Goal: Task Accomplishment & Management: Use online tool/utility

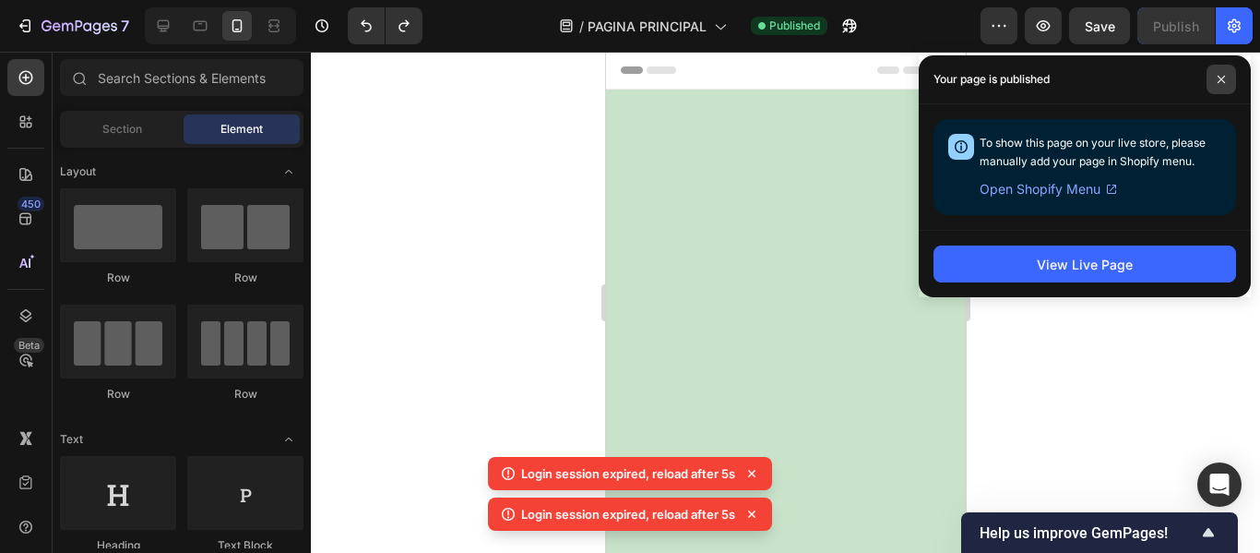
scroll to position [5648, 0]
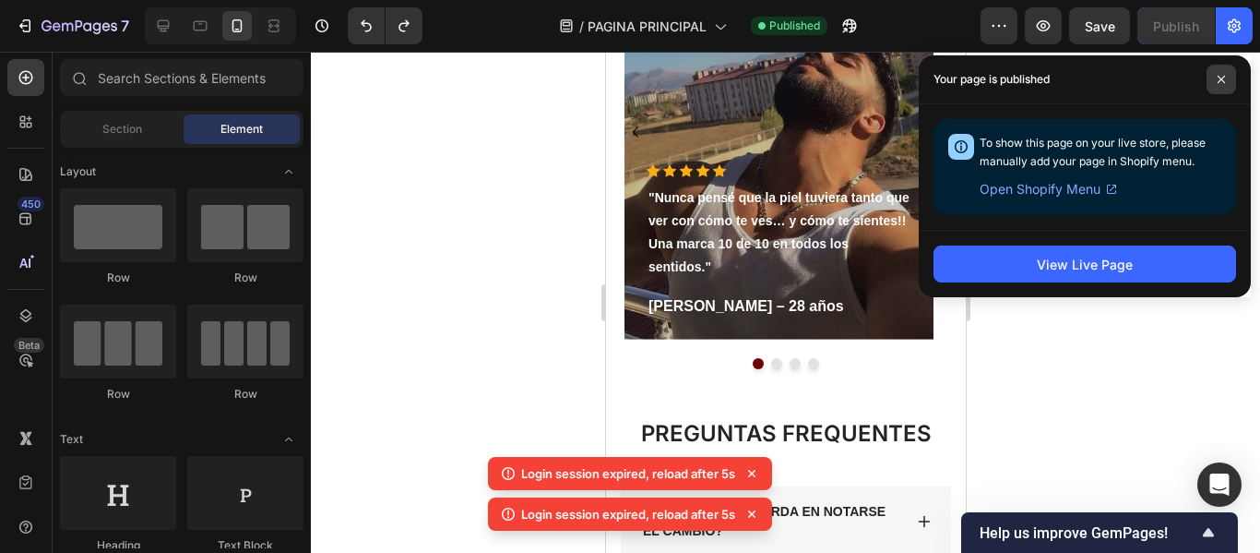
click at [1223, 85] on span at bounding box center [1222, 80] width 30 height 30
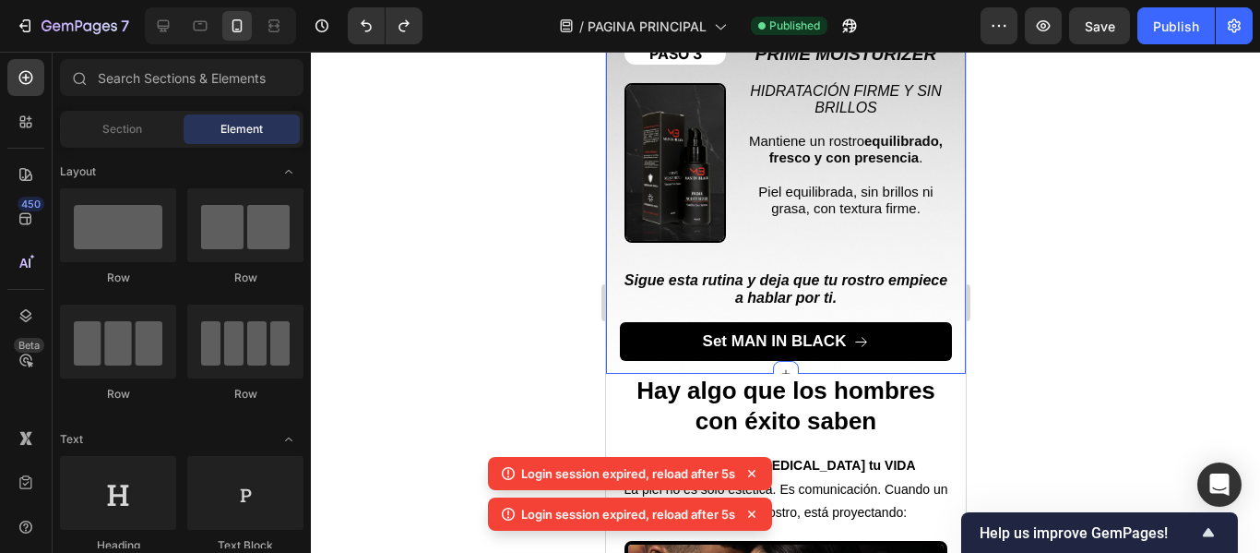
scroll to position [4172, 0]
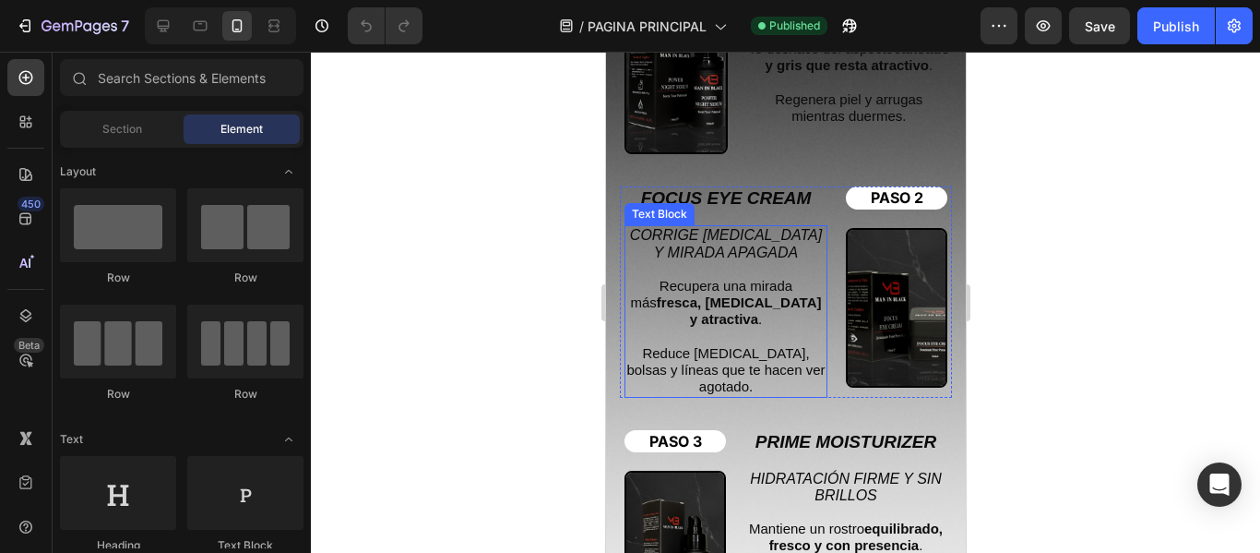
scroll to position [3967, 0]
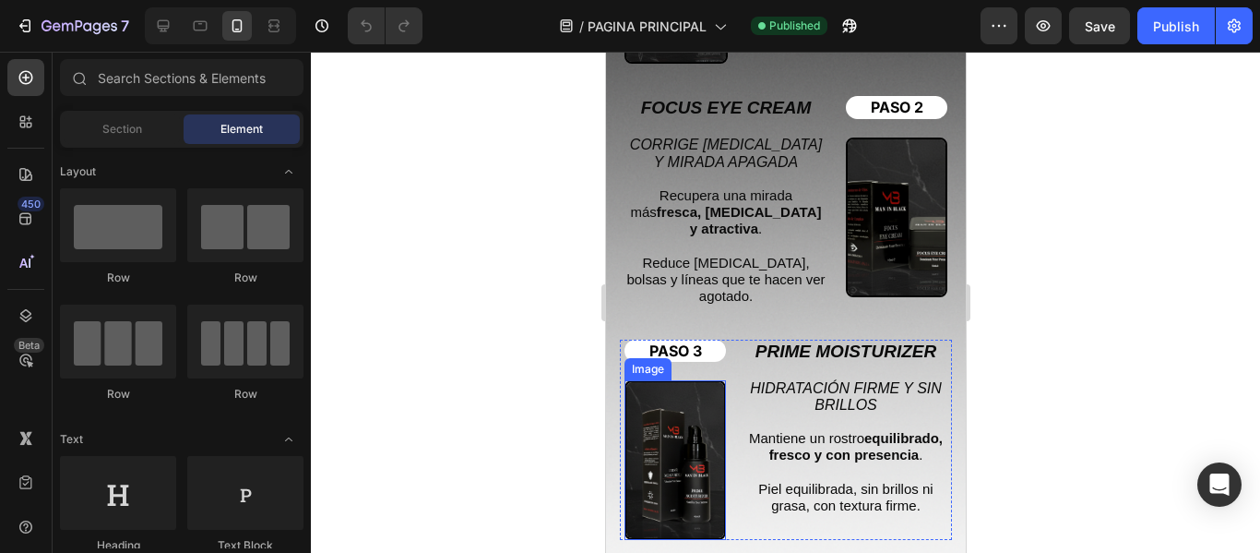
click at [672, 420] on img at bounding box center [674, 460] width 101 height 160
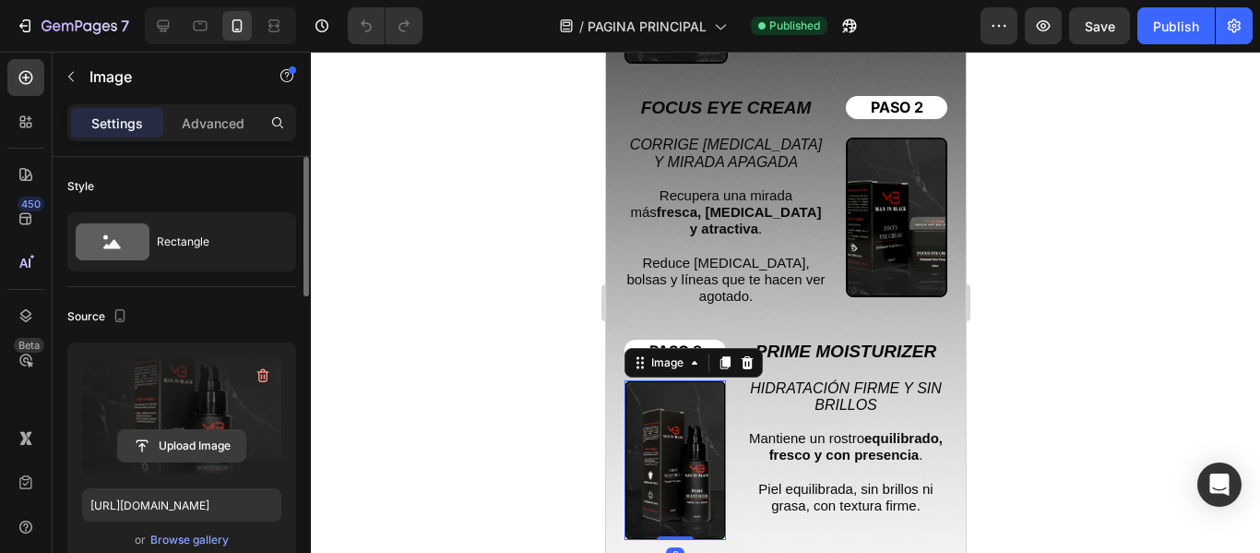
click at [195, 443] on input "file" at bounding box center [181, 445] width 127 height 31
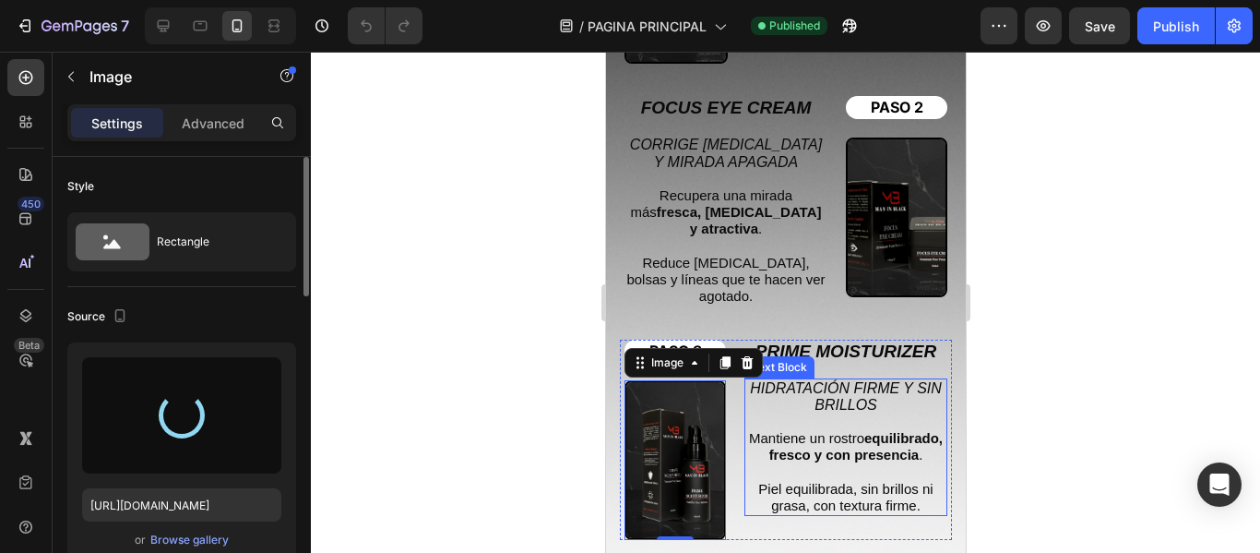
type input "https://cdn.shopify.com/s/files/1/0942/0911/4444/files/gempages_568998188862669…"
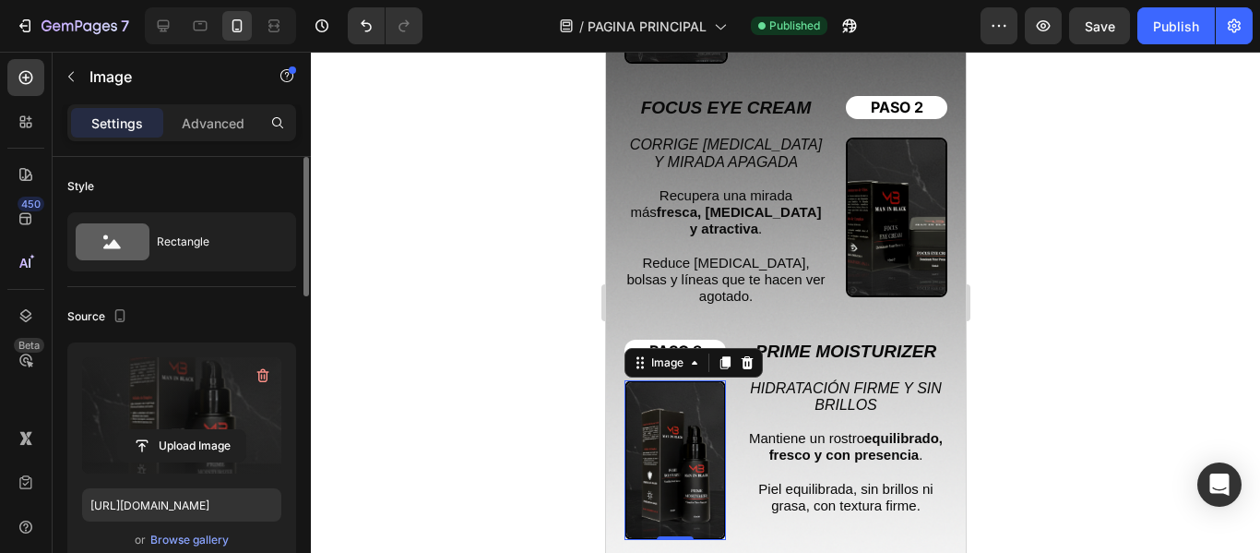
click at [469, 376] on div at bounding box center [785, 302] width 949 height 501
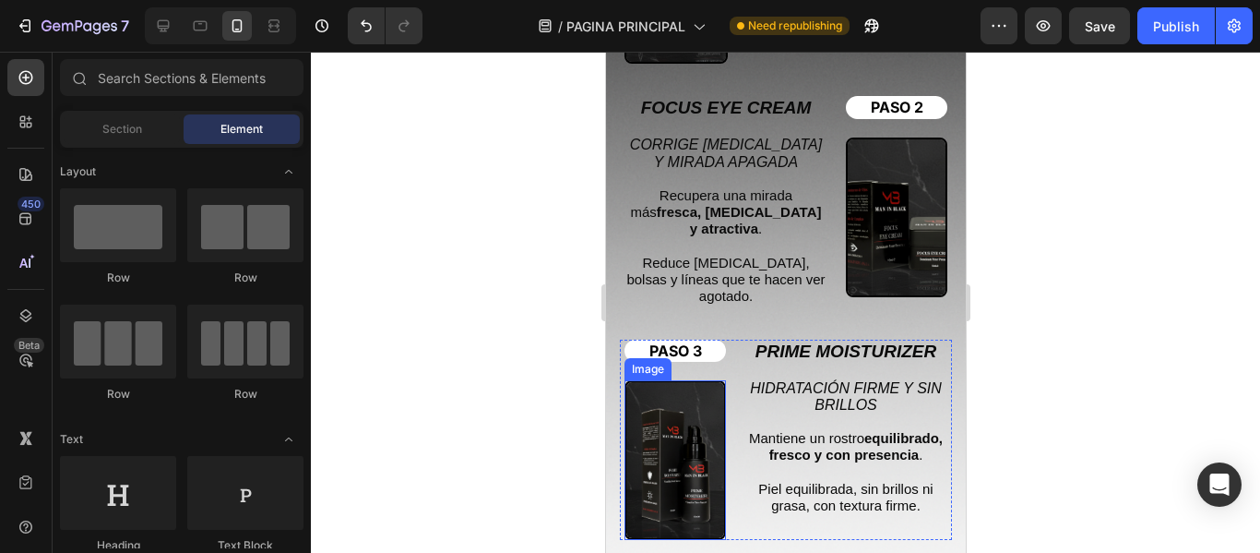
click at [649, 437] on img at bounding box center [674, 460] width 101 height 160
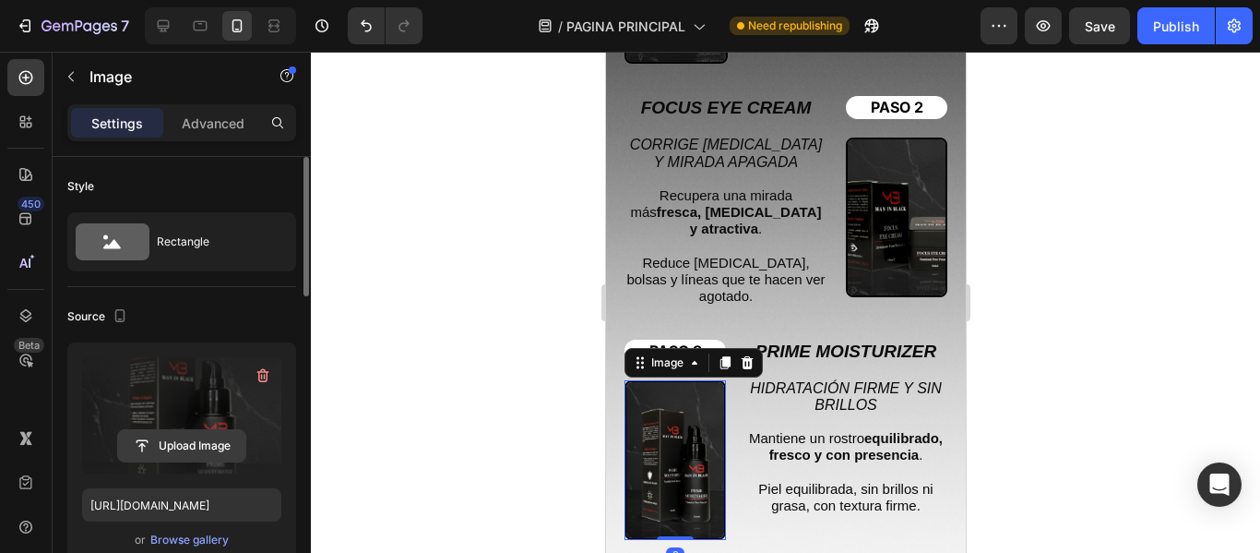
click at [185, 448] on input "file" at bounding box center [181, 445] width 127 height 31
click at [175, 447] on input "file" at bounding box center [181, 445] width 127 height 31
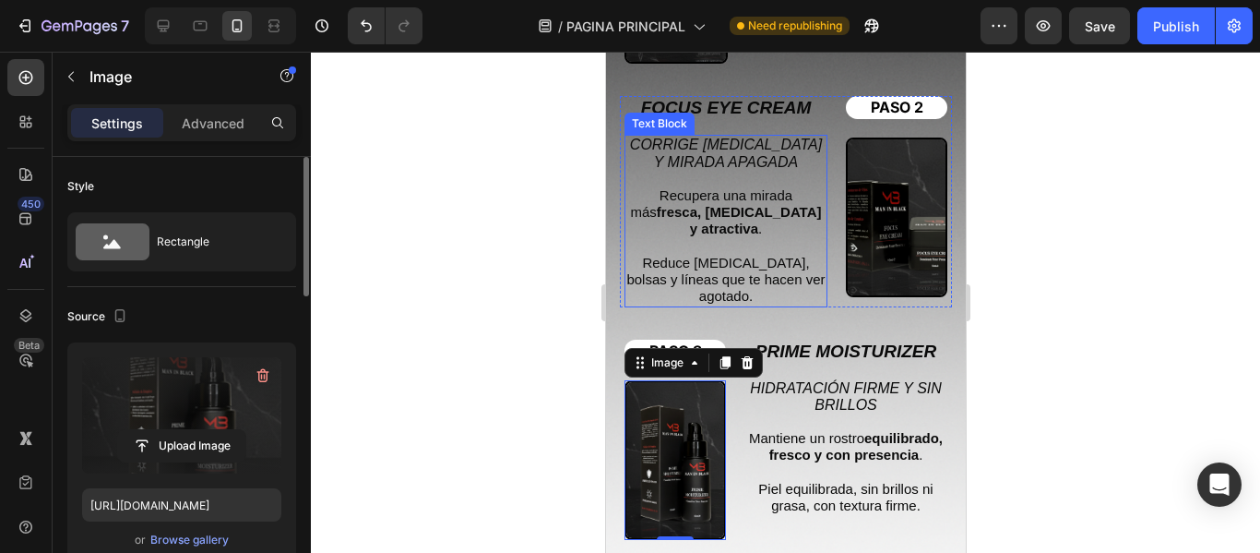
type input "https://cdn.shopify.com/s/files/1/0942/0911/4444/files/gempages_568998188862669…"
click at [469, 316] on div at bounding box center [785, 302] width 949 height 501
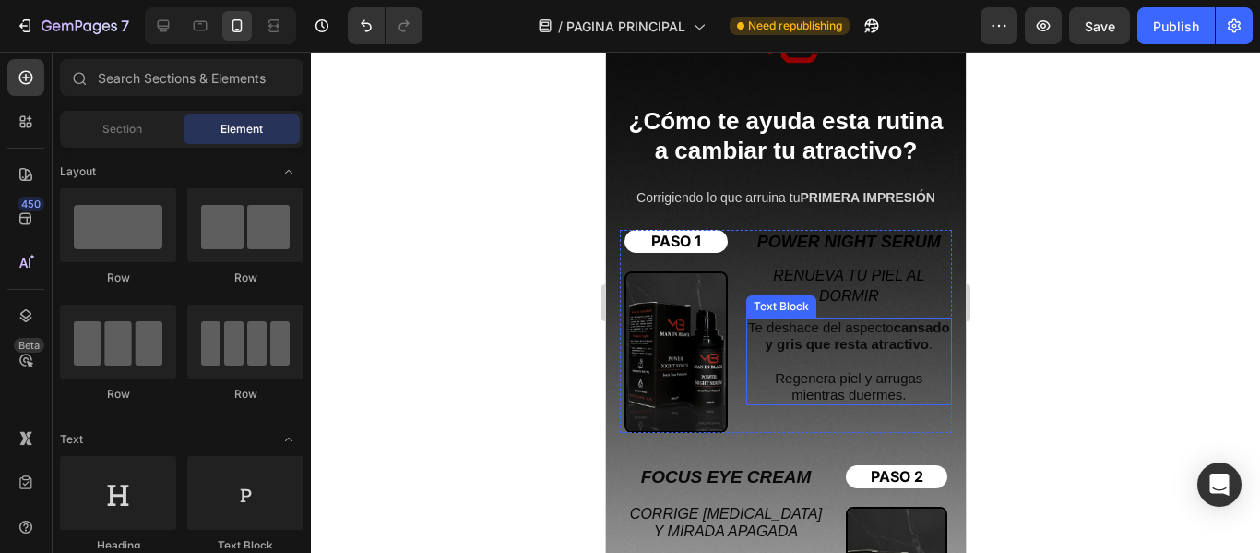
scroll to position [3783, 0]
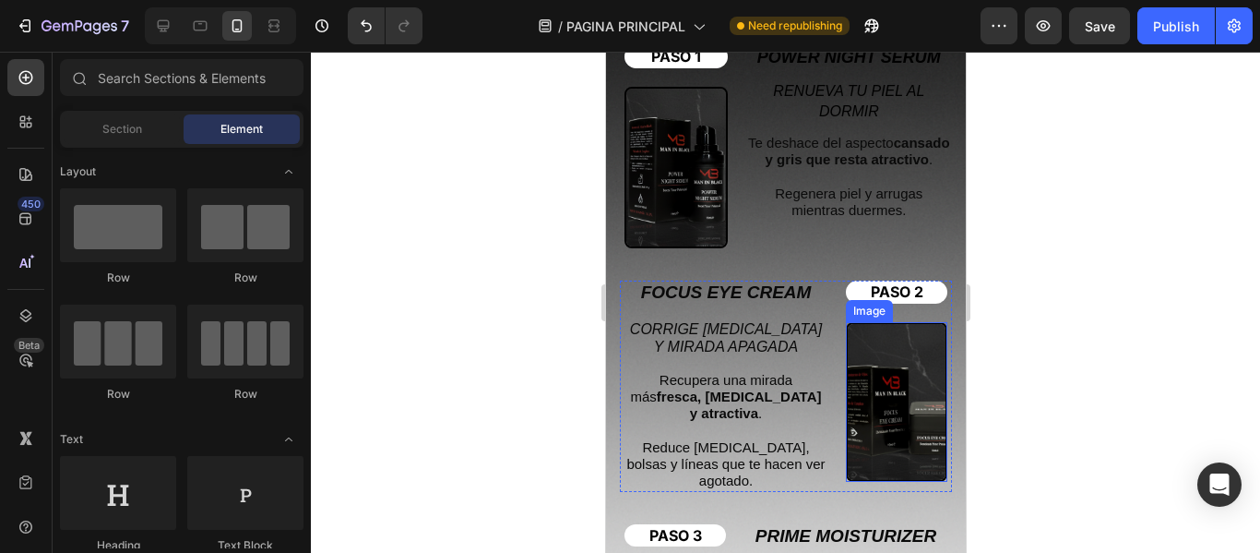
click at [881, 393] on img at bounding box center [895, 402] width 101 height 160
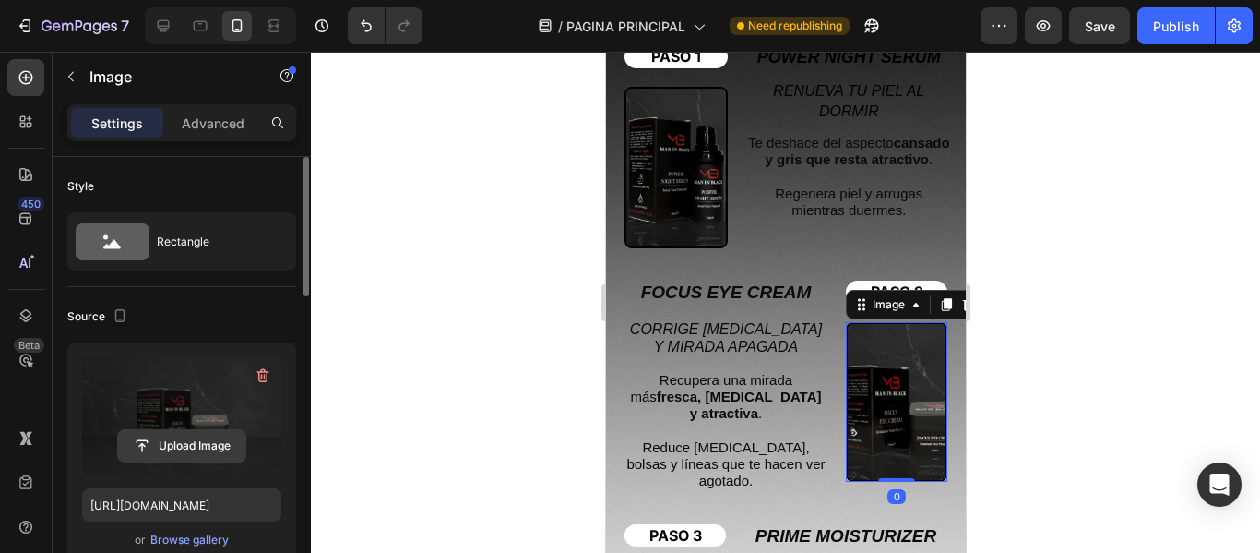
click at [176, 445] on input "file" at bounding box center [181, 445] width 127 height 31
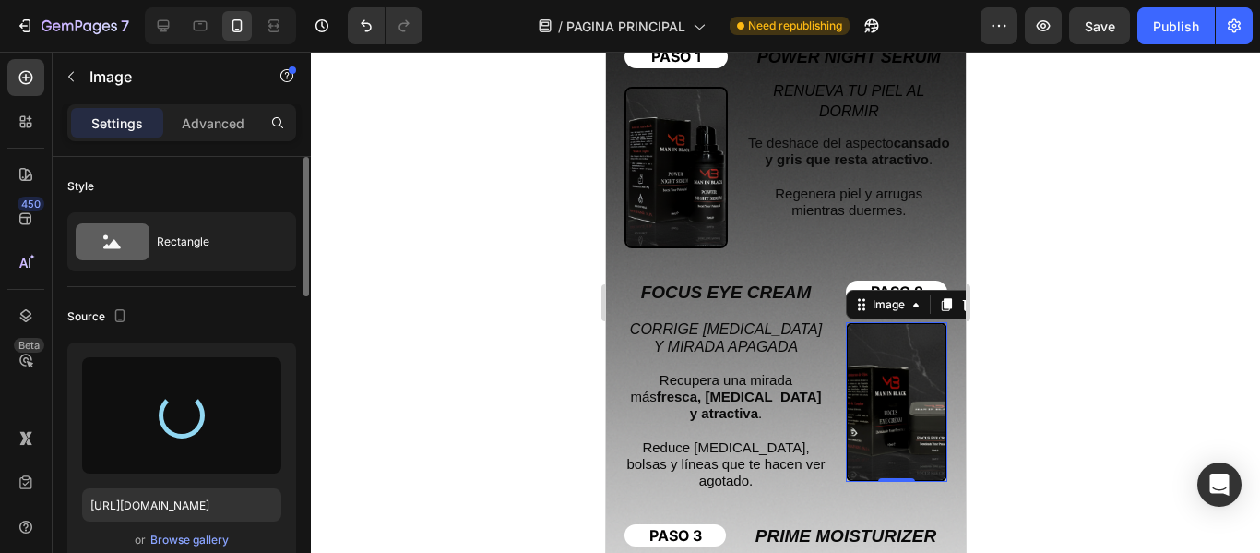
type input "https://cdn.shopify.com/s/files/1/0942/0911/4444/files/gempages_568998188862669…"
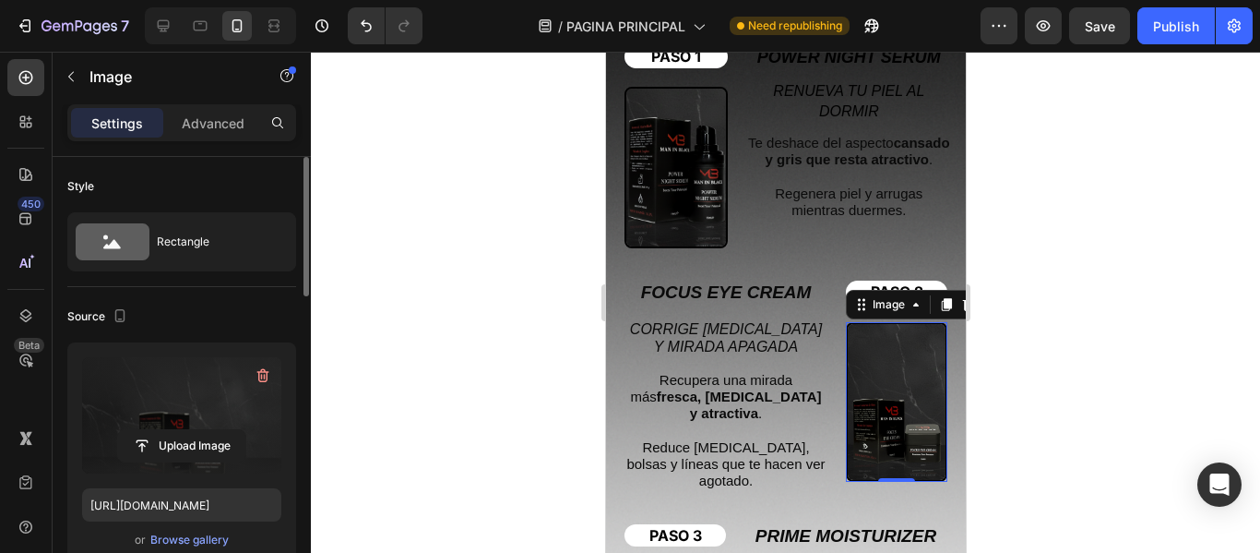
click at [554, 280] on div at bounding box center [785, 302] width 949 height 501
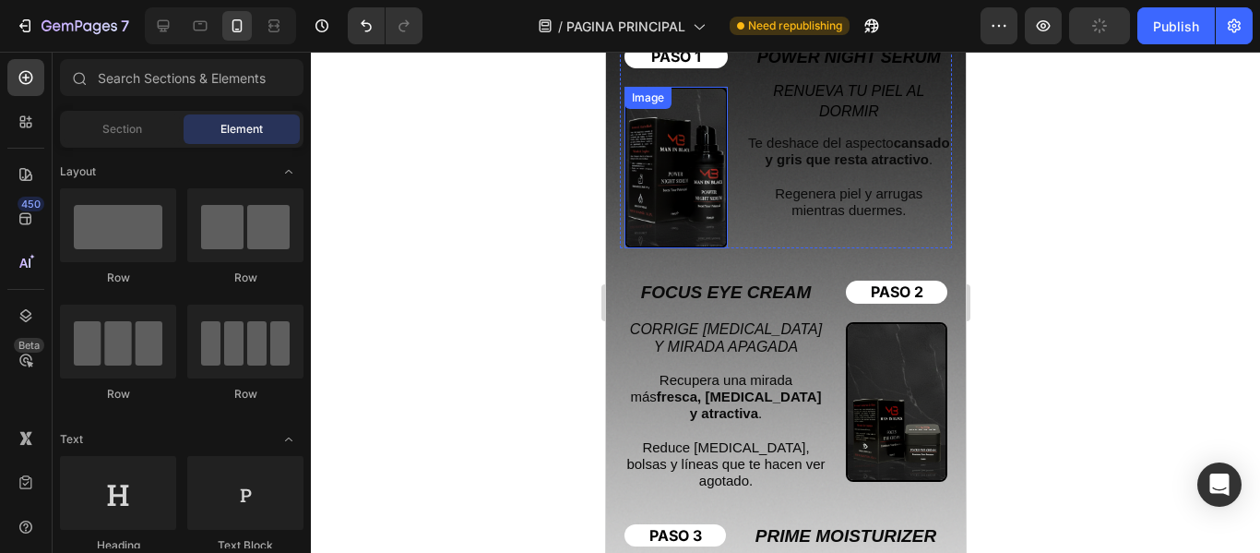
click at [684, 149] on img at bounding box center [675, 167] width 103 height 161
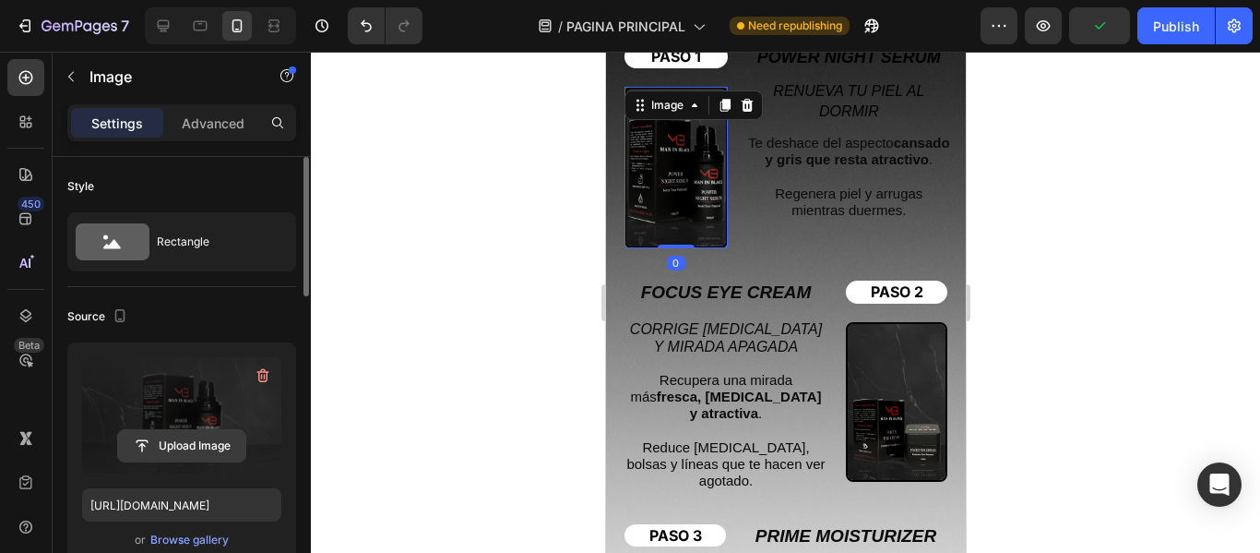
click at [191, 441] on input "file" at bounding box center [181, 445] width 127 height 31
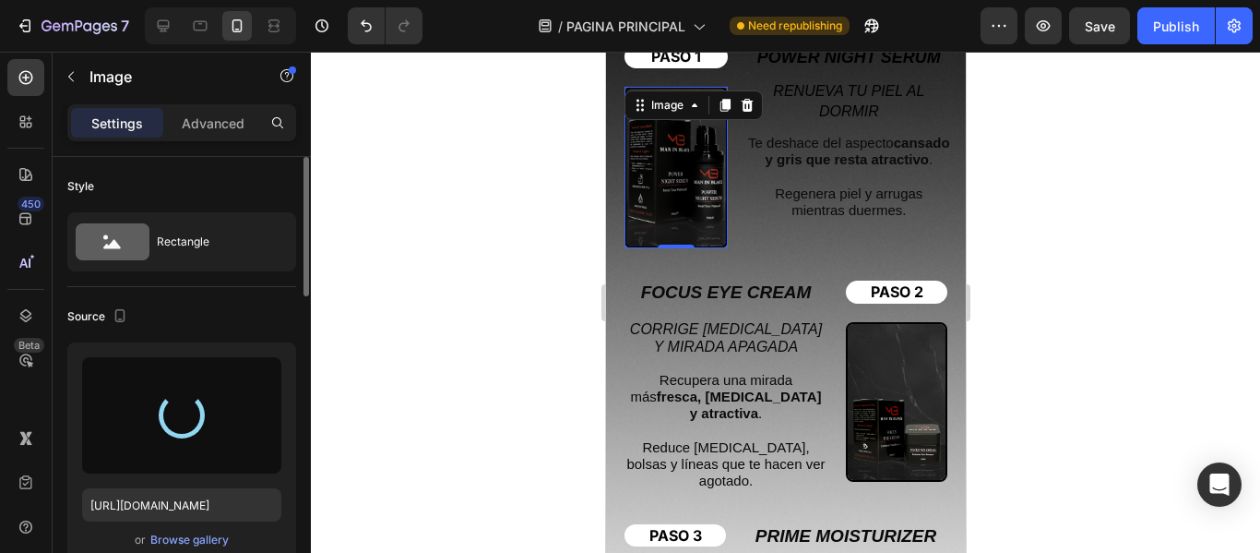
type input "https://cdn.shopify.com/s/files/1/0942/0911/4444/files/gempages_568998188862669…"
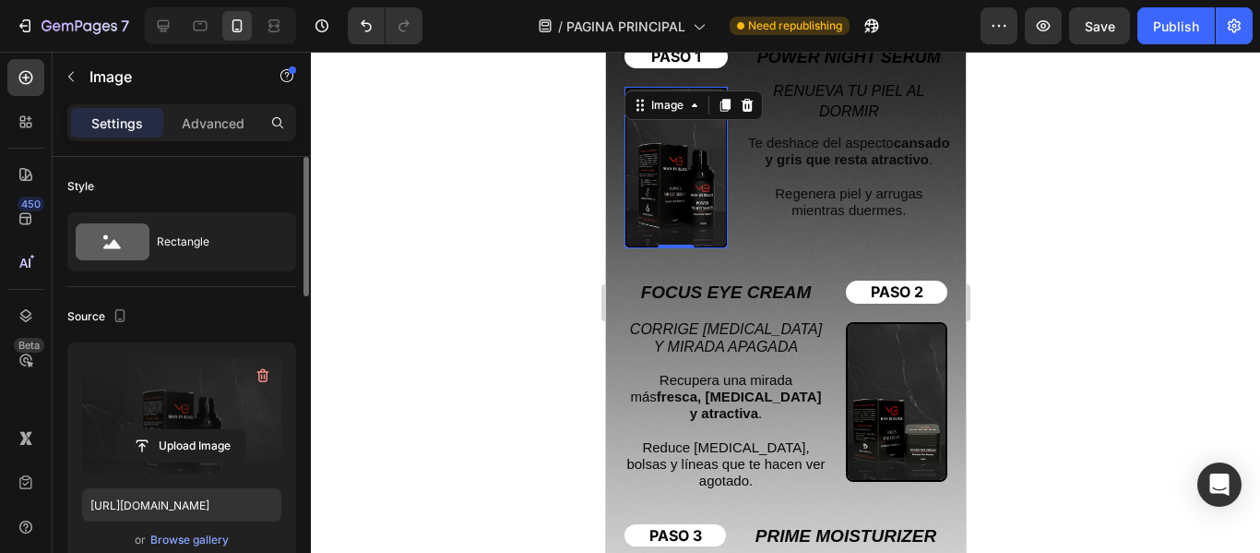
click at [530, 293] on div at bounding box center [785, 302] width 949 height 501
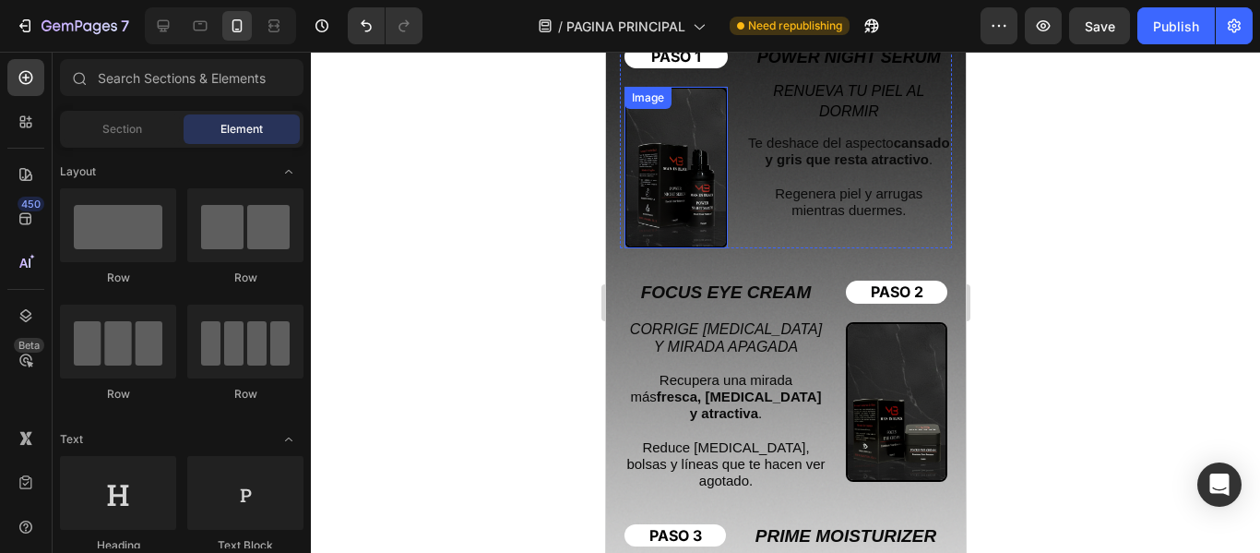
click at [676, 160] on img at bounding box center [675, 167] width 103 height 161
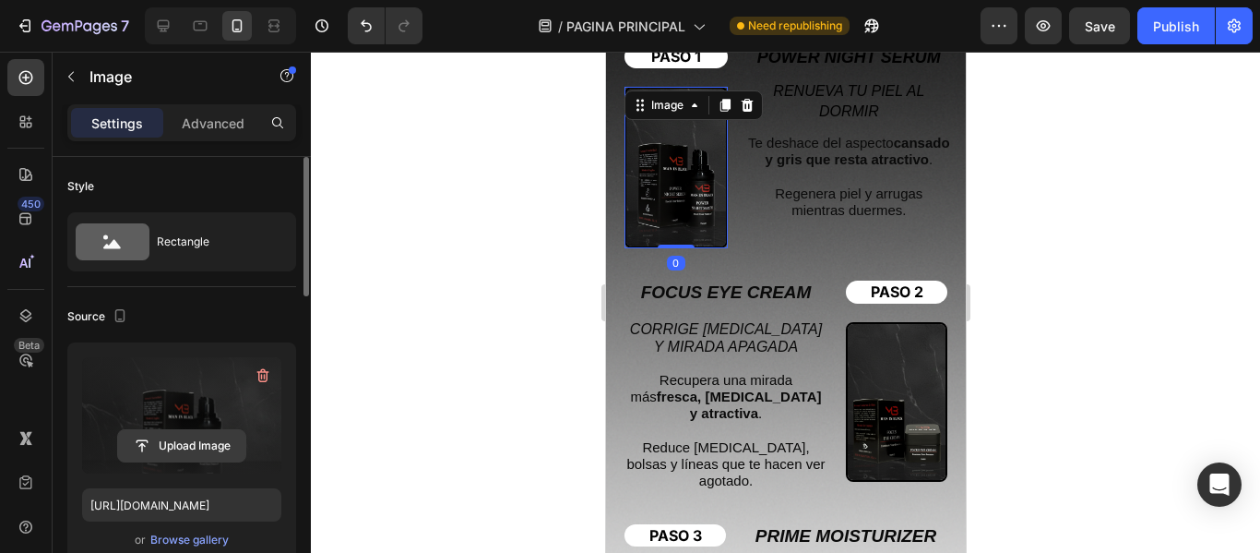
click at [170, 440] on input "file" at bounding box center [181, 445] width 127 height 31
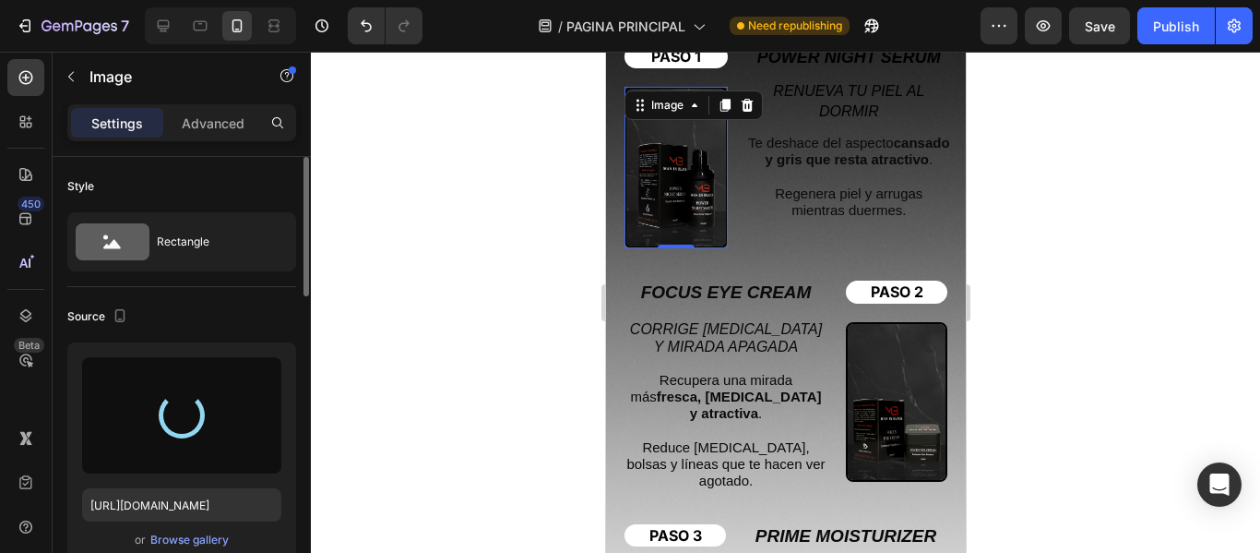
type input "https://cdn.shopify.com/s/files/1/0942/0911/4444/files/gempages_568998188862669…"
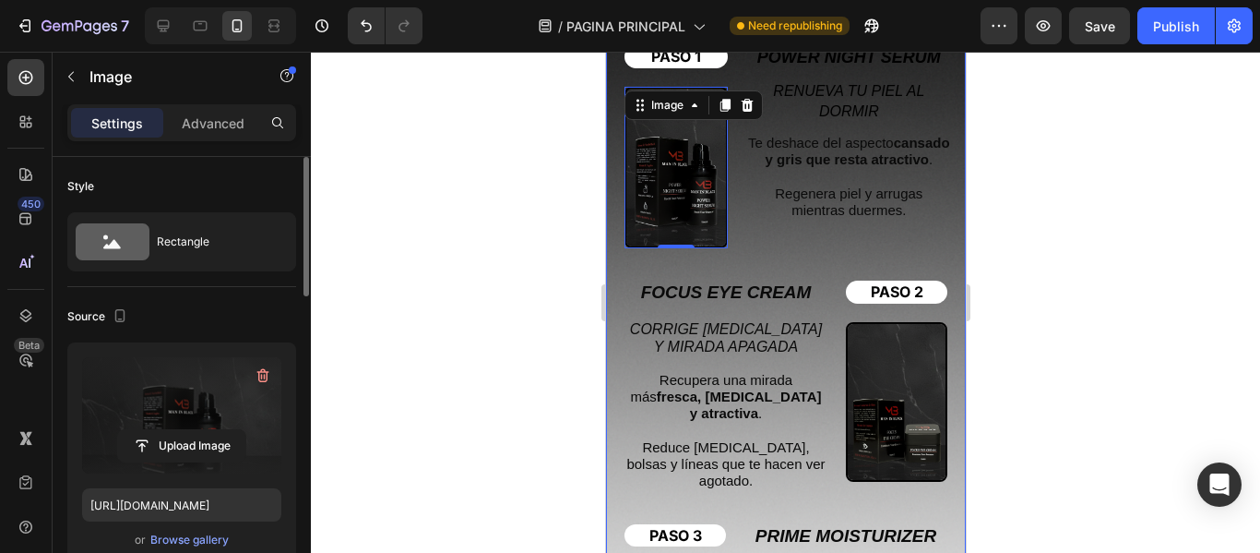
click at [541, 321] on div at bounding box center [785, 302] width 949 height 501
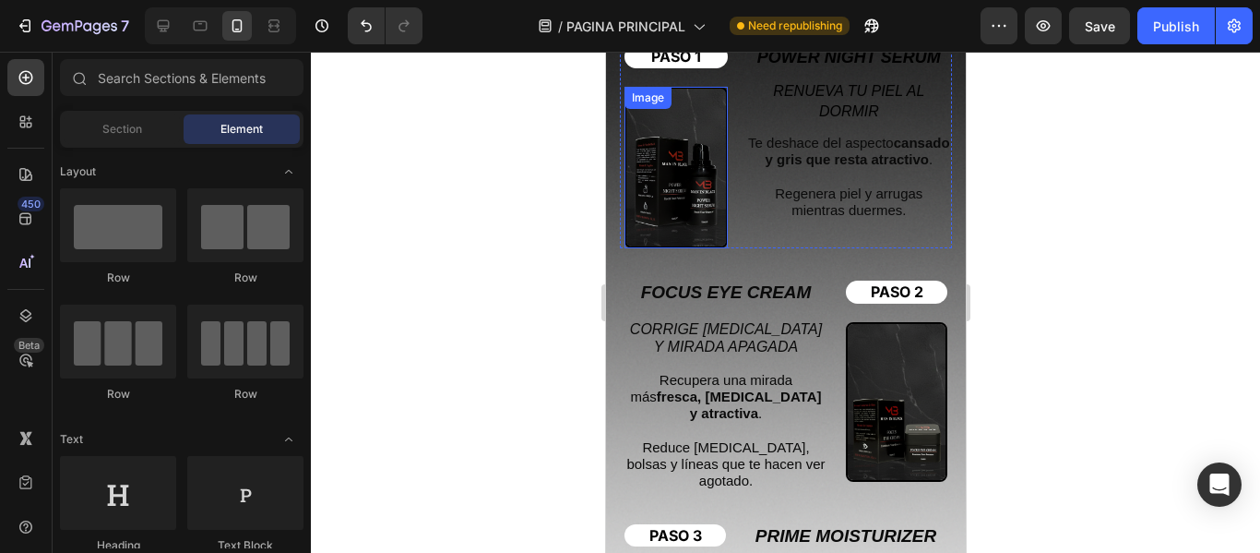
click at [692, 170] on img at bounding box center [675, 167] width 103 height 161
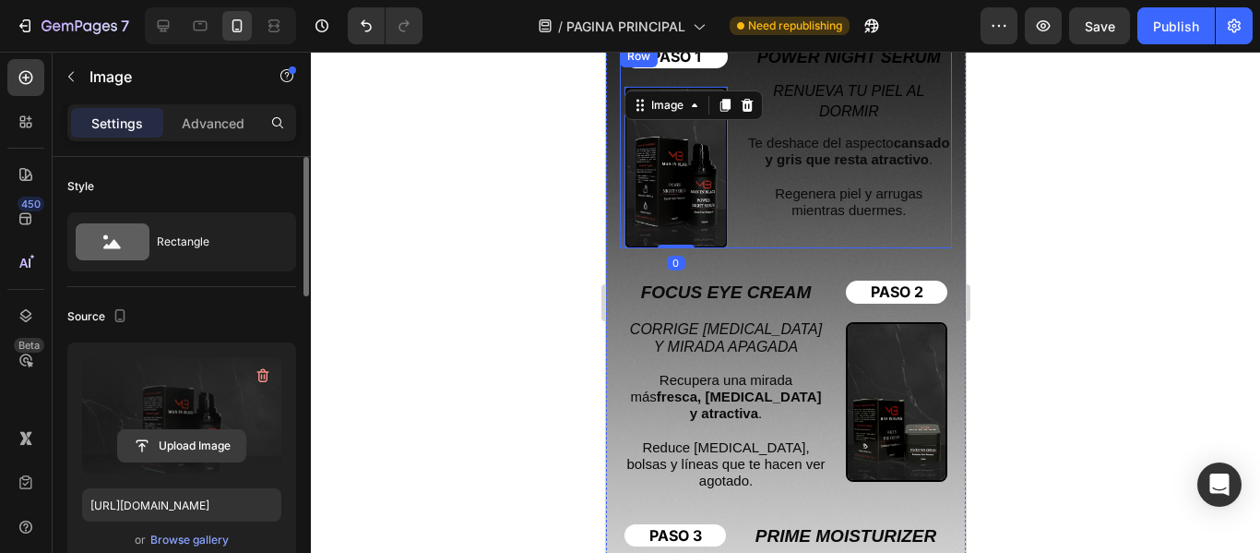
click at [189, 442] on input "file" at bounding box center [181, 445] width 127 height 31
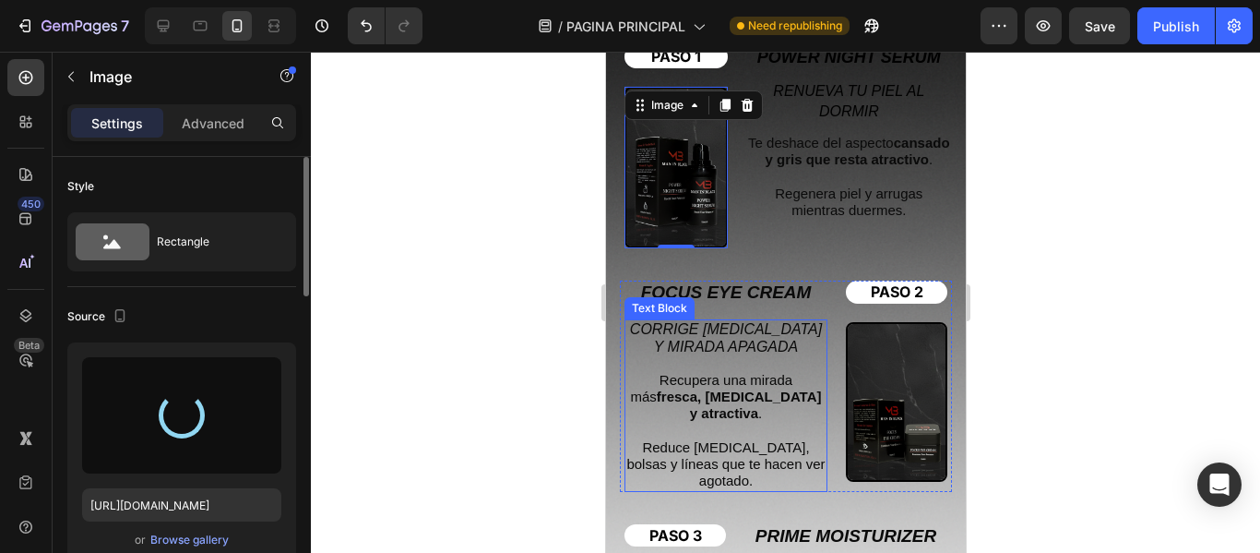
type input "https://cdn.shopify.com/s/files/1/0942/0911/4444/files/gempages_568998188862669…"
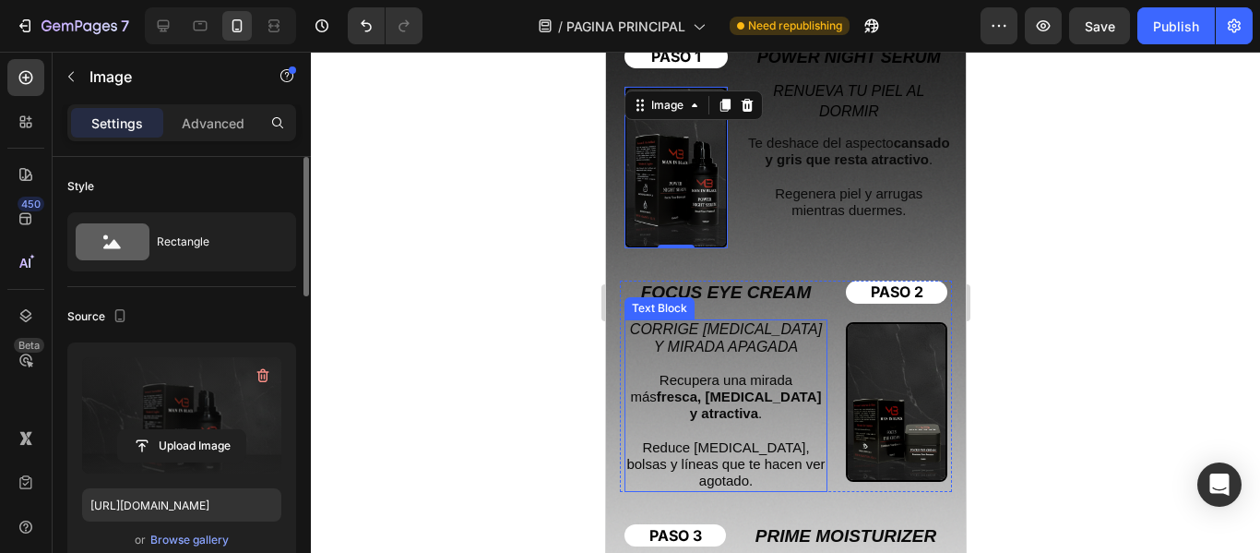
click at [469, 299] on div at bounding box center [785, 302] width 949 height 501
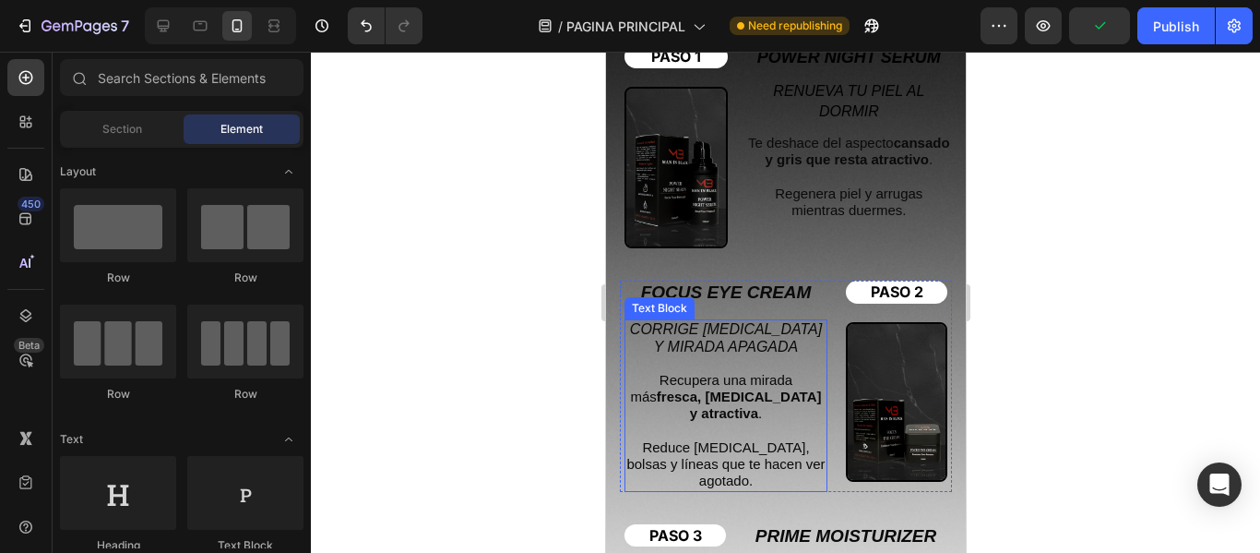
scroll to position [3598, 0]
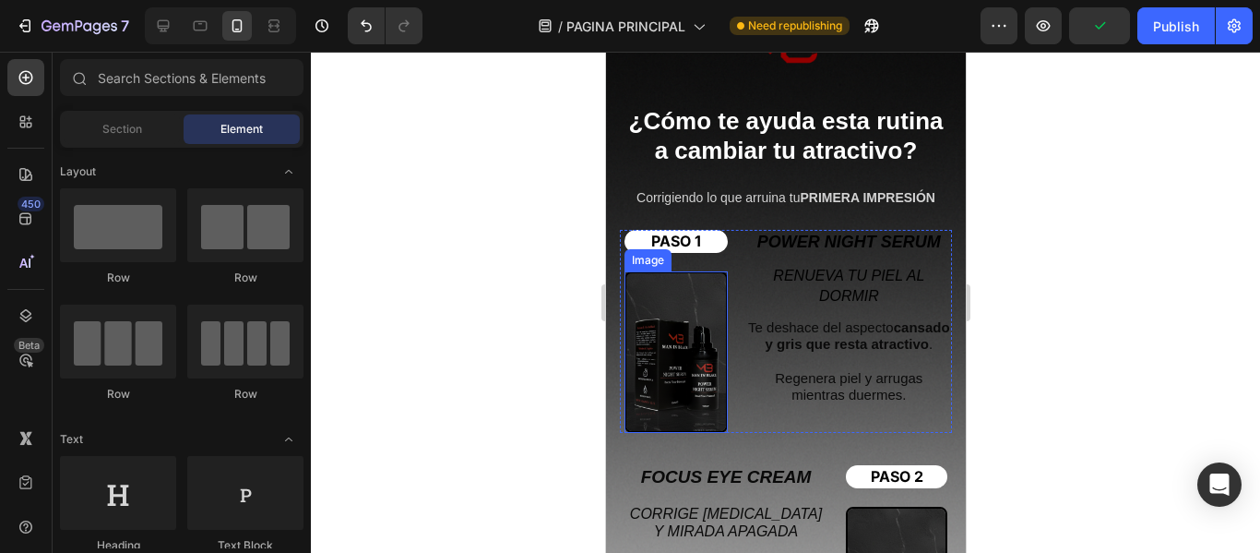
click at [697, 306] on img at bounding box center [675, 351] width 103 height 161
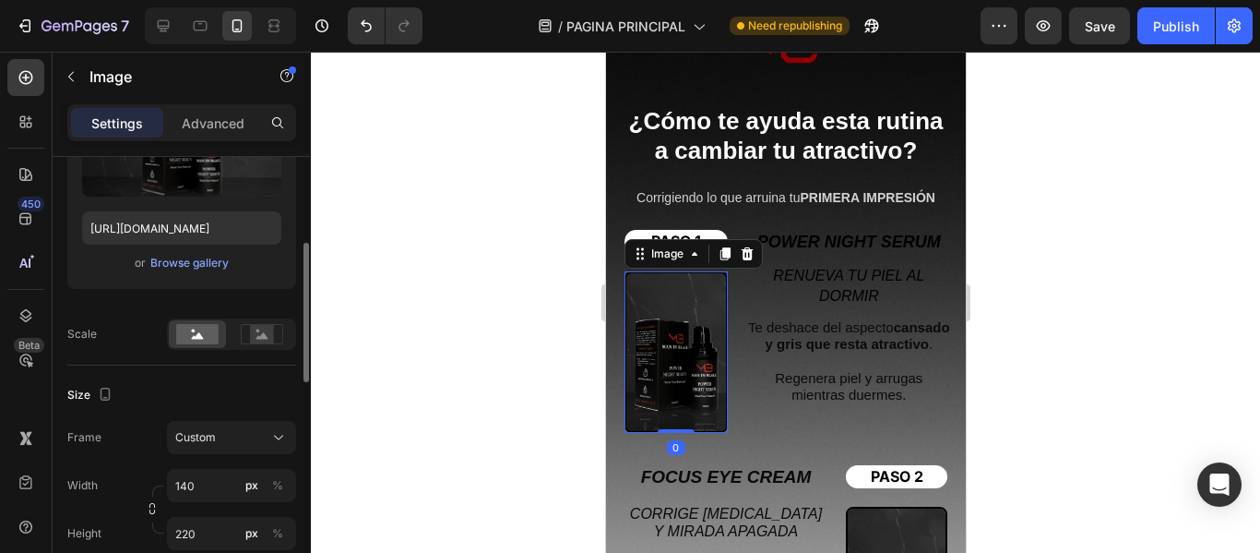
scroll to position [461, 0]
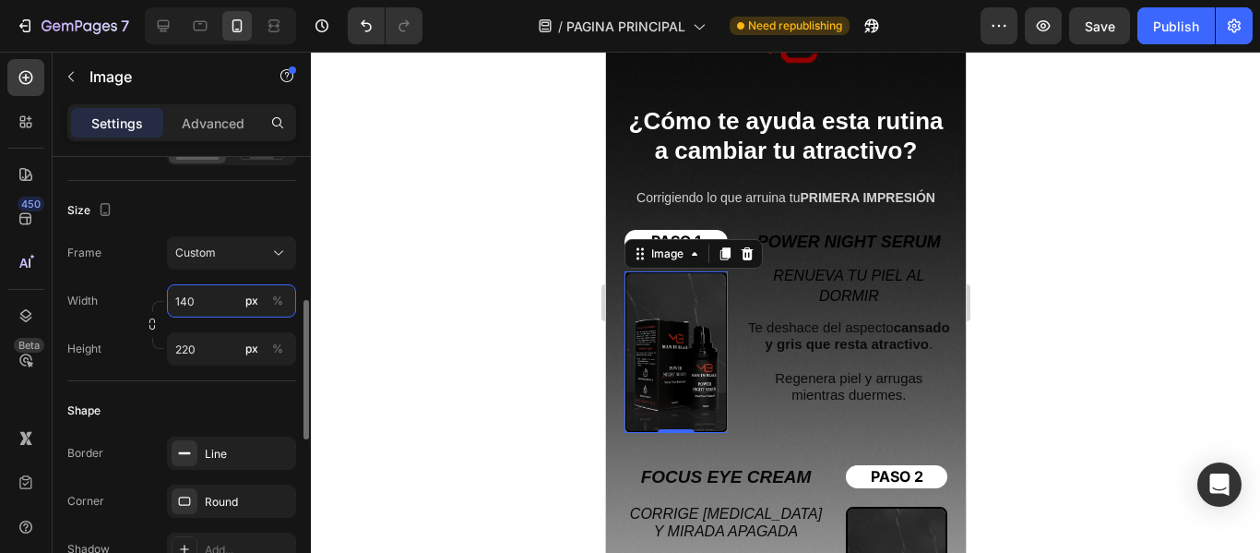
click at [198, 300] on input "140" at bounding box center [231, 300] width 129 height 33
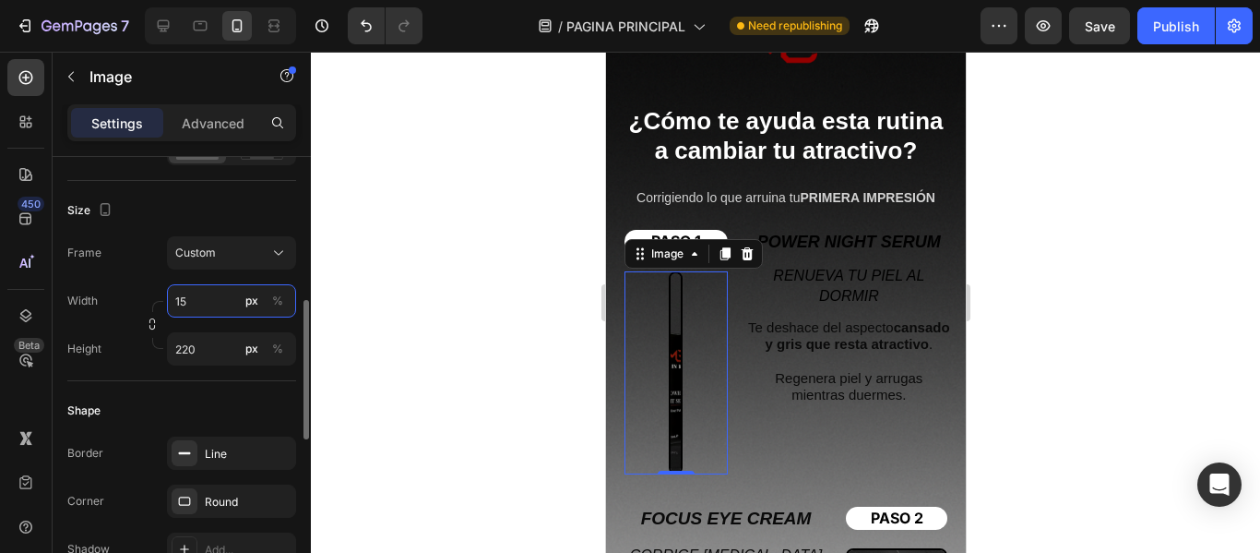
type input "150"
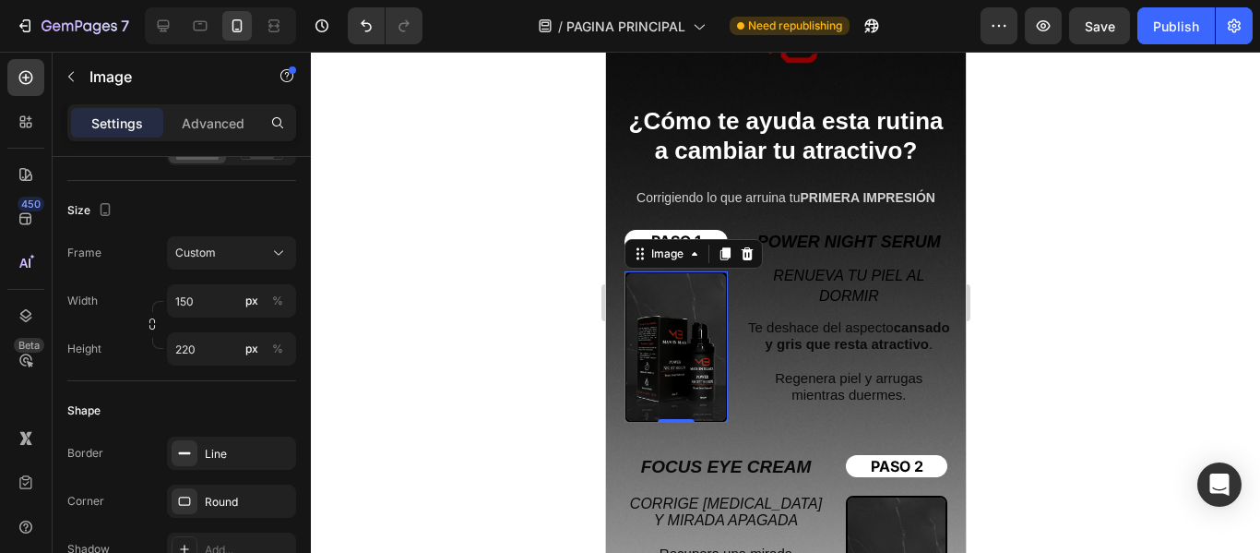
click at [456, 260] on div at bounding box center [785, 302] width 949 height 501
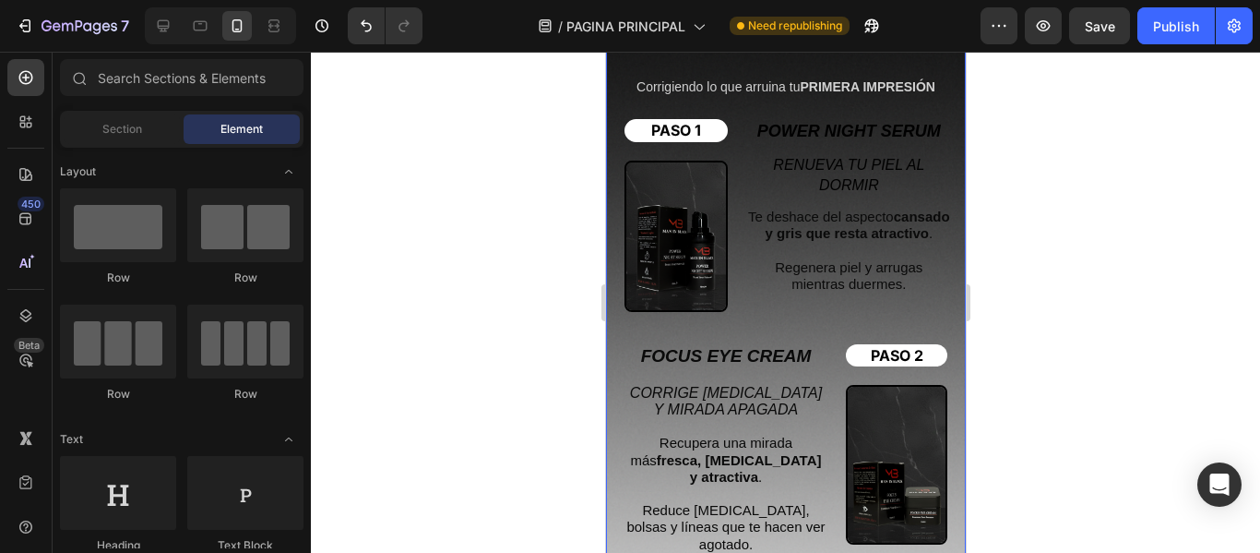
scroll to position [3690, 0]
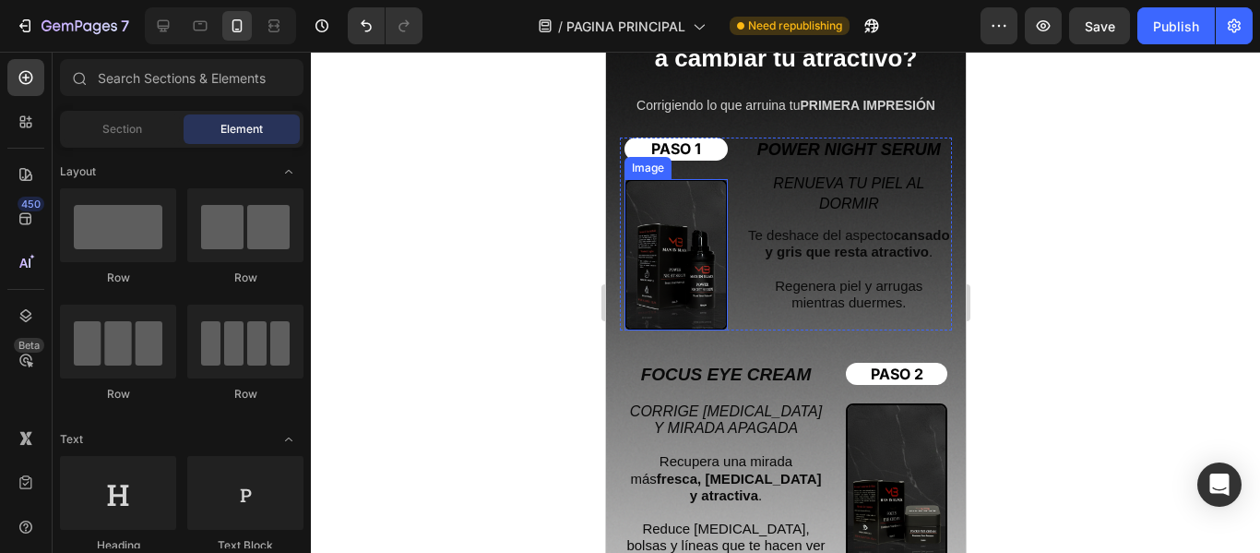
click at [682, 250] on img at bounding box center [675, 254] width 103 height 151
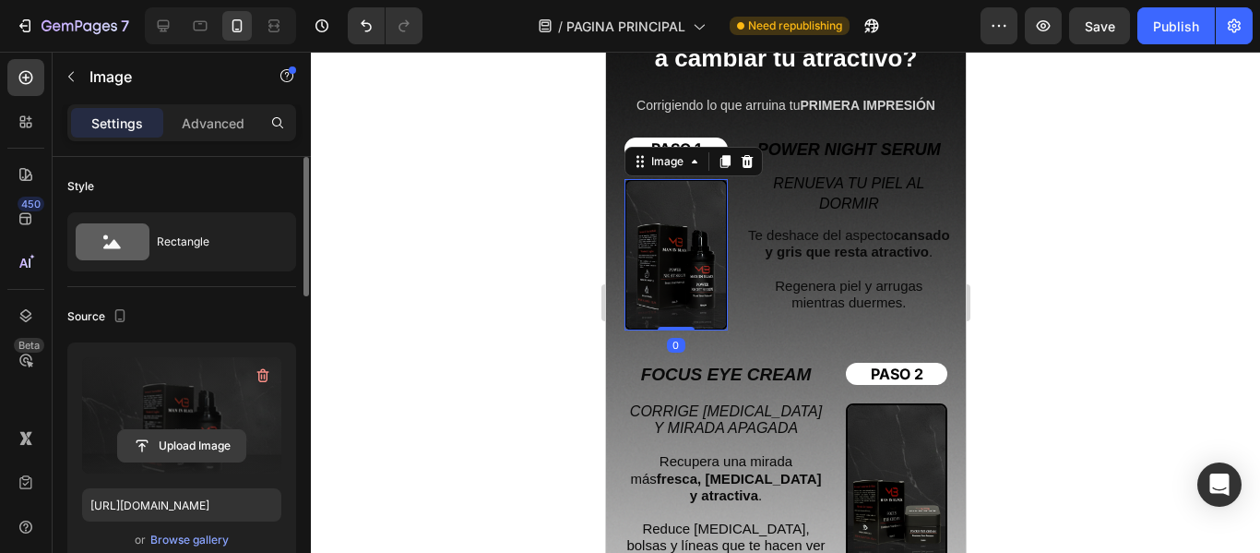
click at [211, 444] on input "file" at bounding box center [181, 445] width 127 height 31
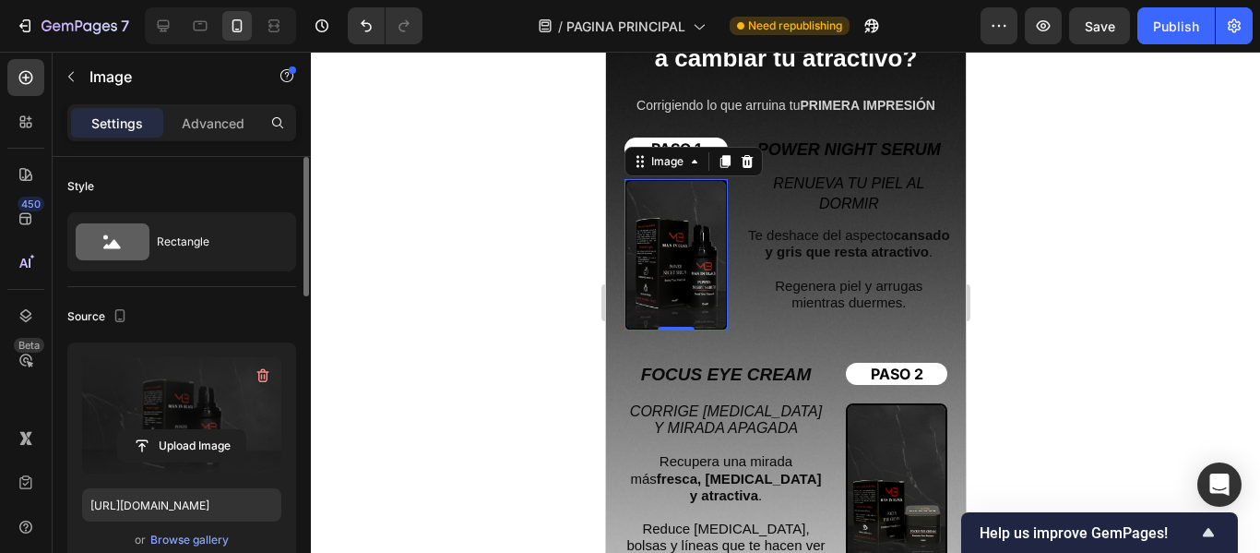
click at [676, 242] on img at bounding box center [675, 254] width 103 height 151
click at [198, 447] on input "file" at bounding box center [181, 445] width 127 height 31
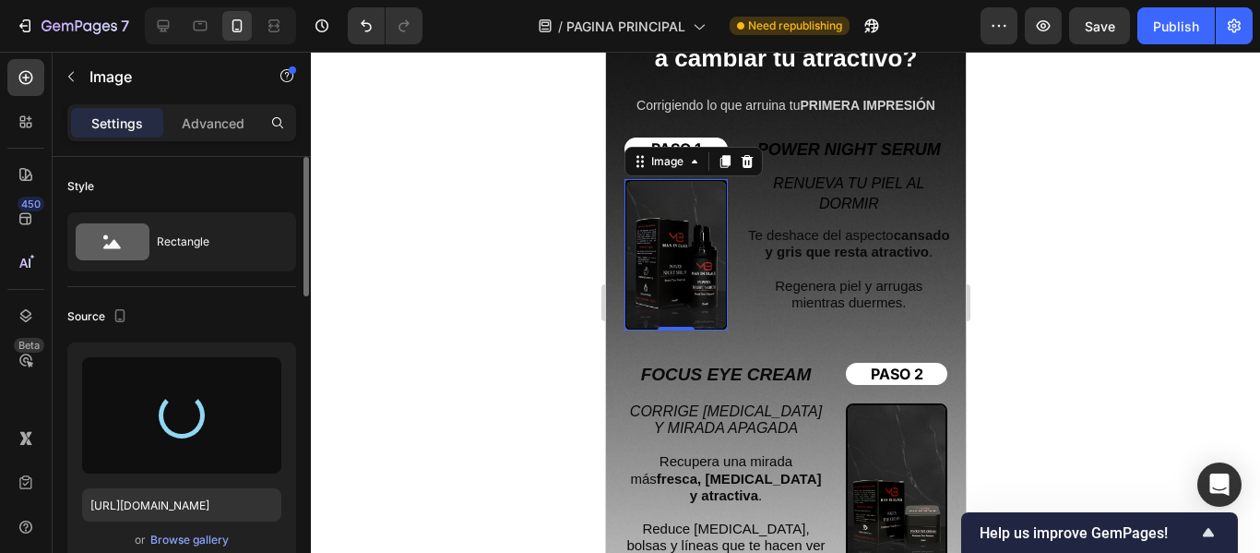
type input "https://cdn.shopify.com/s/files/1/0942/0911/4444/files/gempages_568998188862669…"
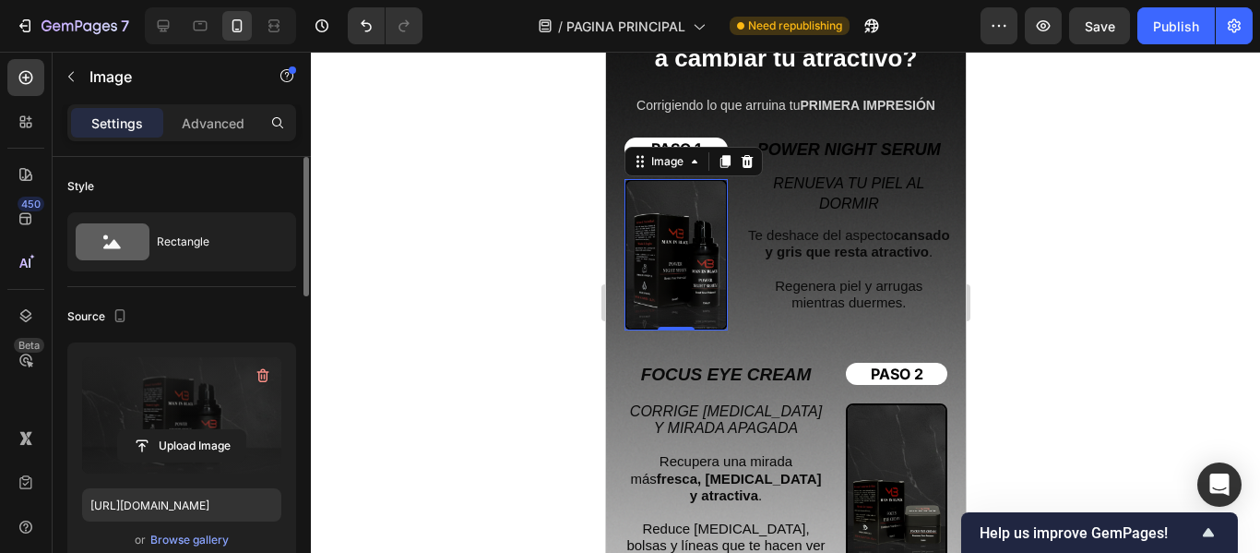
click at [528, 282] on div at bounding box center [785, 302] width 949 height 501
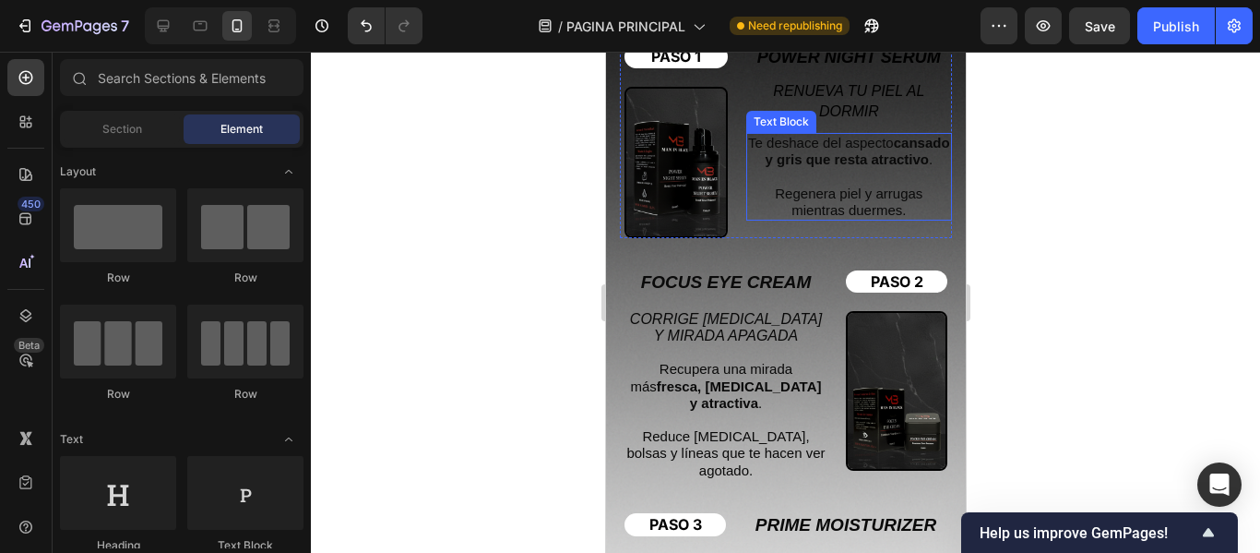
scroll to position [3875, 0]
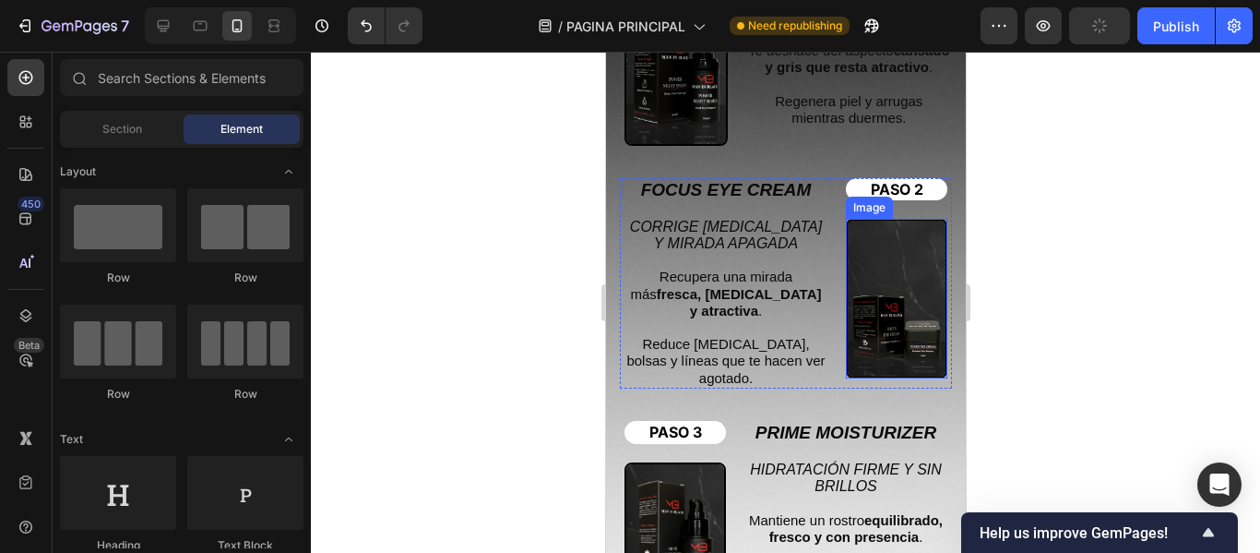
click at [896, 287] on img at bounding box center [895, 299] width 101 height 160
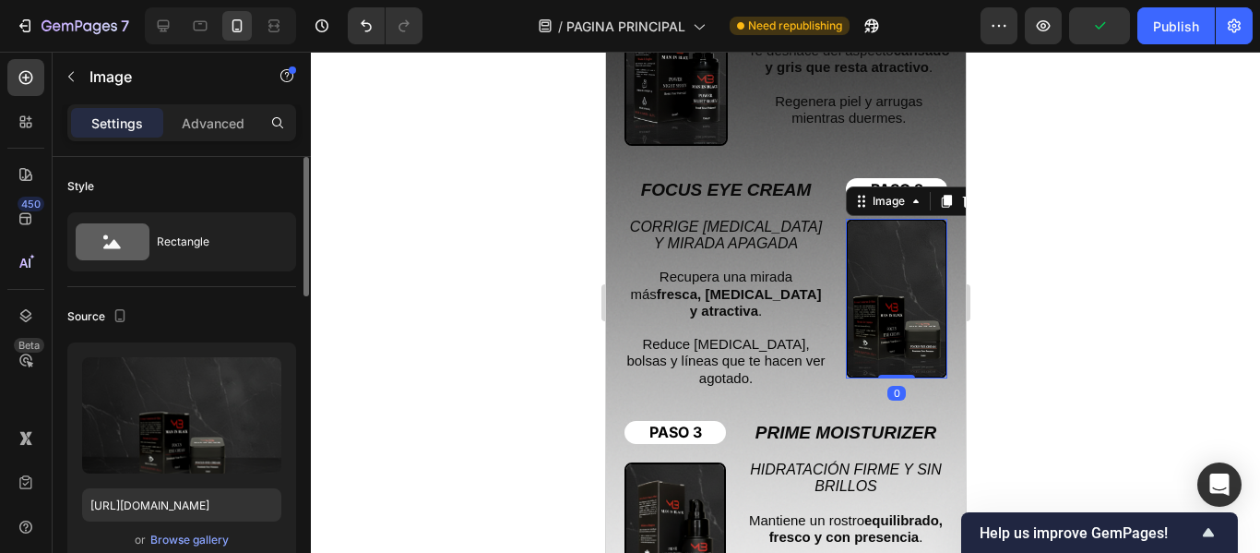
scroll to position [277, 0]
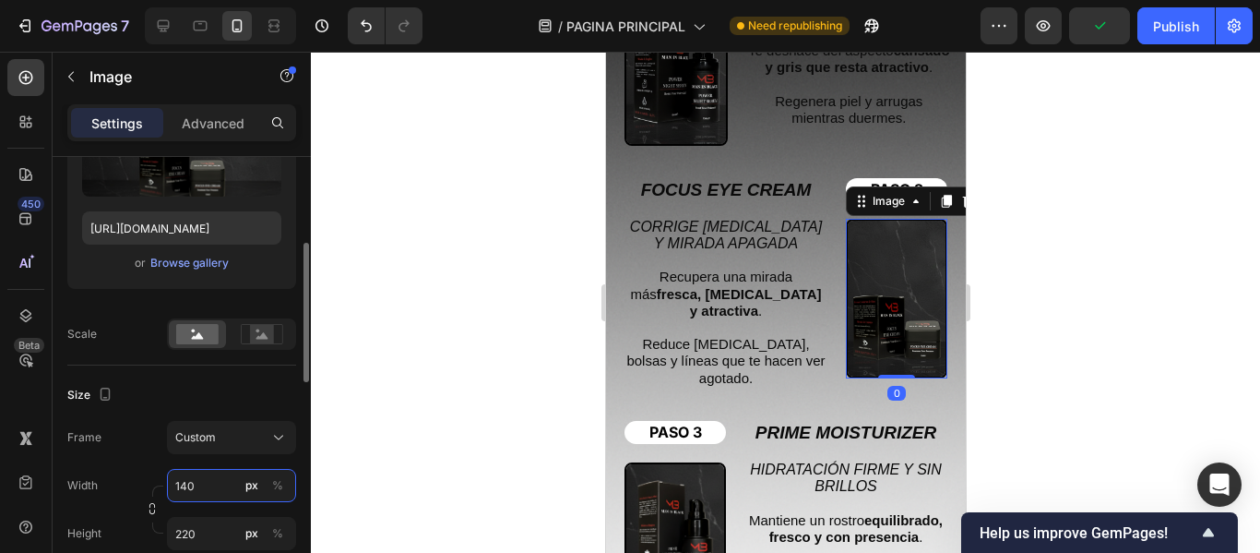
click at [216, 488] on input "140" at bounding box center [231, 485] width 129 height 33
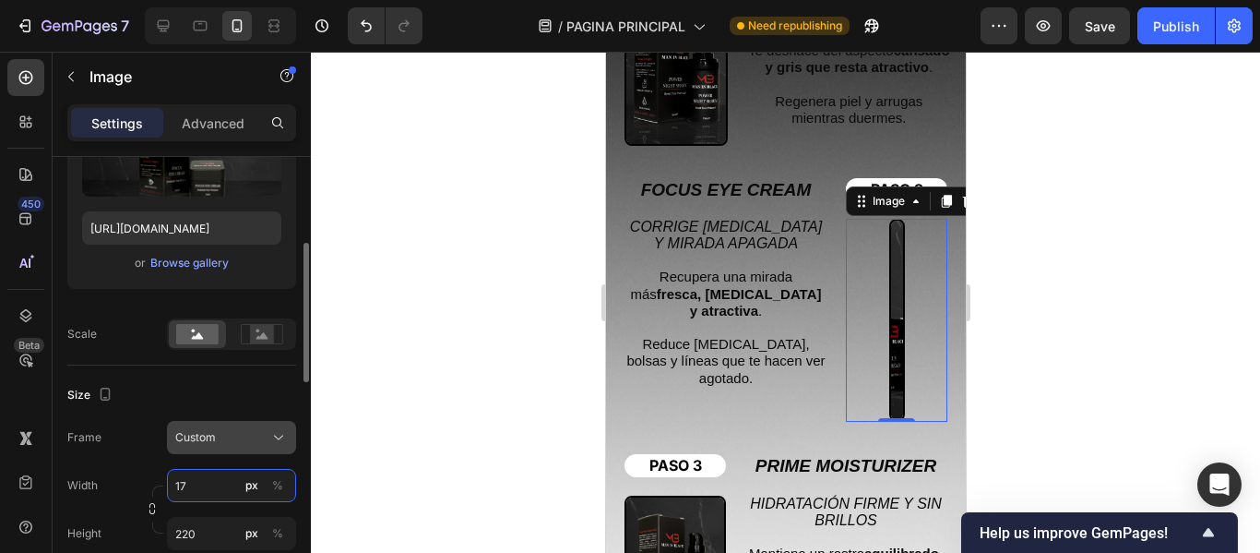
type input "170"
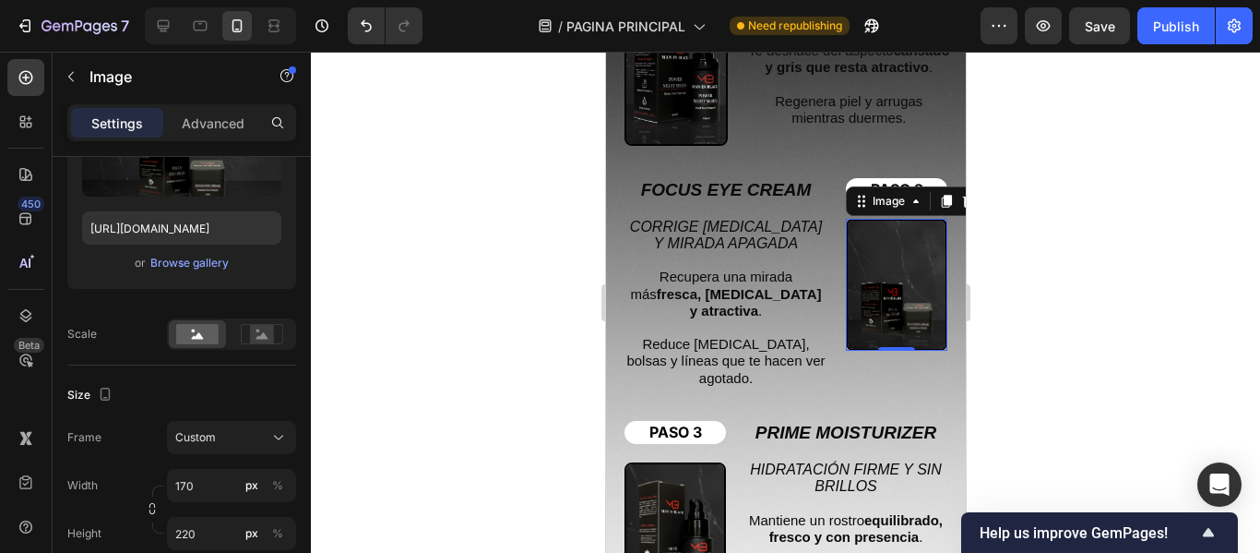
click at [447, 318] on div at bounding box center [785, 302] width 949 height 501
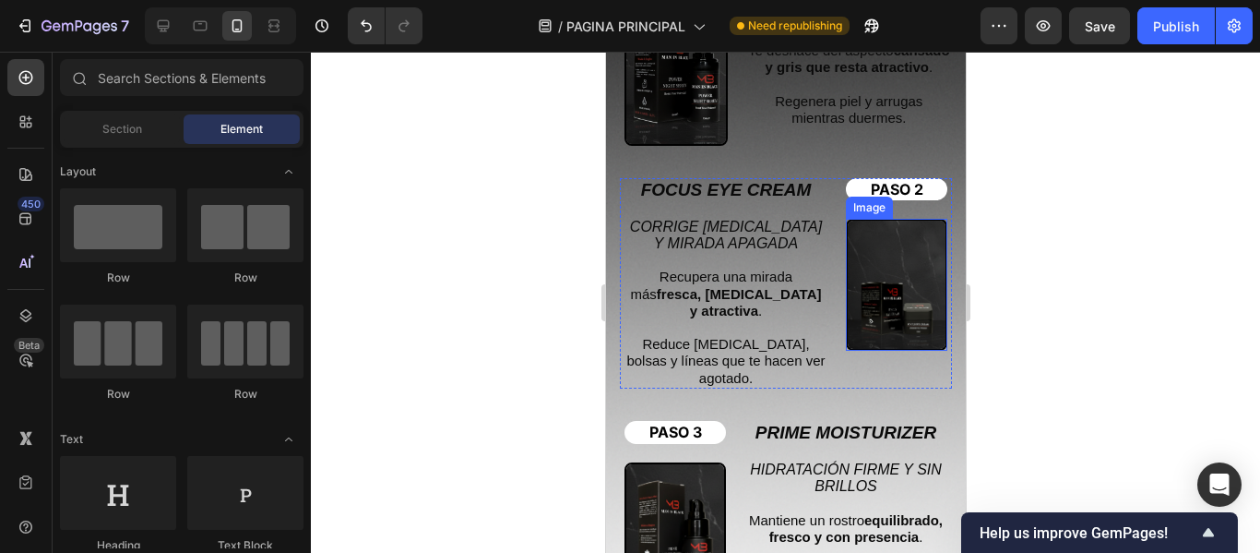
click at [864, 304] on img at bounding box center [895, 284] width 101 height 131
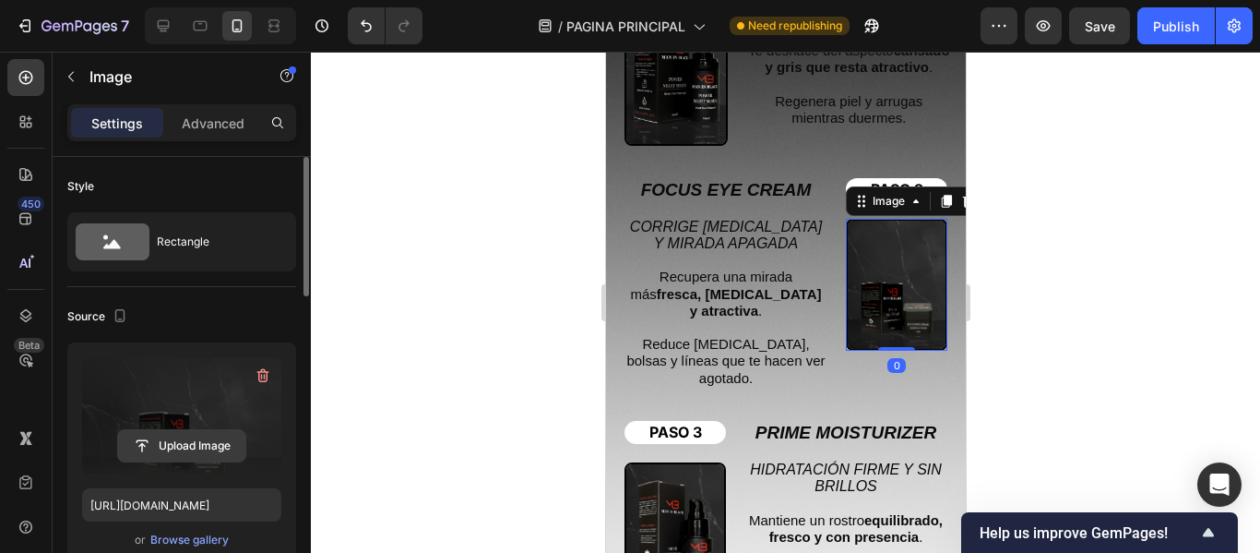
click at [174, 447] on input "file" at bounding box center [181, 445] width 127 height 31
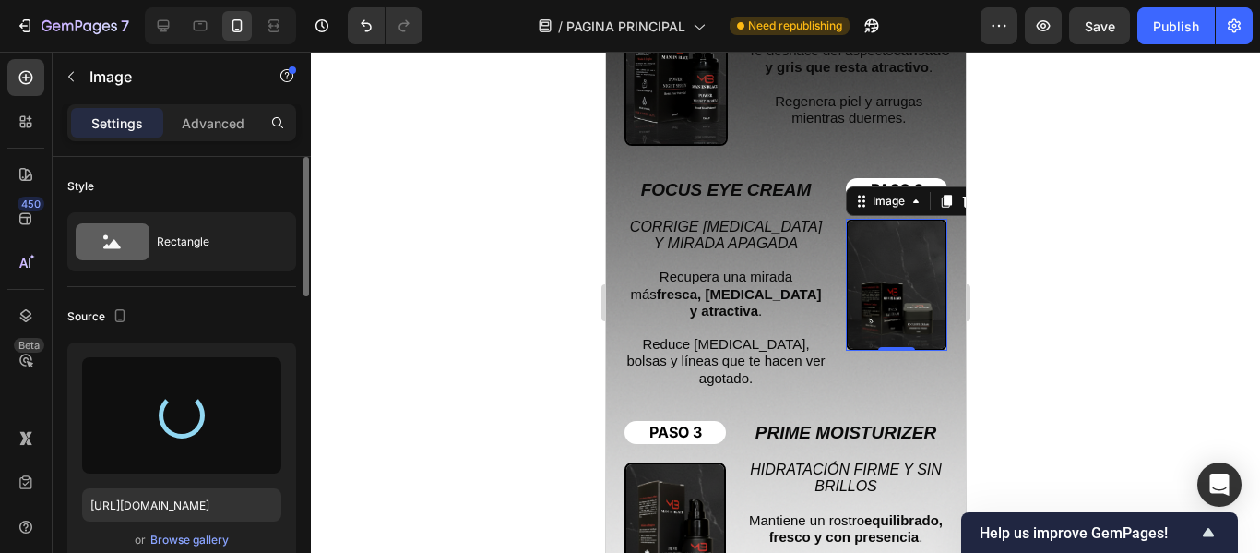
type input "https://cdn.shopify.com/s/files/1/0942/0911/4444/files/gempages_568998188862669…"
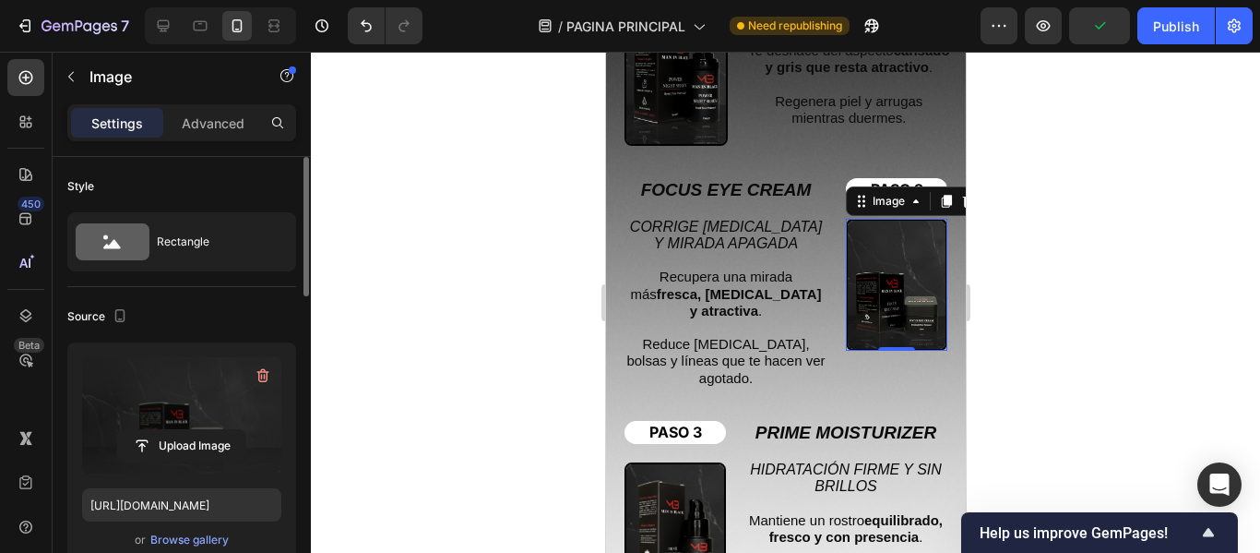
click at [494, 274] on div at bounding box center [785, 302] width 949 height 501
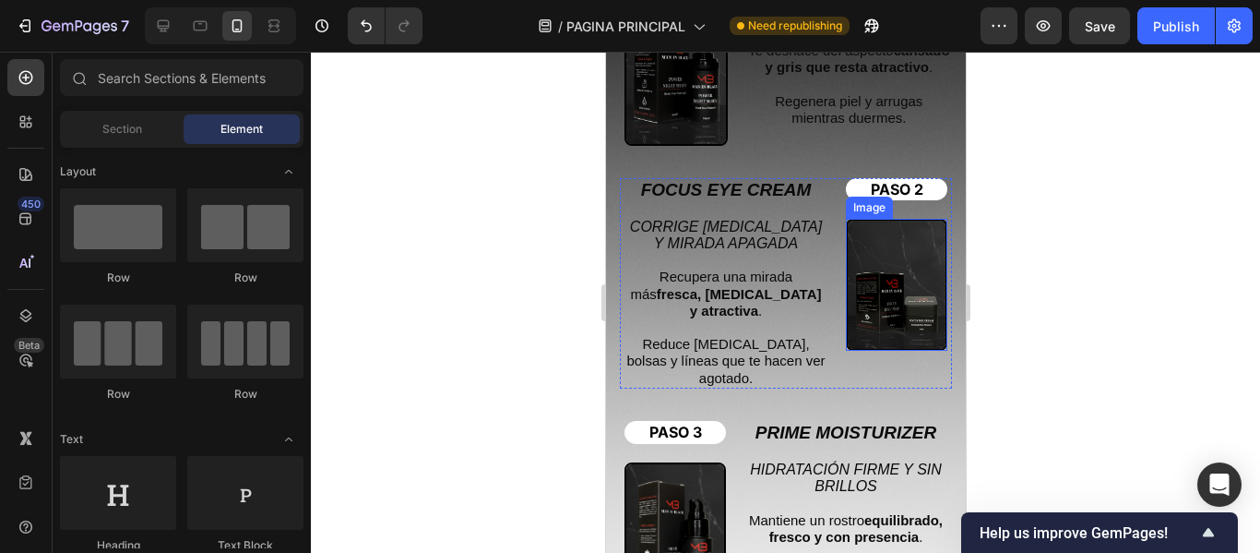
click at [876, 274] on img at bounding box center [895, 284] width 101 height 131
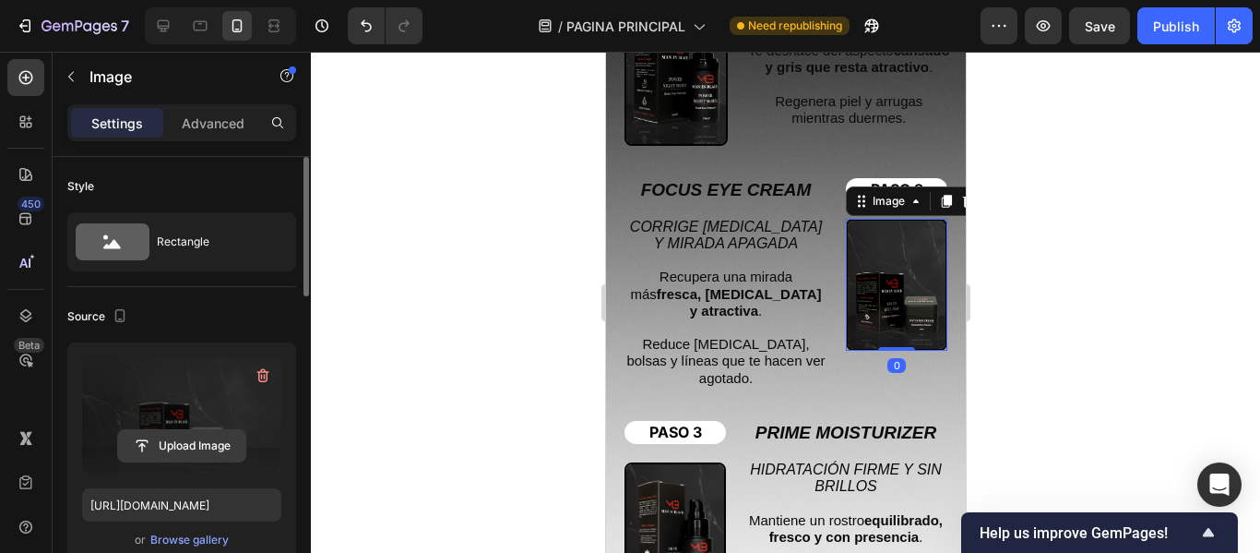
click at [192, 435] on input "file" at bounding box center [181, 445] width 127 height 31
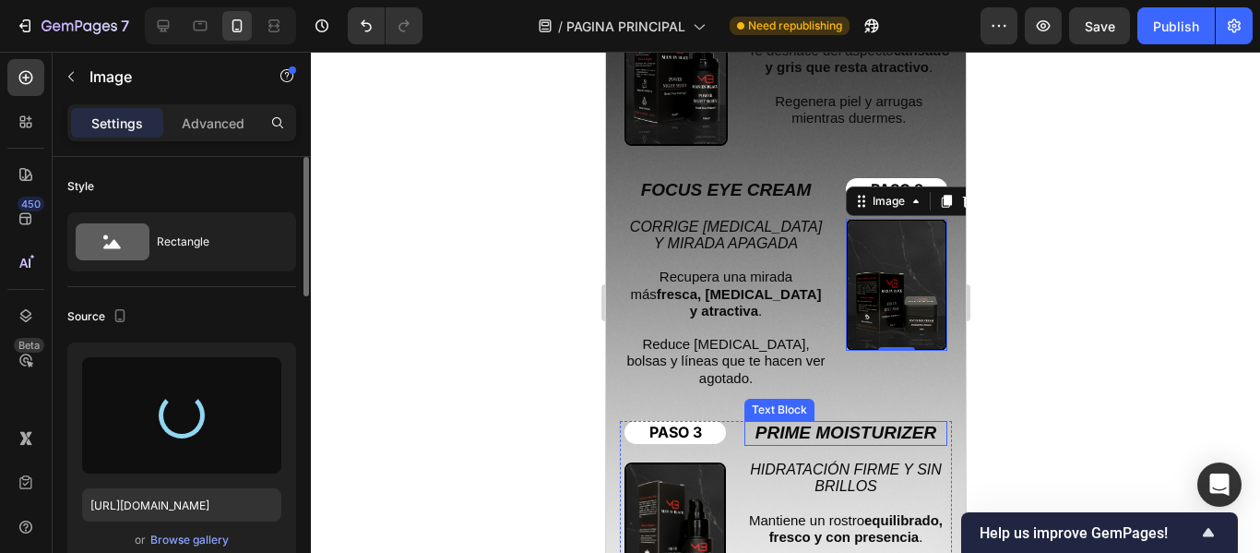
type input "https://cdn.shopify.com/s/files/1/0942/0911/4444/files/gempages_568998188862669…"
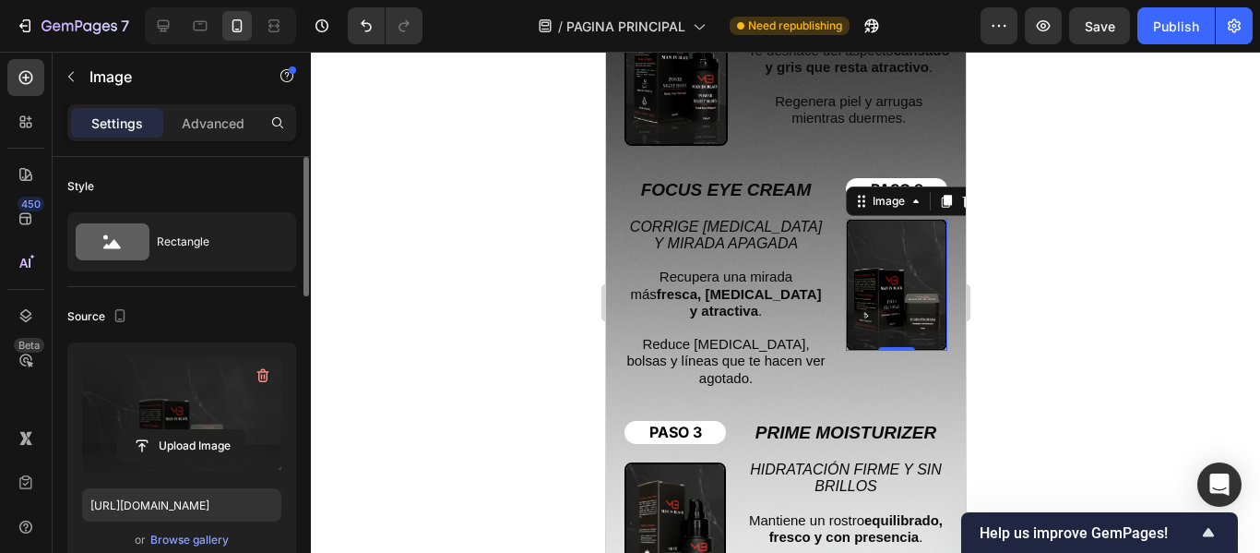
click at [436, 240] on div at bounding box center [785, 302] width 949 height 501
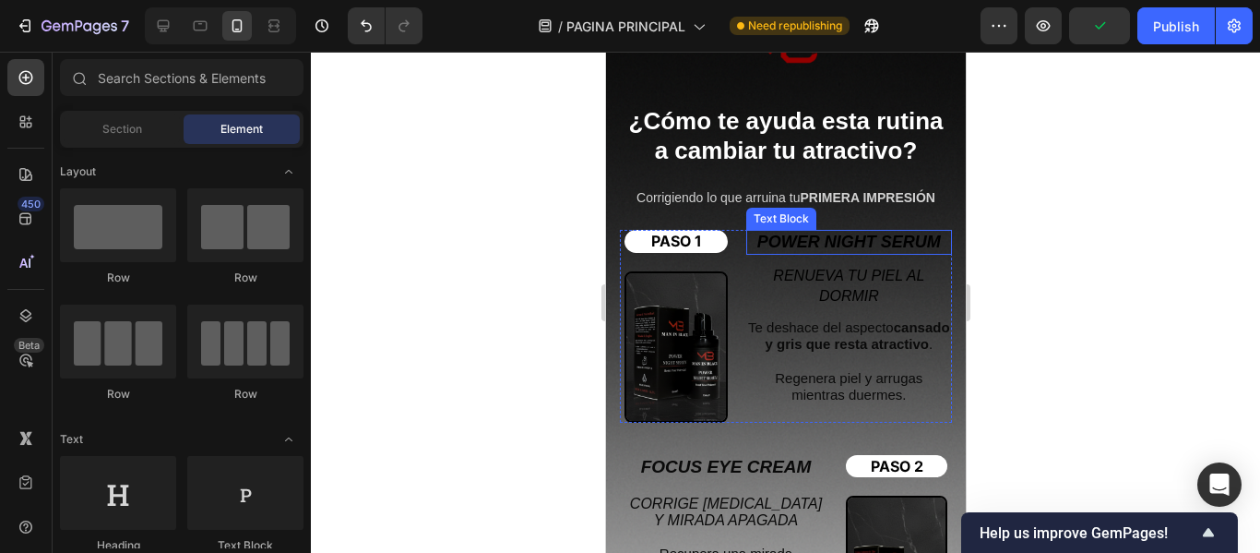
scroll to position [3690, 0]
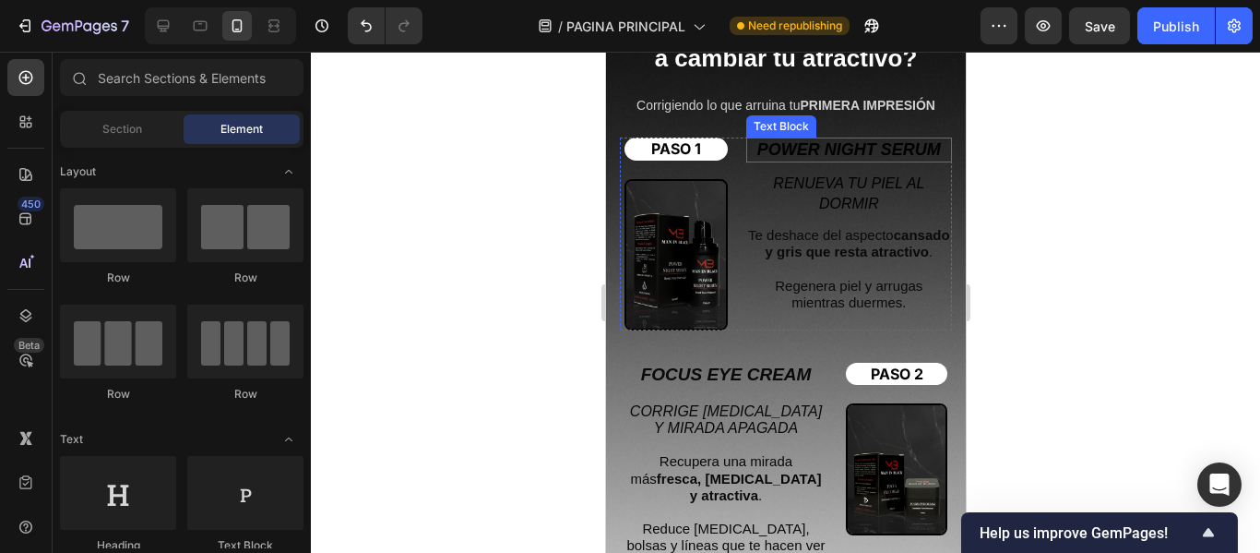
click at [836, 160] on p "POWER NIGHT SERUM" at bounding box center [848, 149] width 202 height 21
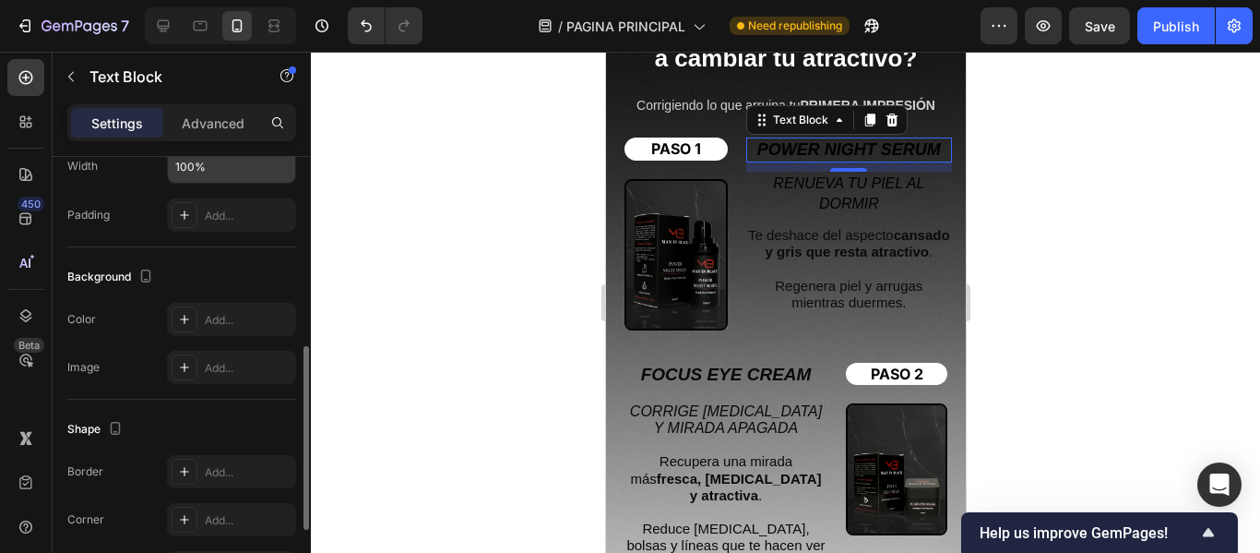
scroll to position [554, 0]
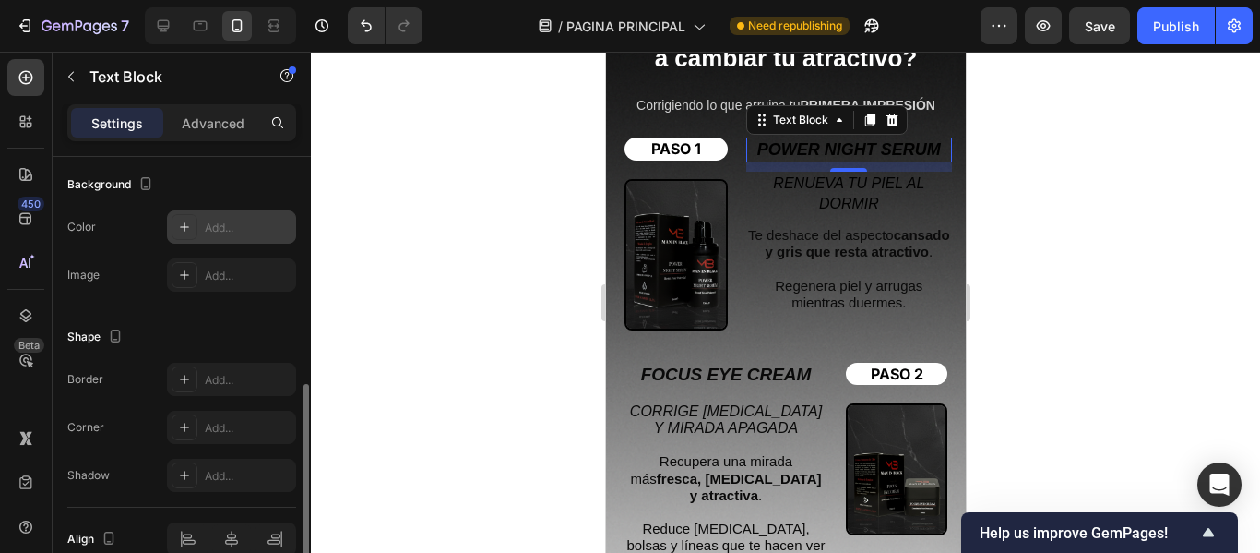
click at [190, 221] on icon at bounding box center [184, 227] width 15 height 15
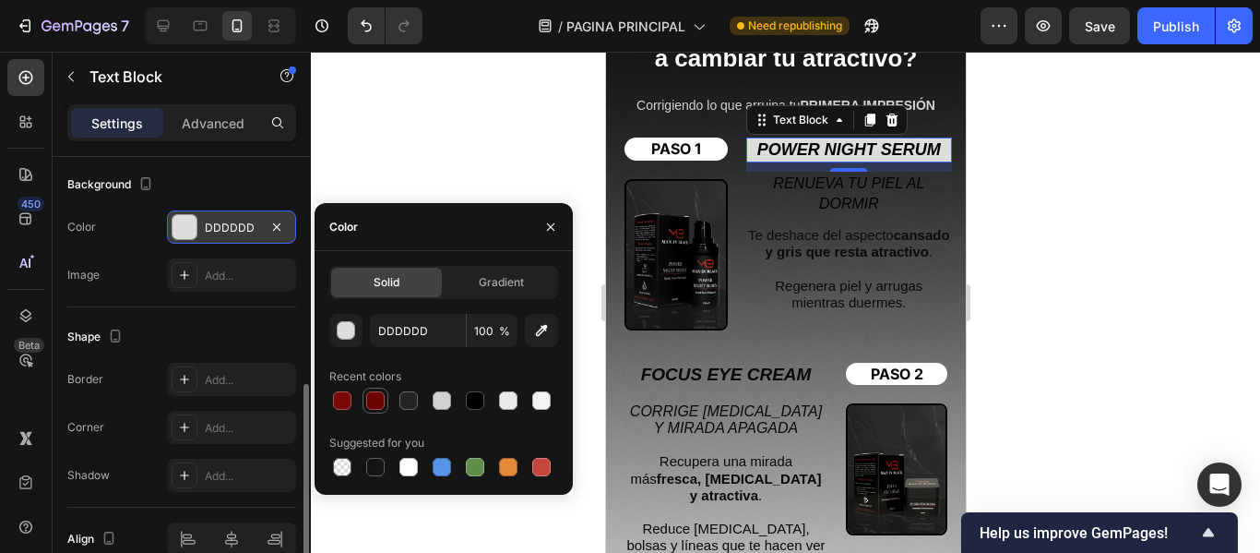
click at [381, 399] on div at bounding box center [375, 400] width 18 height 18
type input "6D0202"
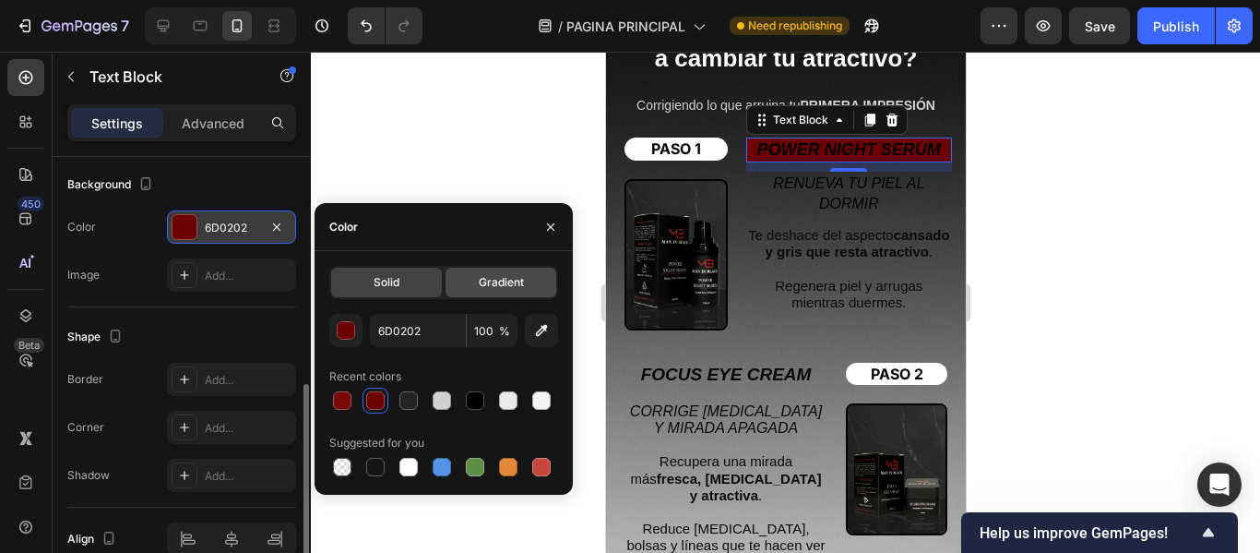
click at [490, 282] on span "Gradient" at bounding box center [501, 282] width 45 height 17
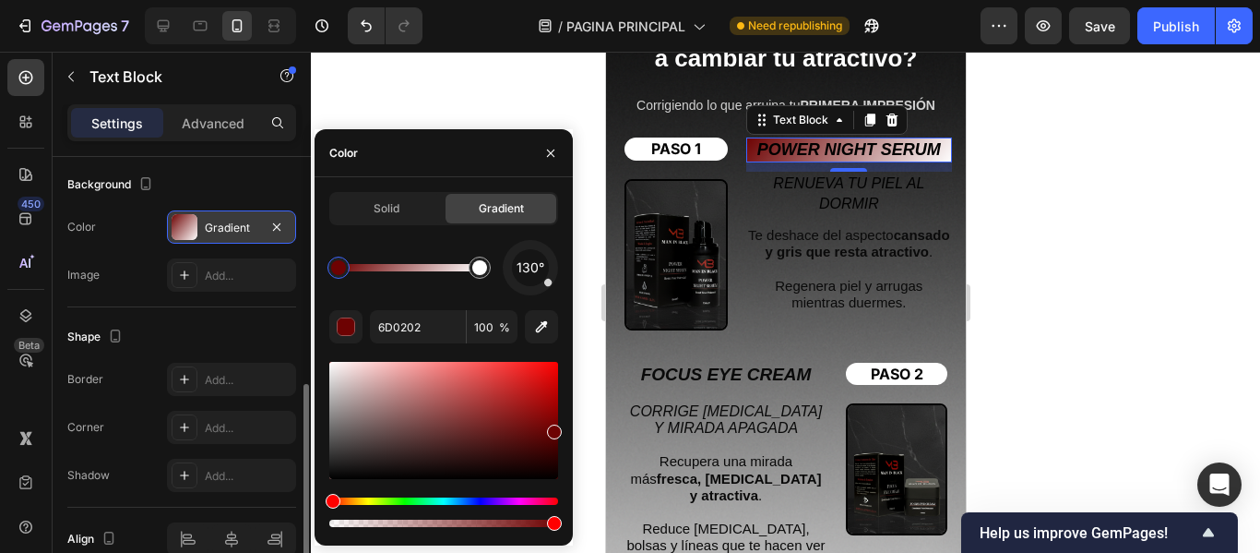
click at [484, 122] on div at bounding box center [785, 302] width 949 height 501
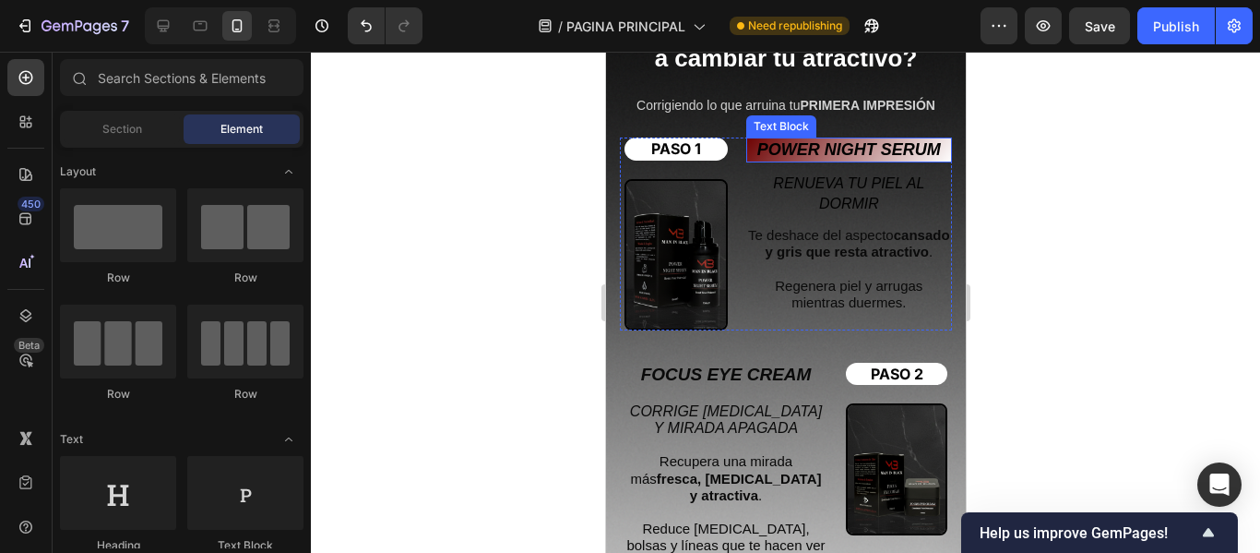
click at [856, 145] on strong "POWER NIGHT SERUM" at bounding box center [849, 149] width 184 height 18
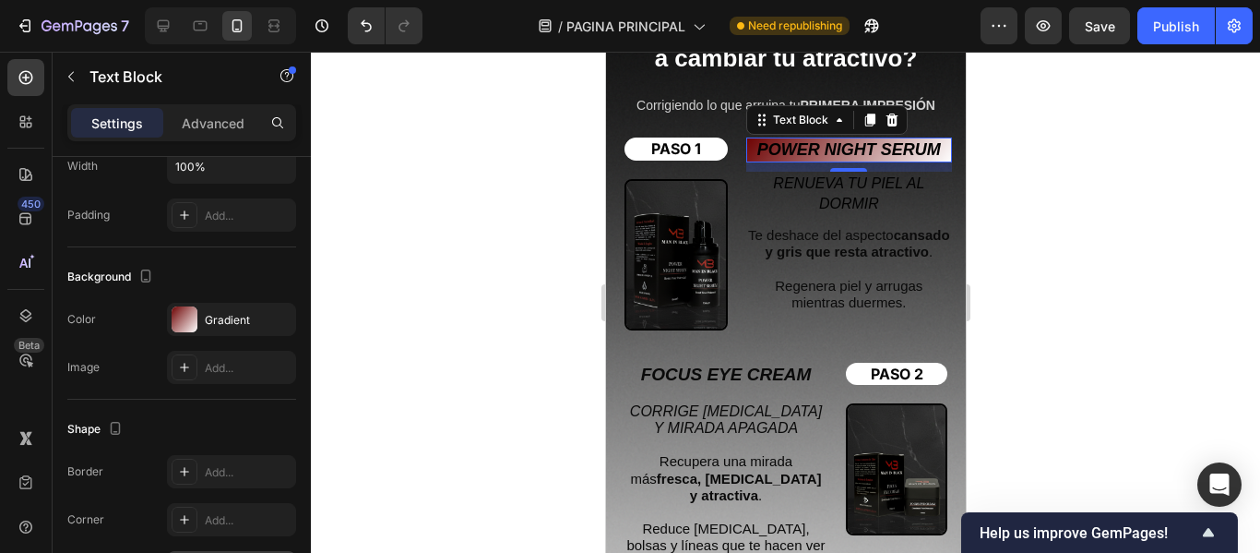
scroll to position [645, 0]
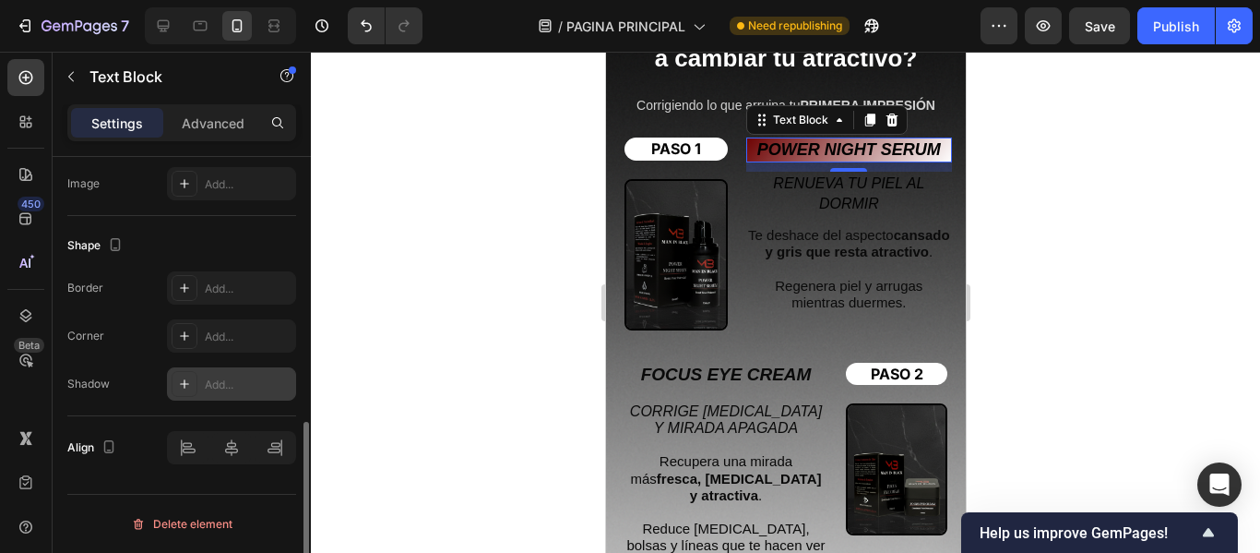
click at [192, 385] on div at bounding box center [185, 384] width 26 height 26
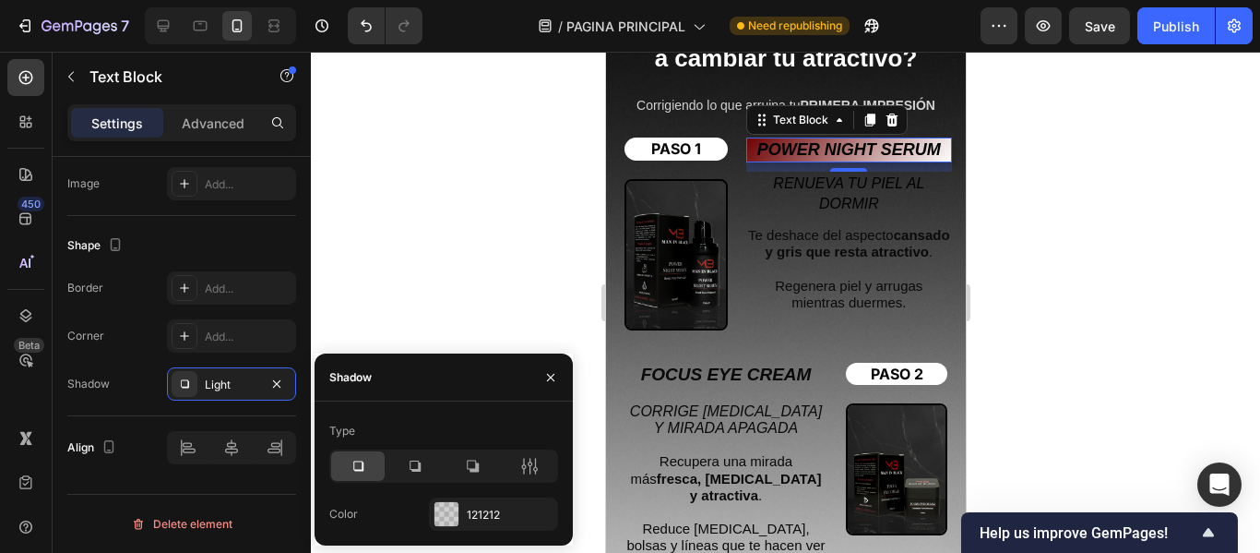
click at [393, 304] on div at bounding box center [785, 302] width 949 height 501
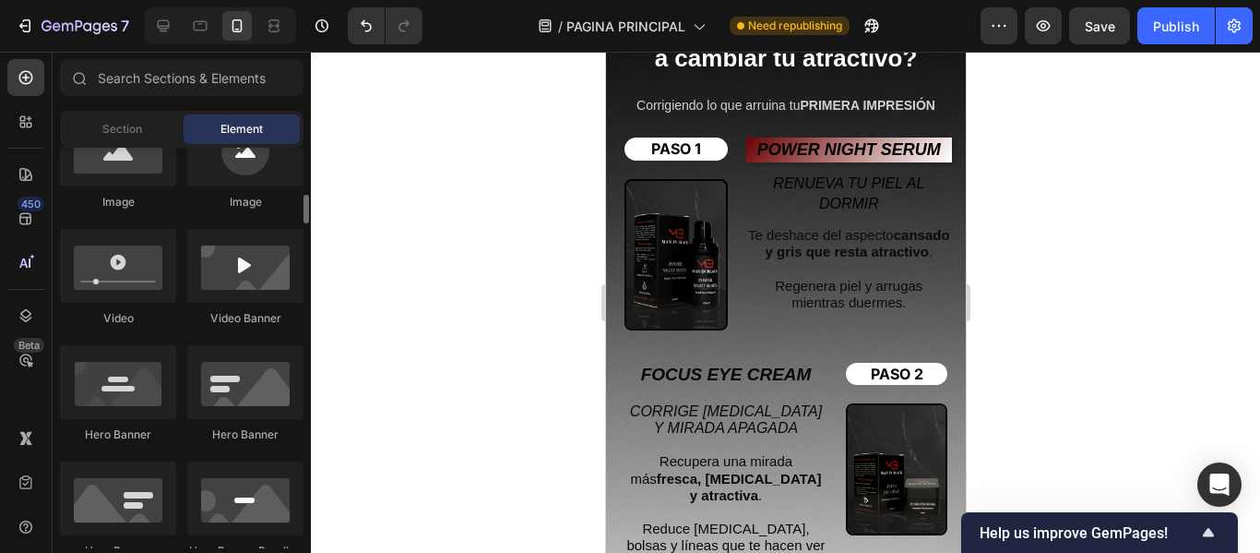
scroll to position [277, 0]
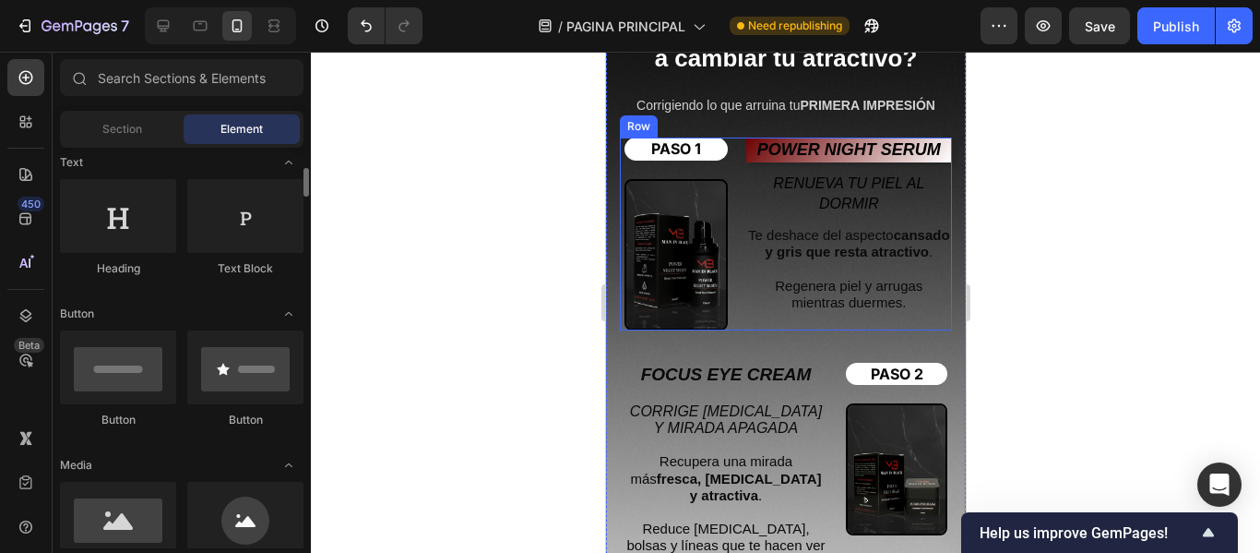
click at [876, 143] on strong "POWER NIGHT SERUM" at bounding box center [849, 149] width 184 height 18
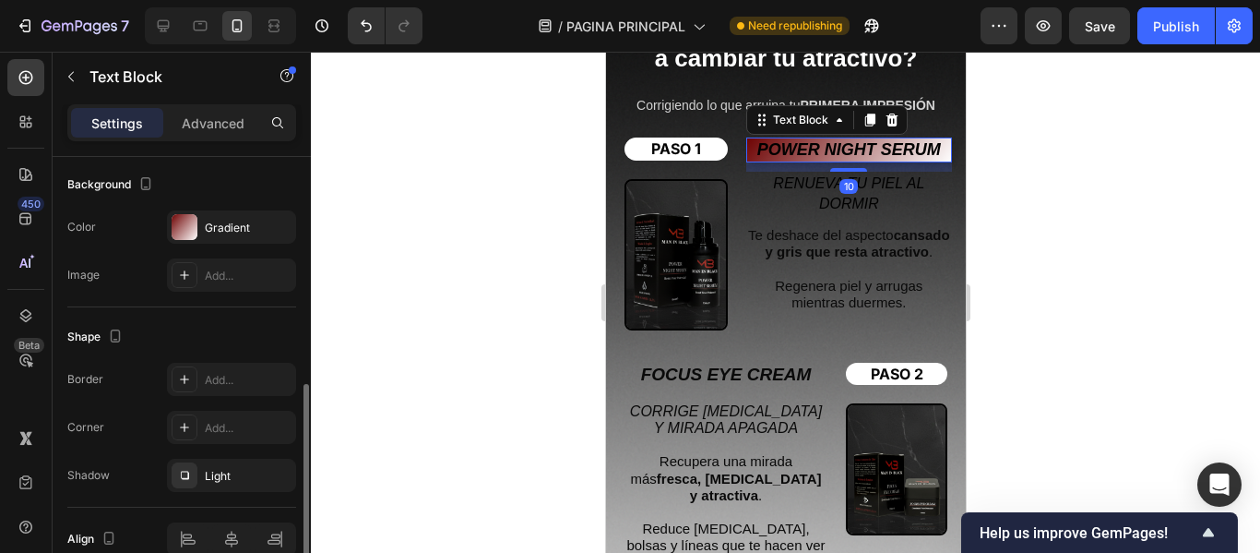
scroll to position [645, 0]
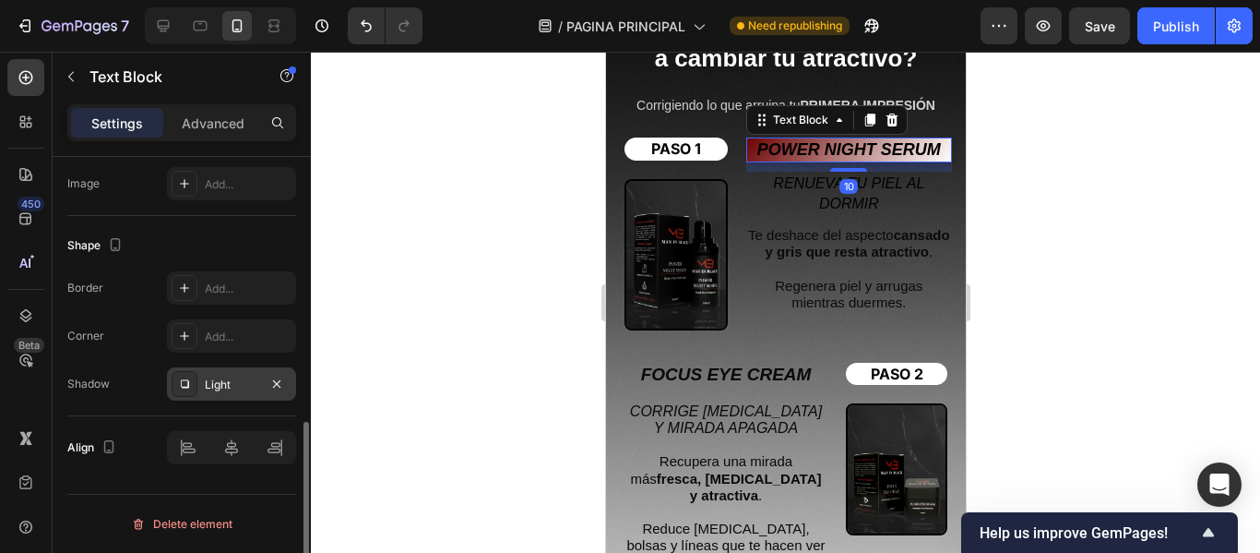
click at [185, 381] on icon at bounding box center [184, 383] width 15 height 15
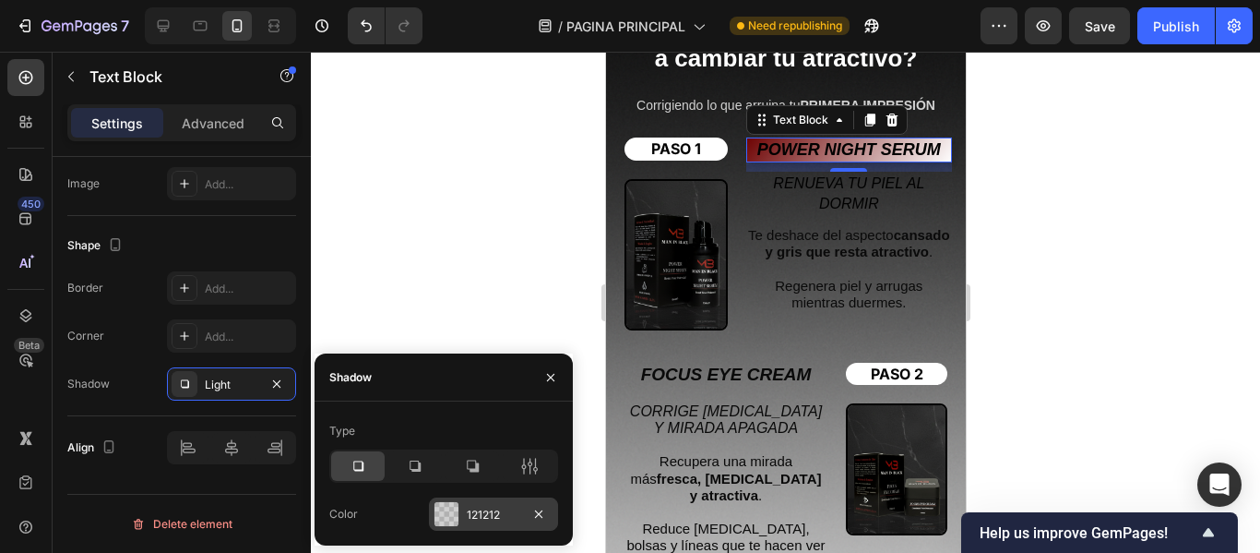
click at [475, 506] on div "121212" at bounding box center [494, 514] width 54 height 17
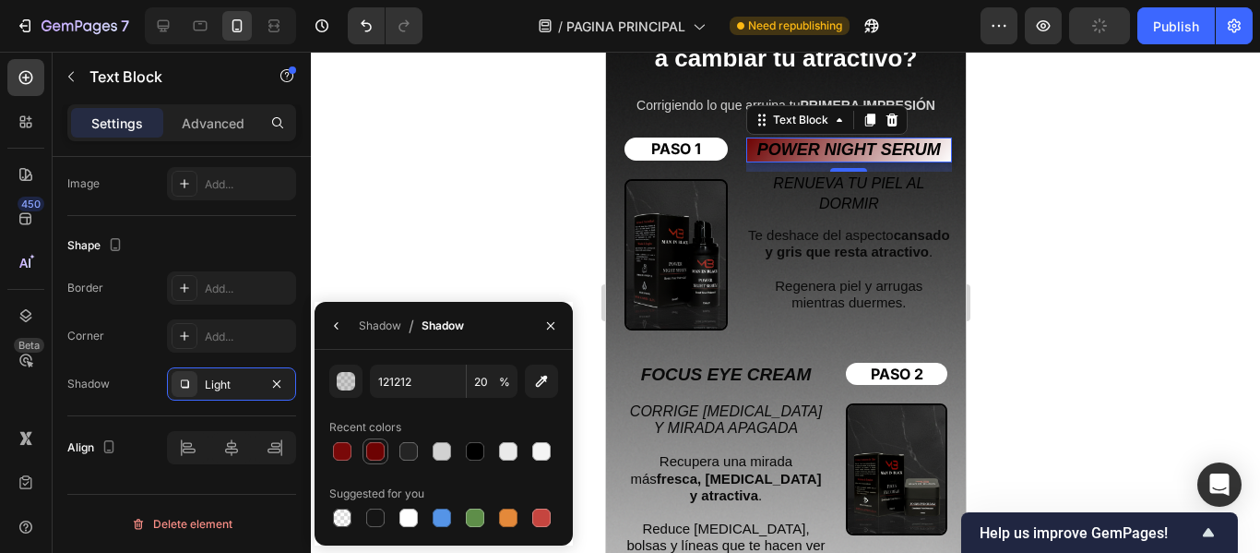
click at [377, 453] on div at bounding box center [375, 451] width 18 height 18
type input "6D0202"
type input "100"
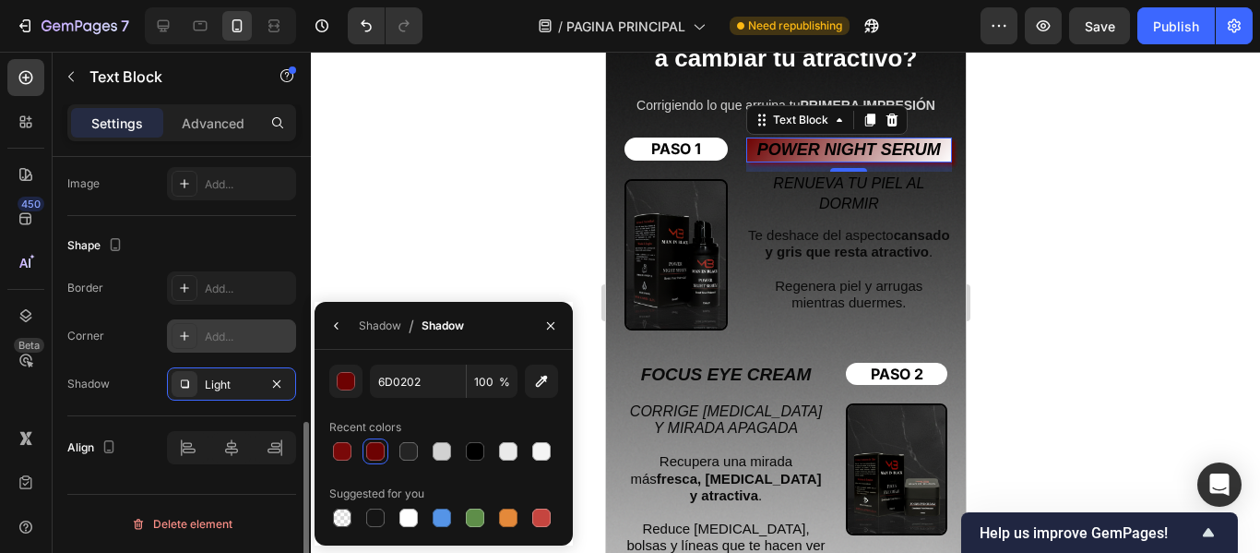
click at [204, 328] on div "Add..." at bounding box center [231, 335] width 129 height 33
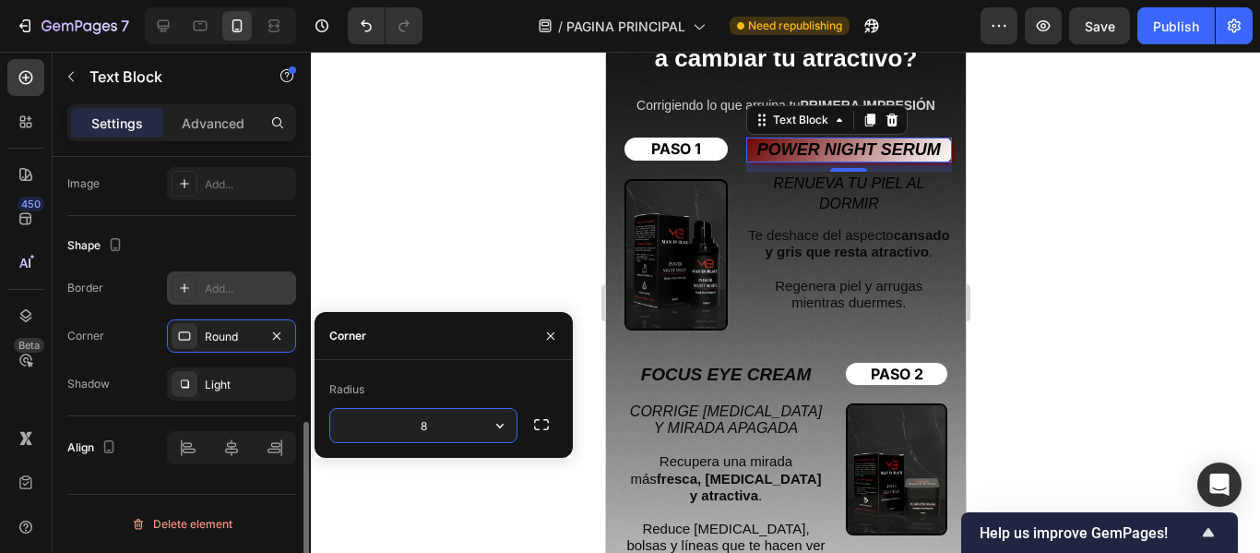
click at [237, 288] on div "Add..." at bounding box center [248, 288] width 87 height 17
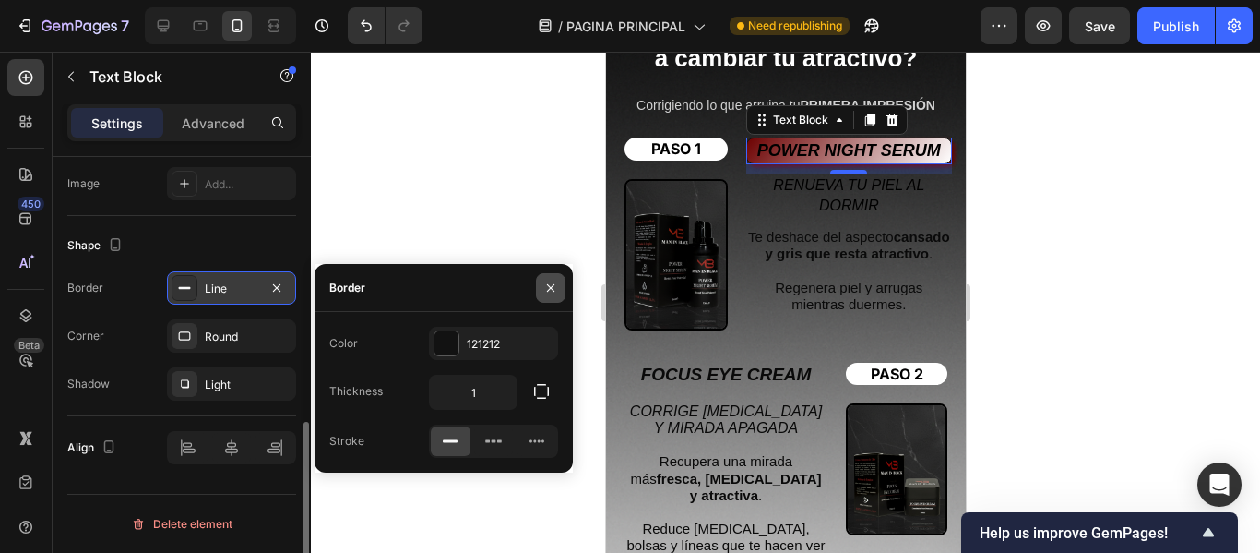
click at [554, 275] on button "button" at bounding box center [551, 288] width 30 height 30
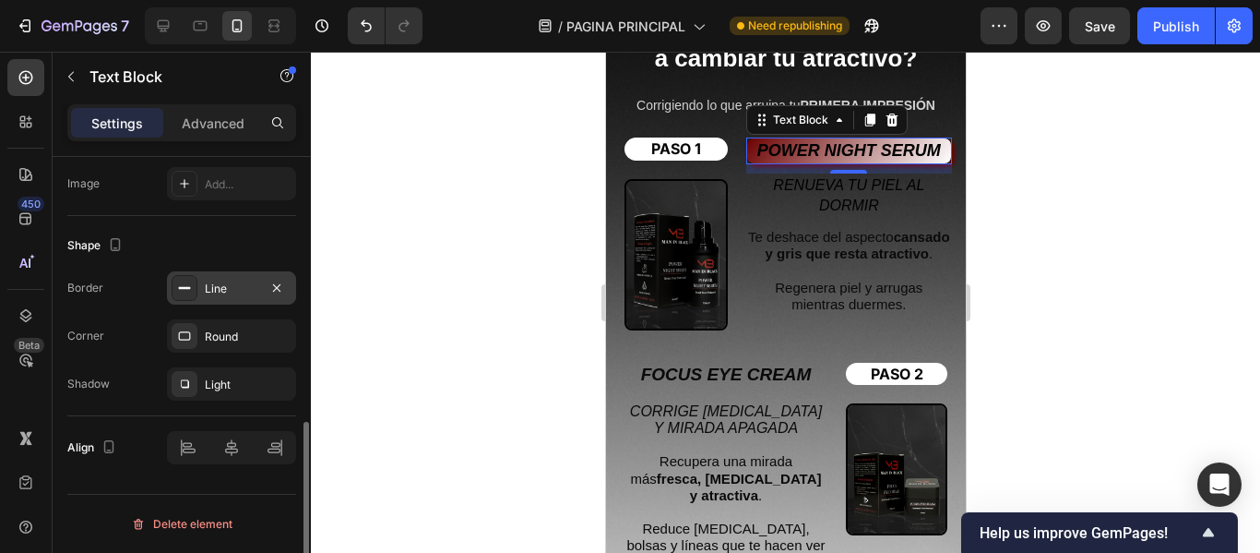
click at [487, 213] on div at bounding box center [785, 302] width 949 height 501
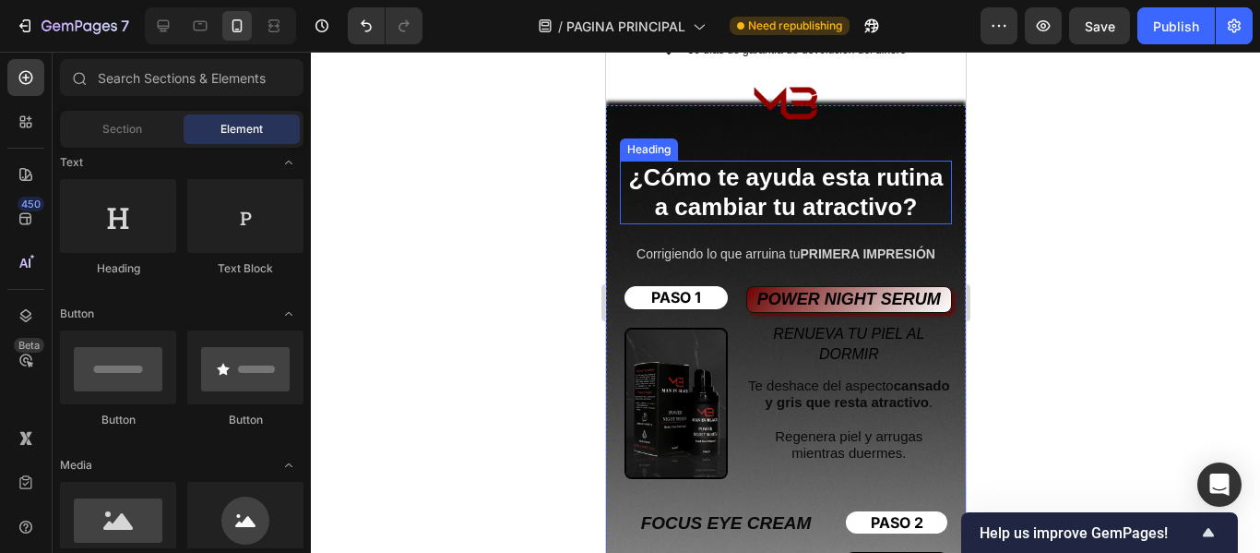
scroll to position [3690, 0]
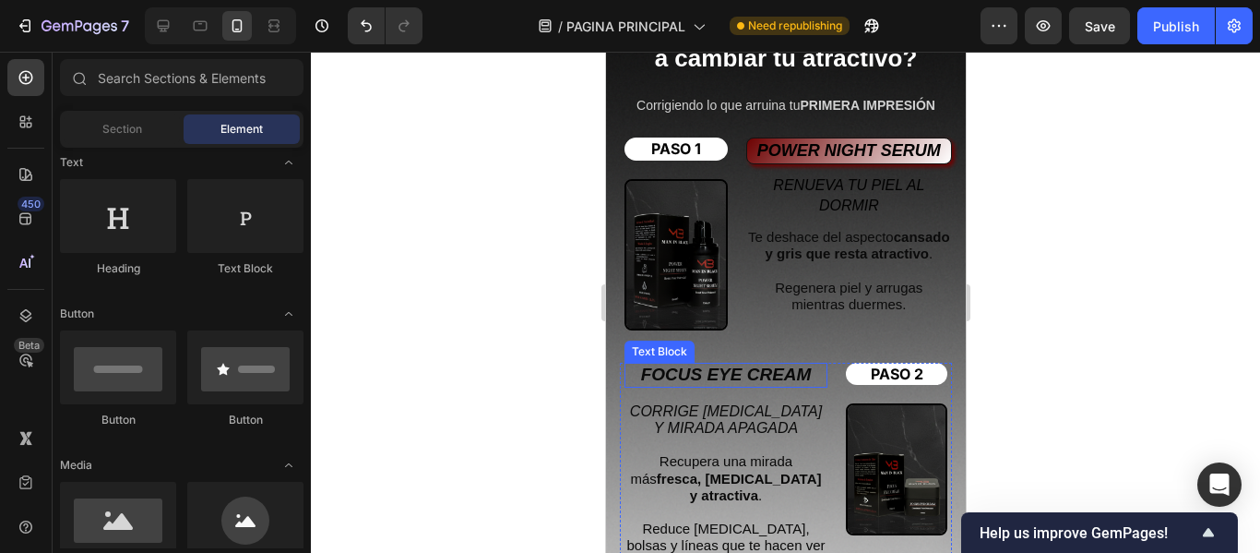
click at [702, 382] on strong "FOCUS EYE CREAM" at bounding box center [725, 373] width 171 height 19
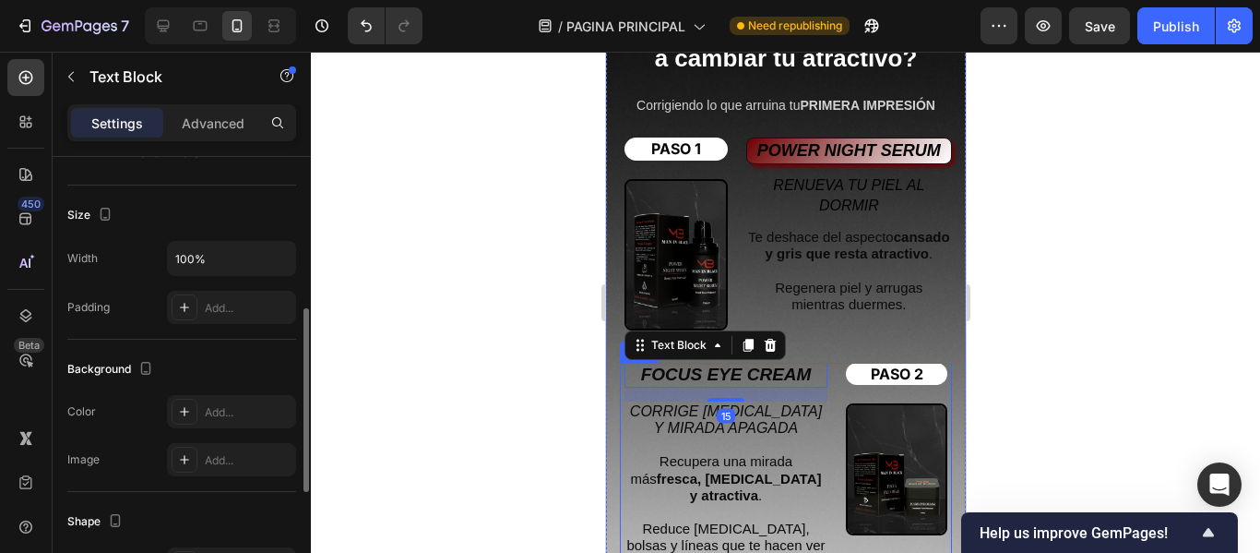
scroll to position [645, 0]
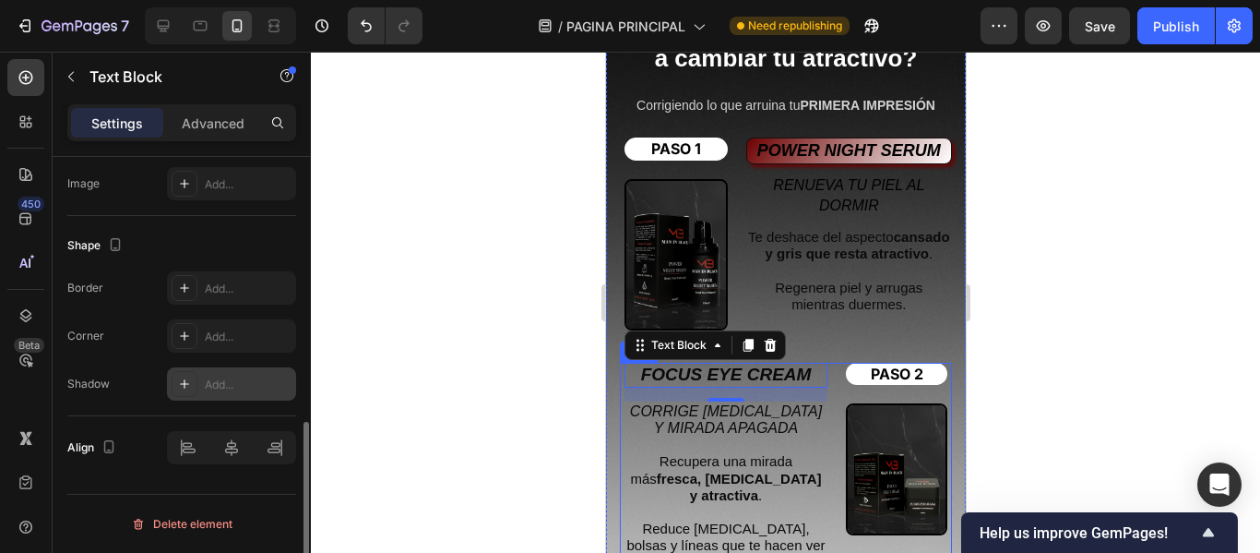
click at [201, 371] on div "Add..." at bounding box center [231, 383] width 129 height 33
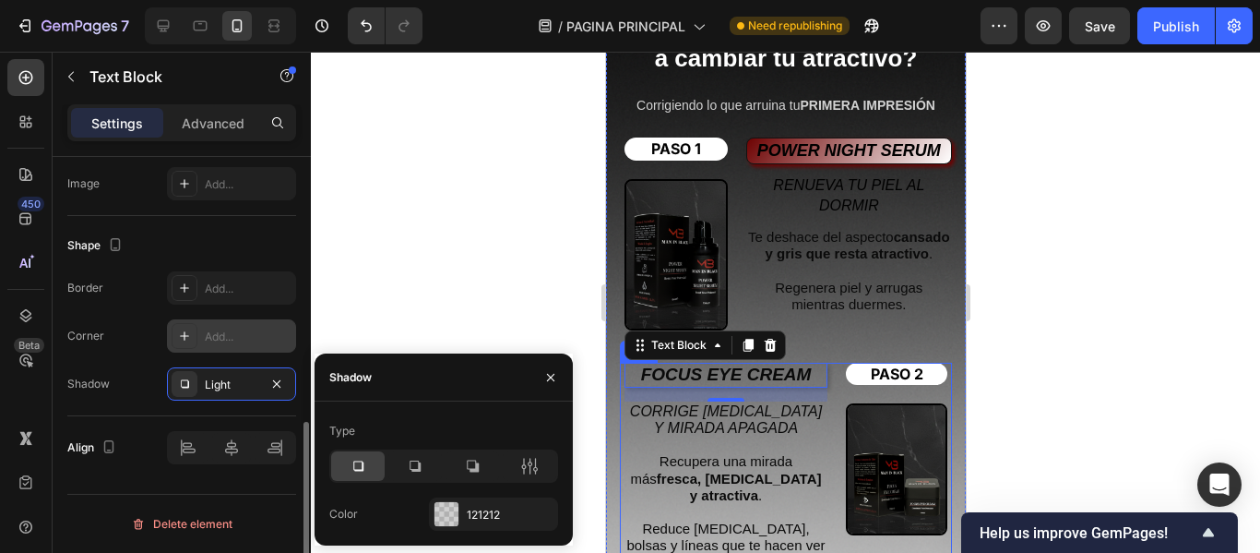
click at [197, 330] on div at bounding box center [185, 336] width 26 height 26
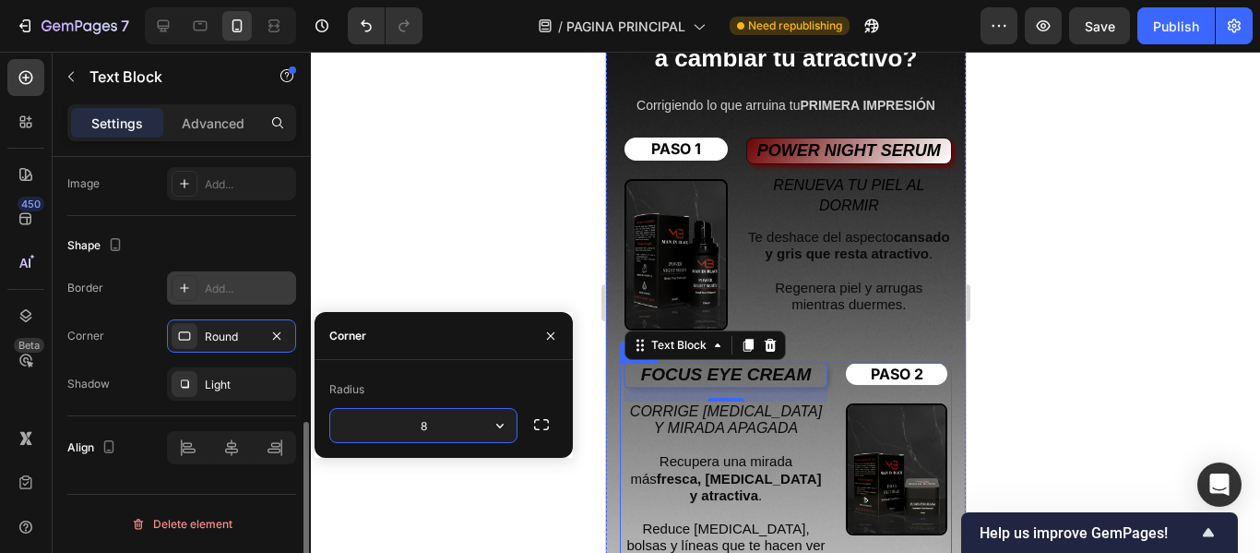
click at [200, 290] on div "Add..." at bounding box center [231, 287] width 129 height 33
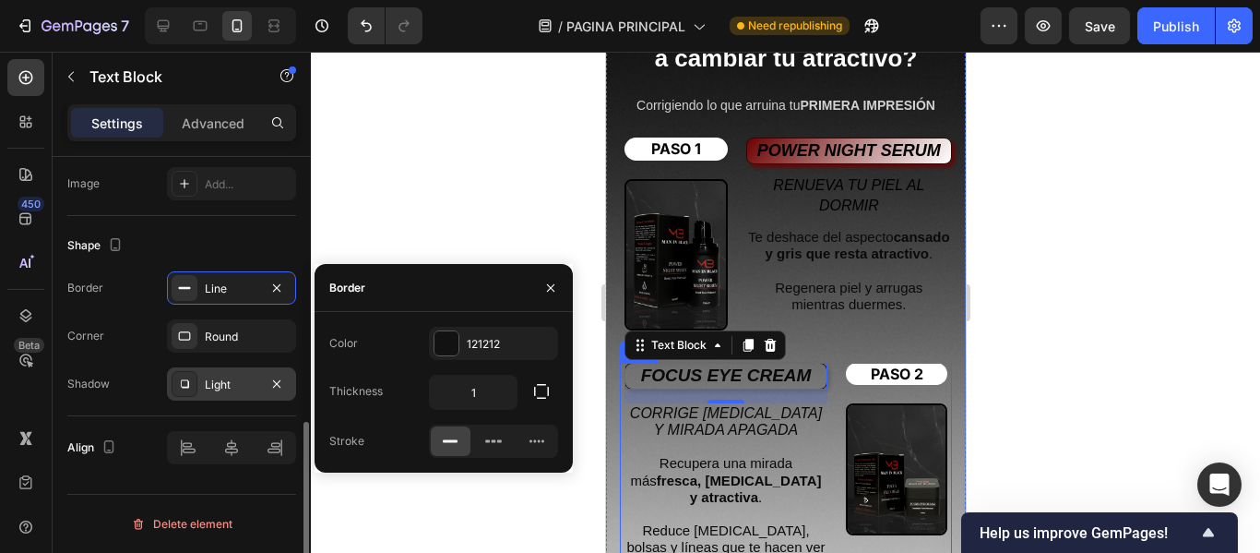
click at [219, 378] on div "Light" at bounding box center [232, 384] width 54 height 17
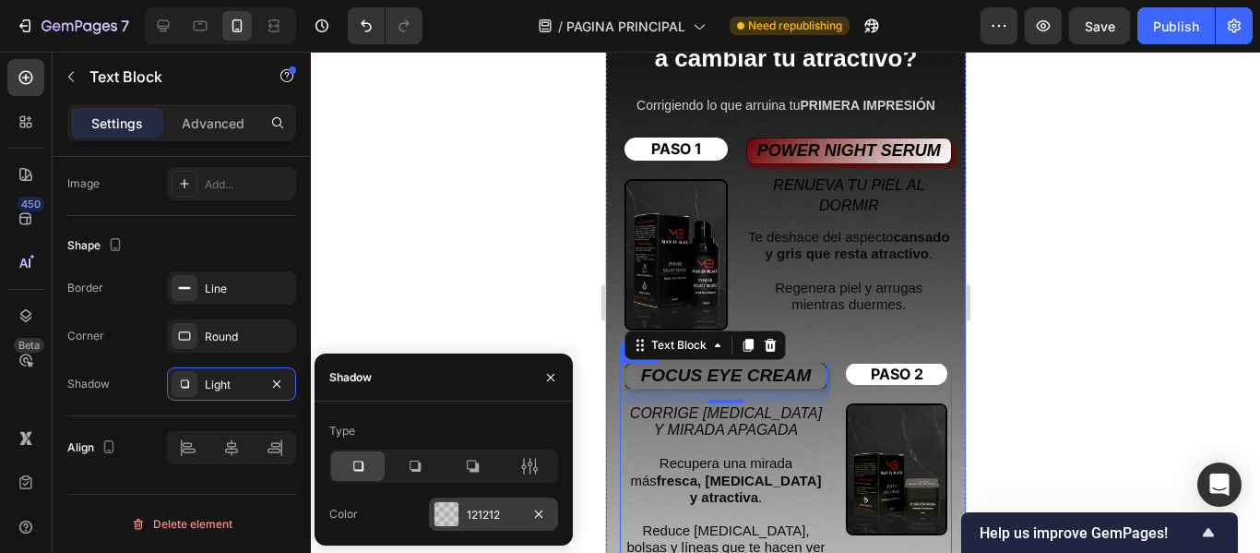
click at [475, 518] on div "121212" at bounding box center [494, 514] width 54 height 17
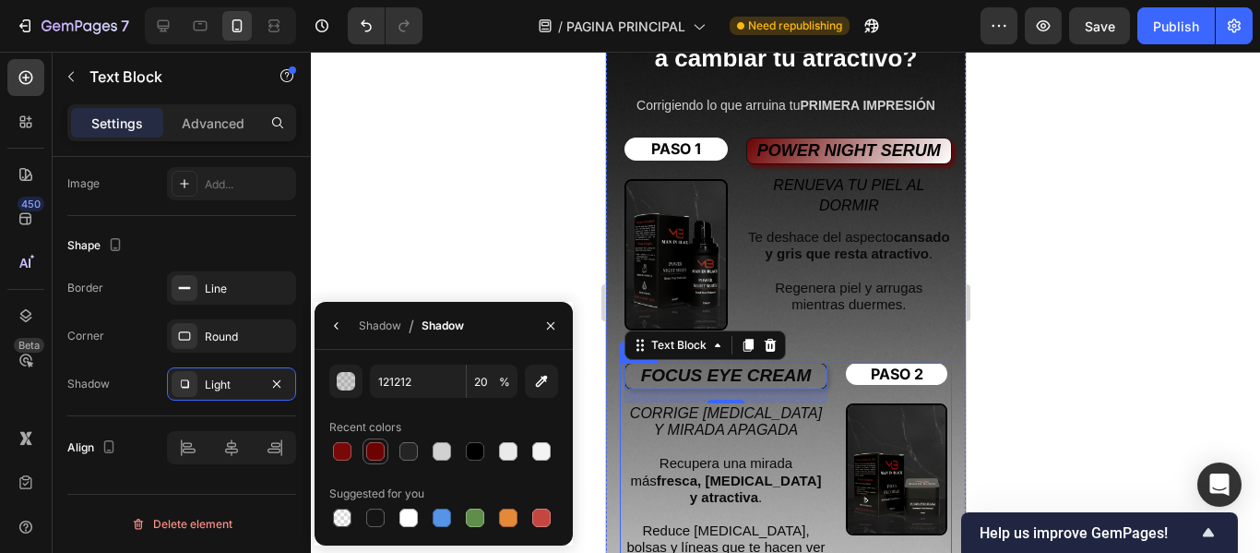
click at [375, 457] on div at bounding box center [375, 451] width 18 height 18
type input "6D0202"
type input "100"
click at [212, 331] on div "Round" at bounding box center [232, 336] width 54 height 17
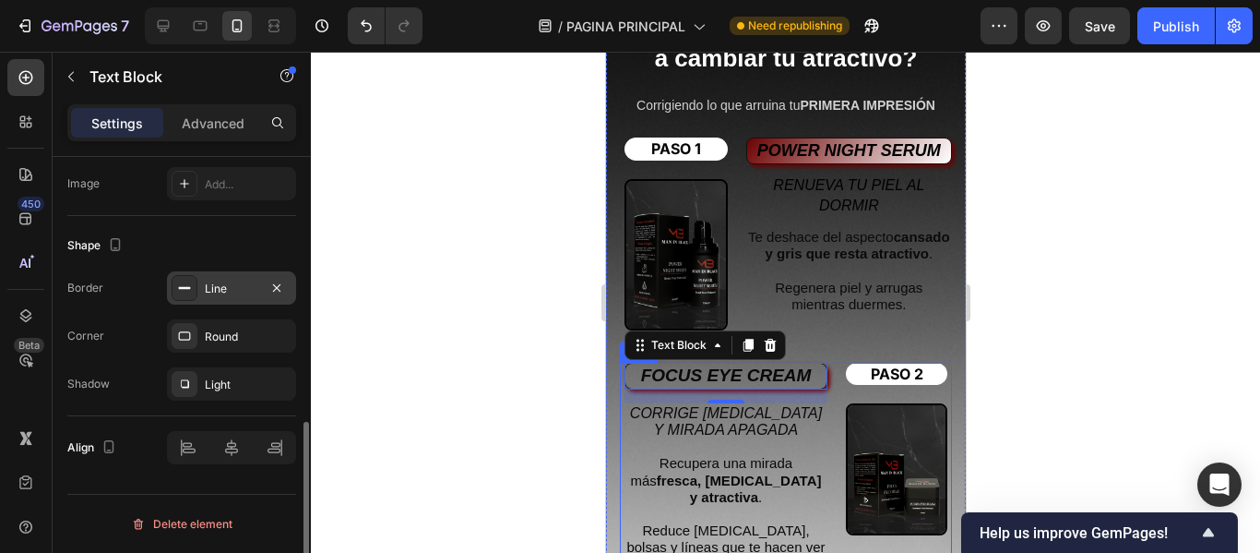
click at [218, 293] on div "Line" at bounding box center [232, 288] width 54 height 17
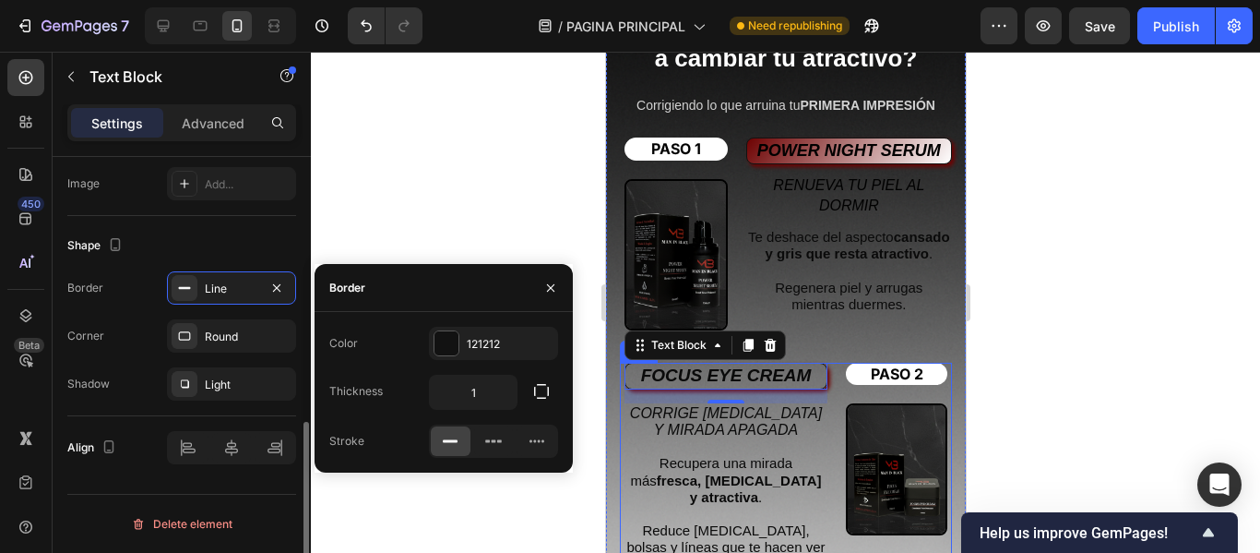
scroll to position [553, 0]
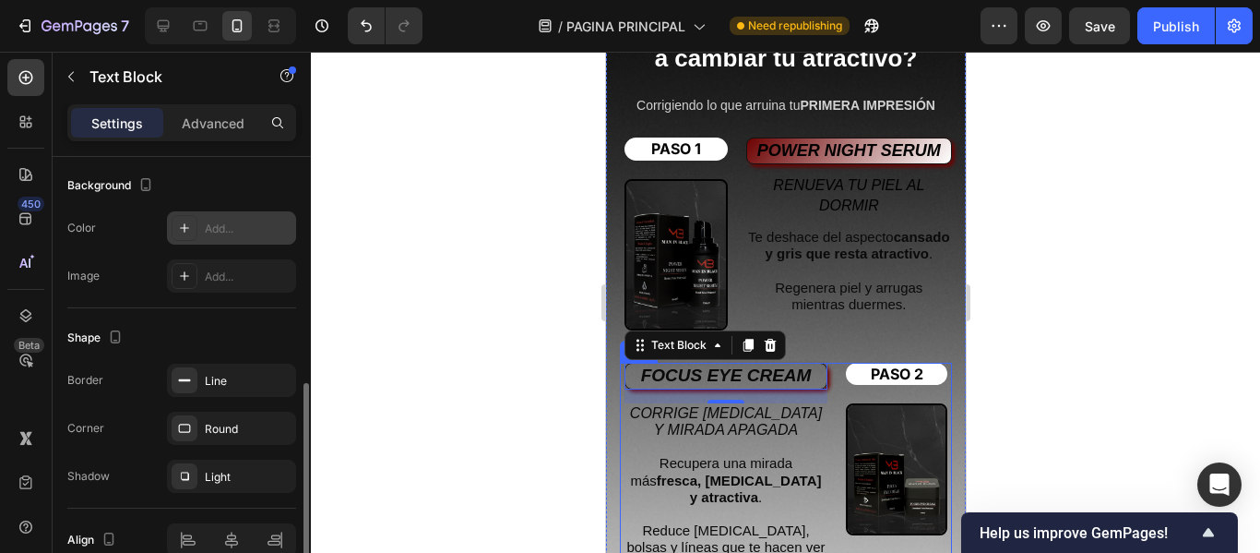
click at [221, 230] on div "Add..." at bounding box center [248, 228] width 87 height 17
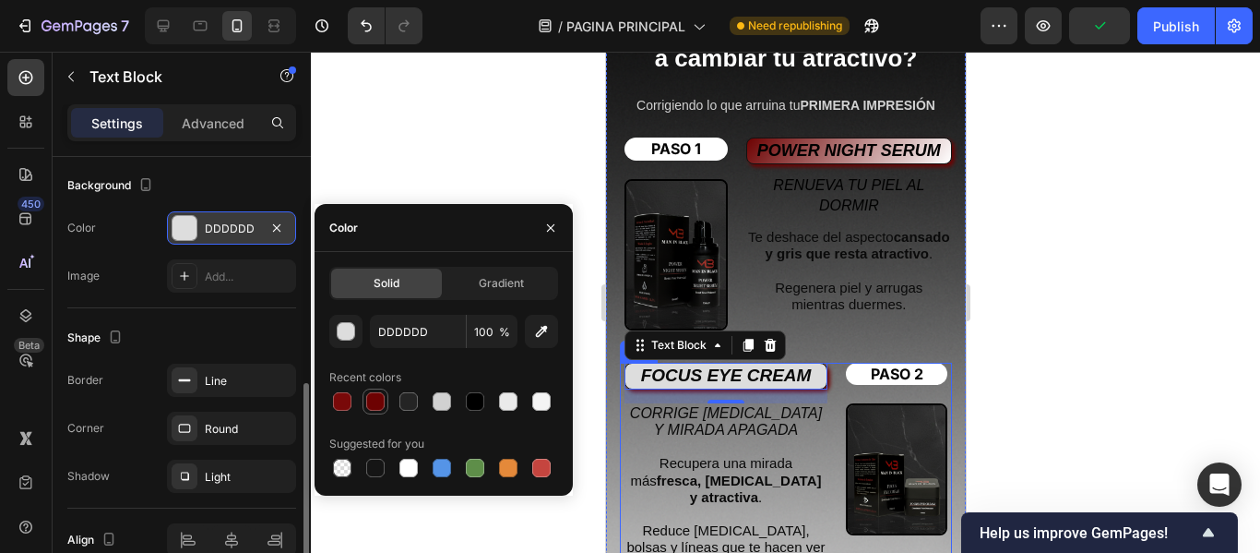
click at [373, 401] on div at bounding box center [375, 401] width 18 height 18
type input "6D0202"
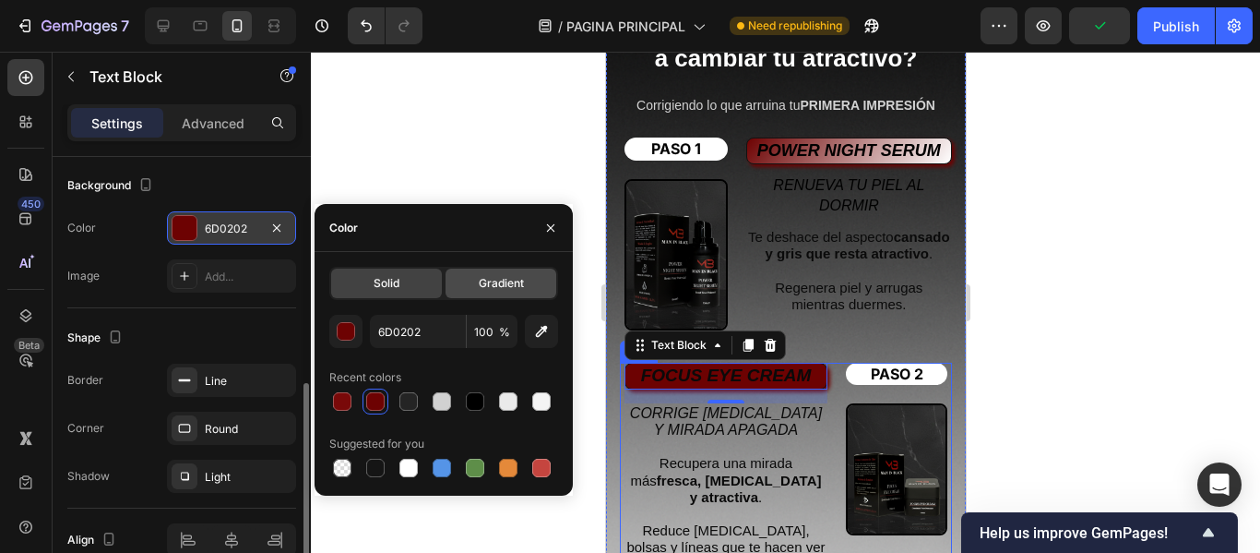
click at [492, 290] on span "Gradient" at bounding box center [501, 283] width 45 height 17
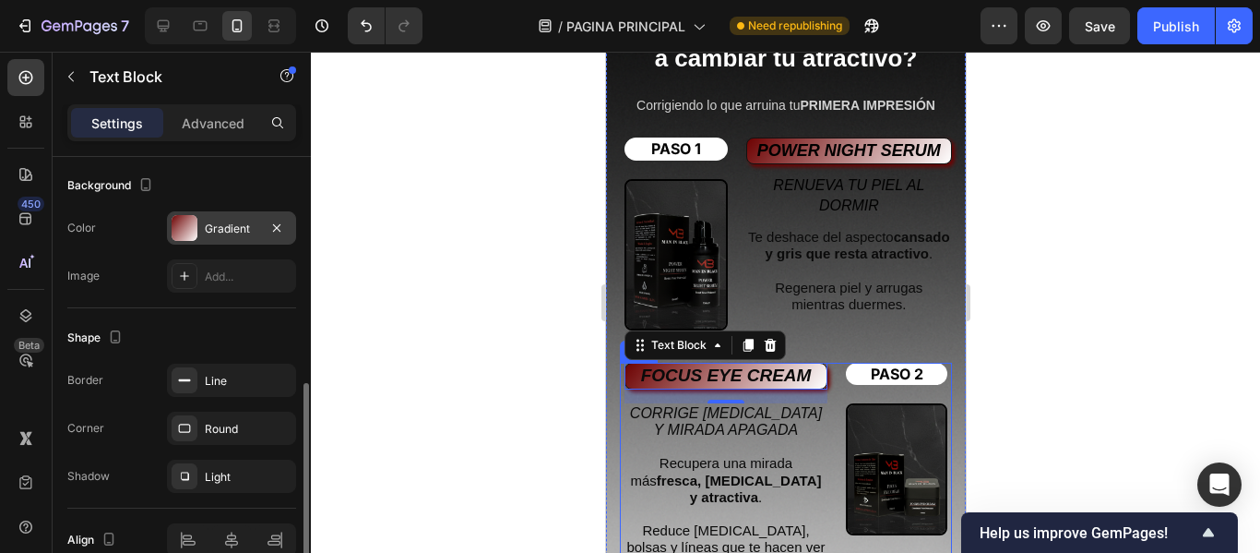
click at [453, 125] on div at bounding box center [785, 302] width 949 height 501
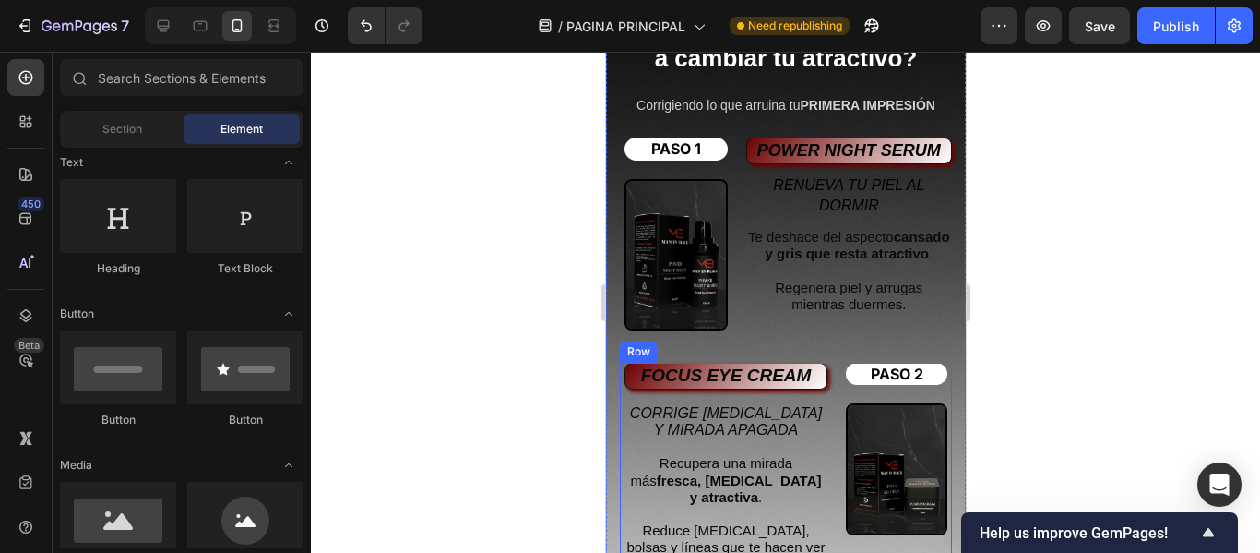
click at [469, 203] on div at bounding box center [785, 302] width 949 height 501
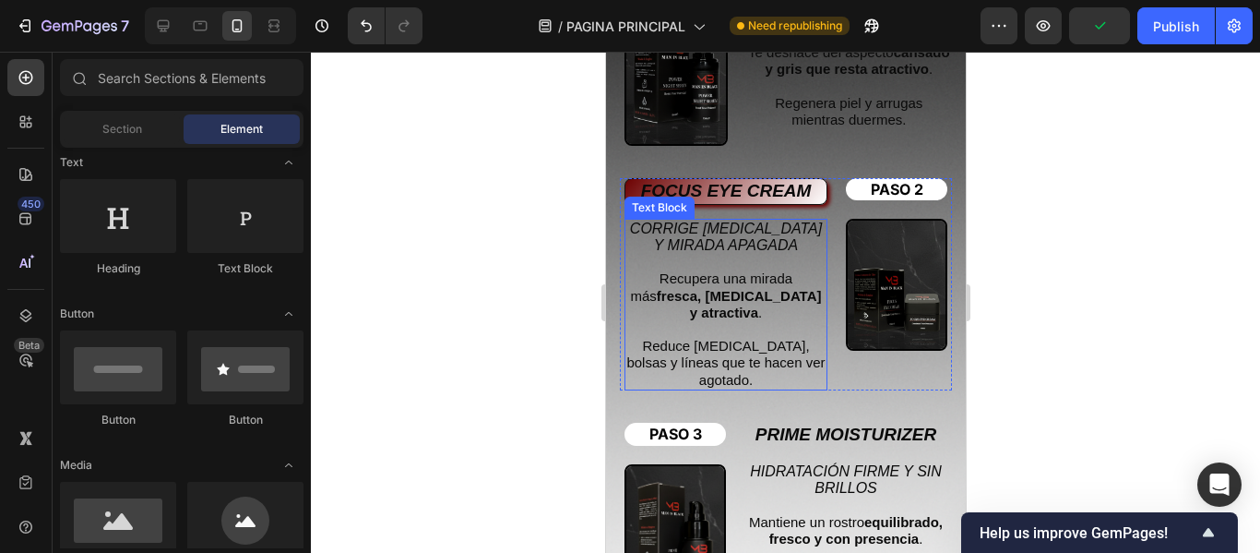
scroll to position [3967, 0]
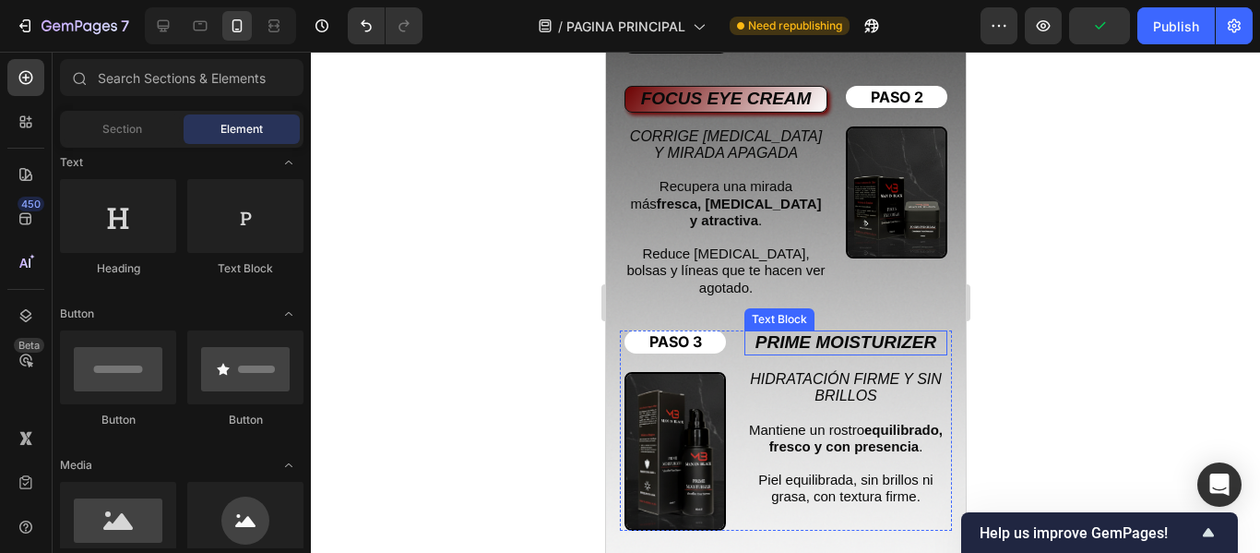
click at [796, 332] on strong "PRIME MOISTURIZER" at bounding box center [845, 341] width 181 height 19
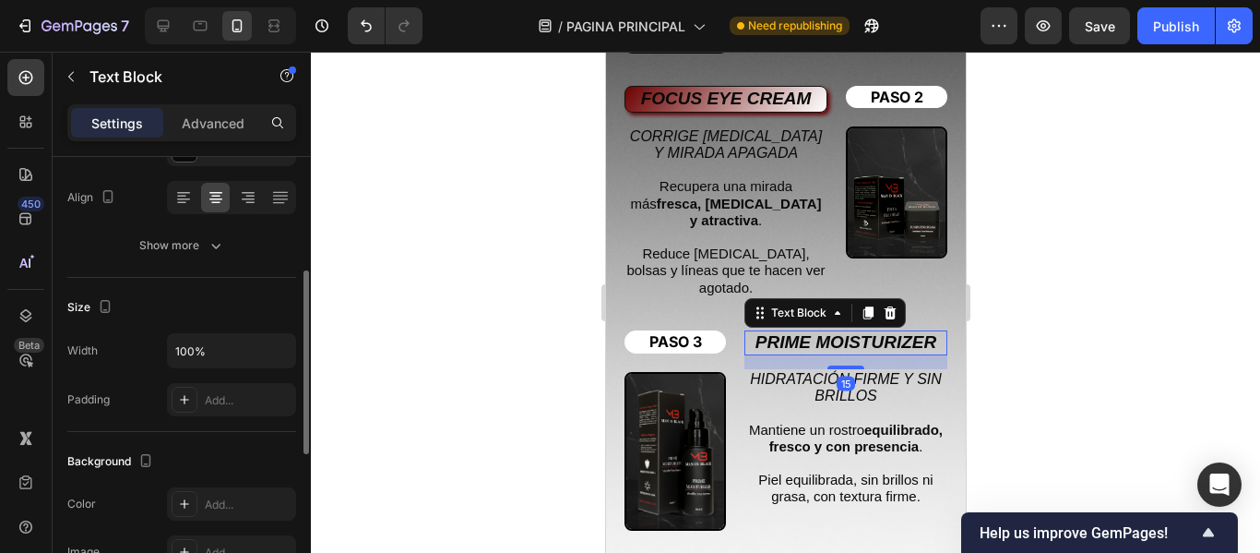
scroll to position [645, 0]
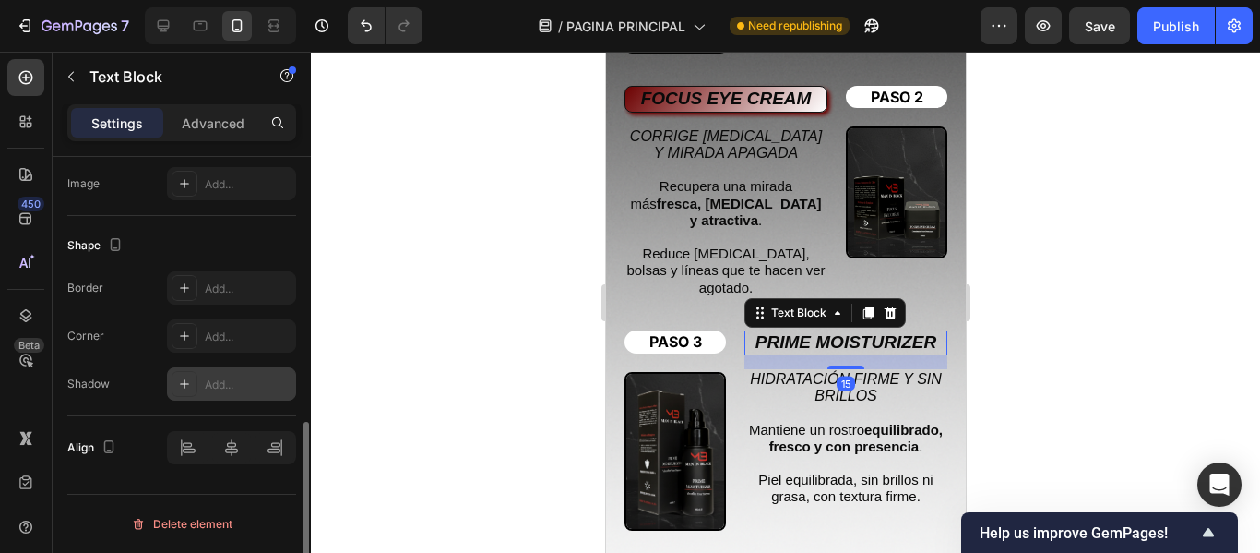
click at [206, 382] on div "Add..." at bounding box center [248, 384] width 87 height 17
click at [201, 334] on div "Add..." at bounding box center [231, 335] width 129 height 33
click at [215, 276] on div "Add..." at bounding box center [231, 287] width 129 height 33
click at [220, 395] on div "Light" at bounding box center [231, 383] width 129 height 33
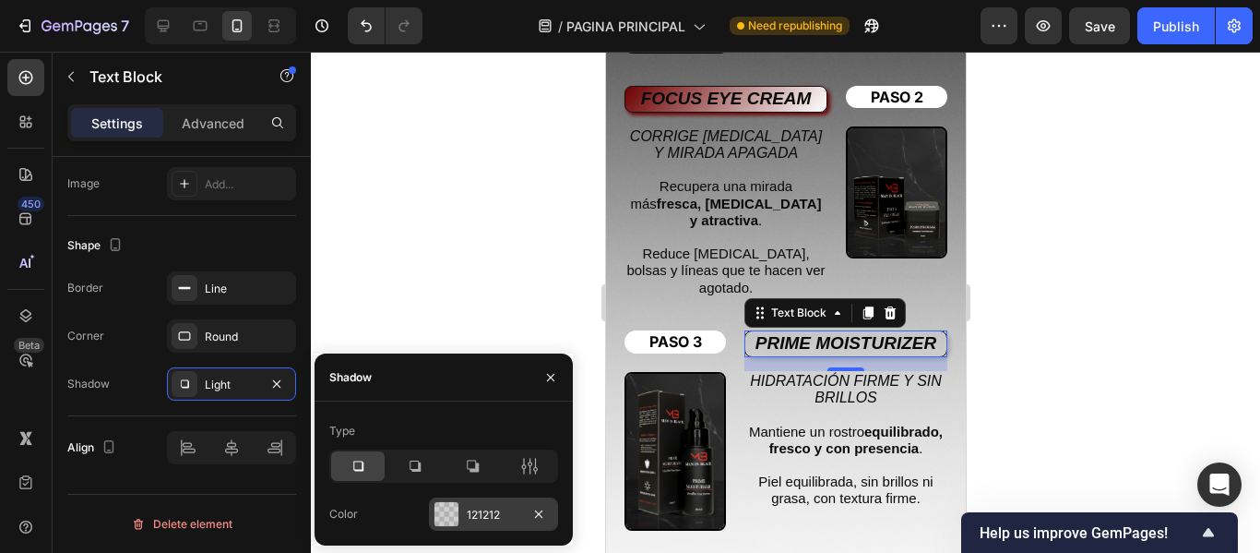
click at [474, 517] on div "121212" at bounding box center [494, 514] width 54 height 17
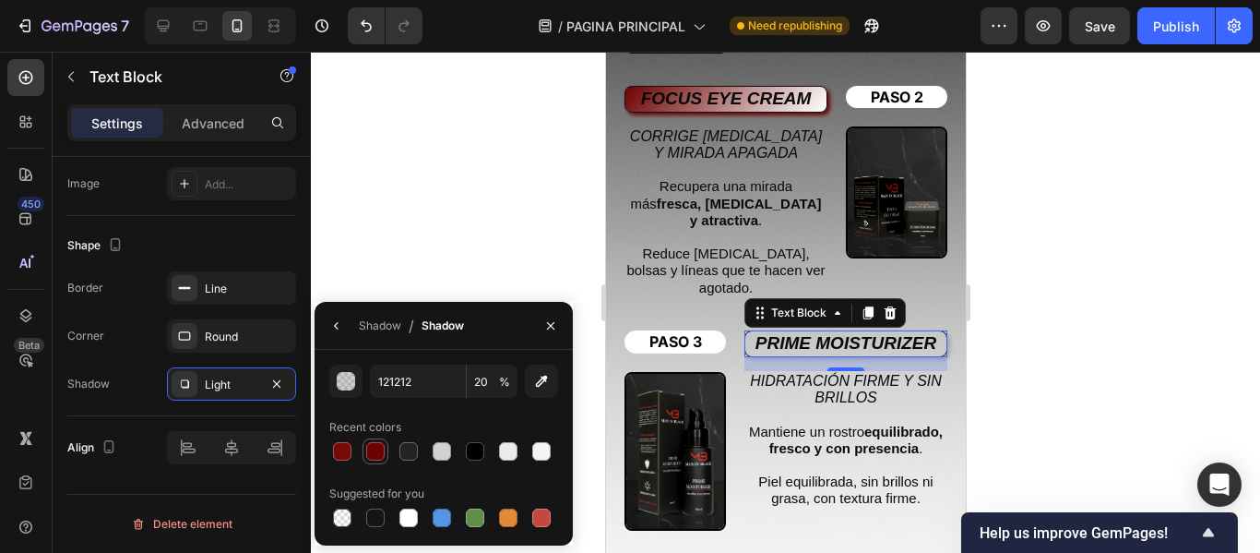
click at [377, 453] on div at bounding box center [375, 451] width 18 height 18
type input "6D0202"
type input "100"
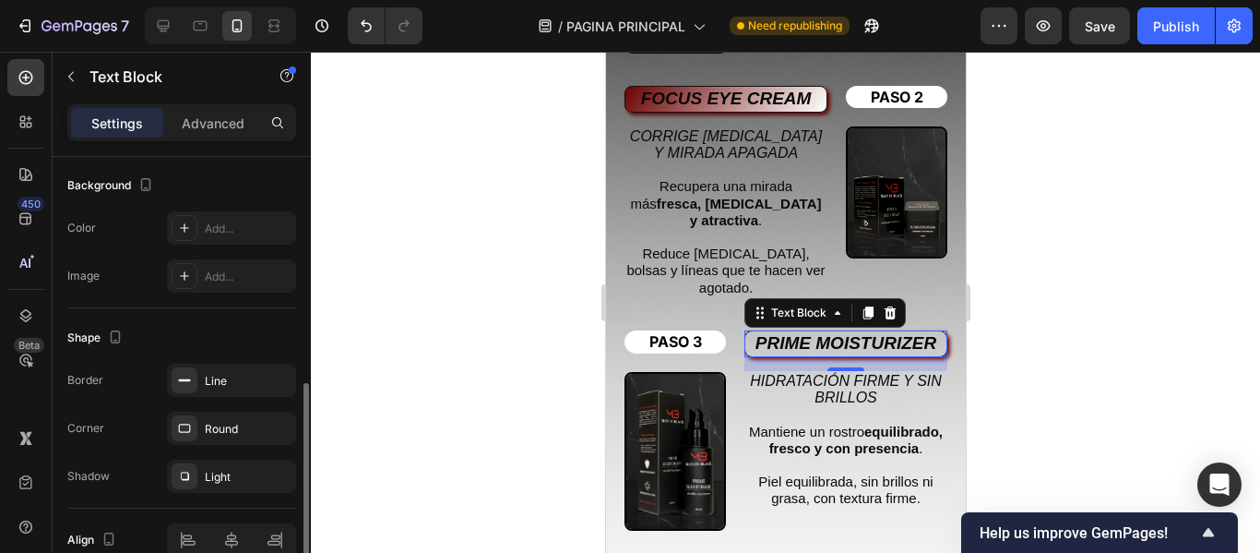
drag, startPoint x: 219, startPoint y: 227, endPoint x: 239, endPoint y: 246, distance: 28.1
click at [219, 228] on div "Add..." at bounding box center [248, 228] width 87 height 17
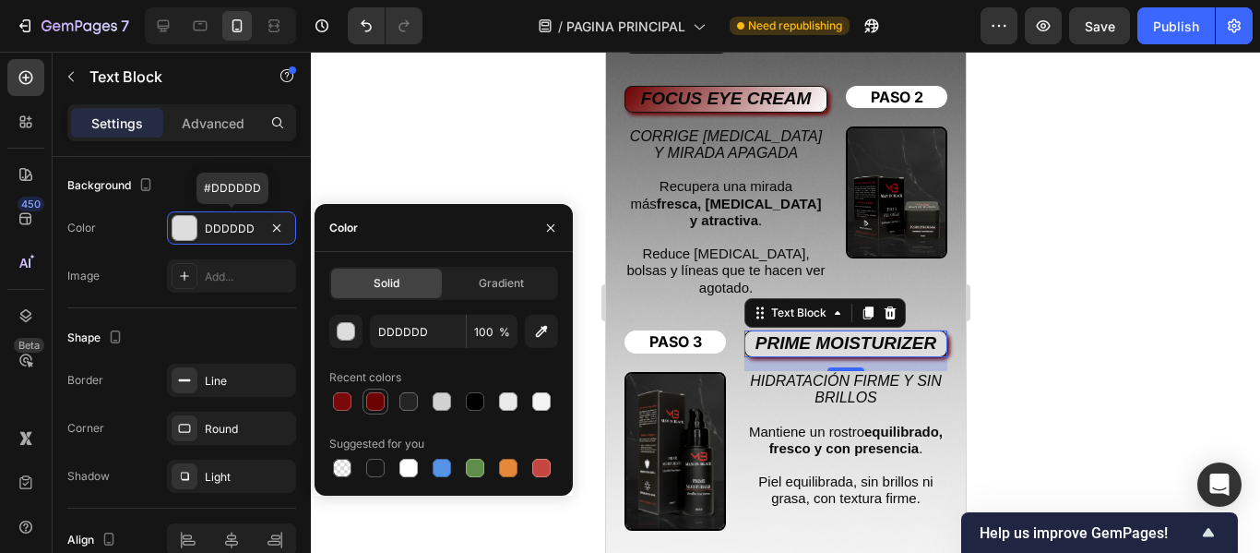
click at [375, 395] on div at bounding box center [375, 401] width 18 height 18
type input "6D0202"
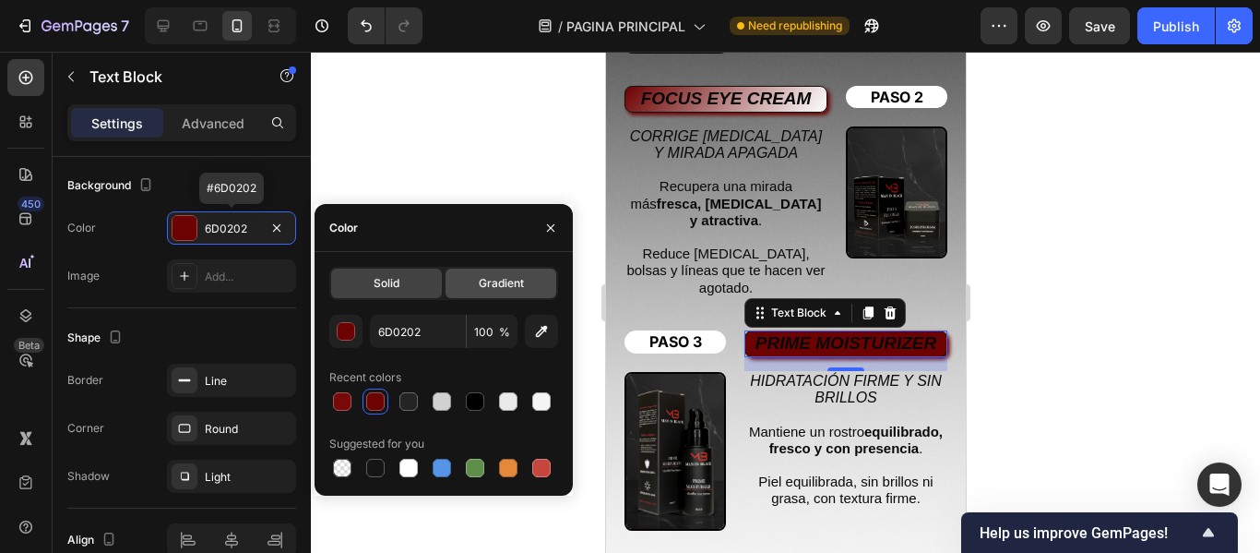
click at [480, 281] on span "Gradient" at bounding box center [501, 283] width 45 height 17
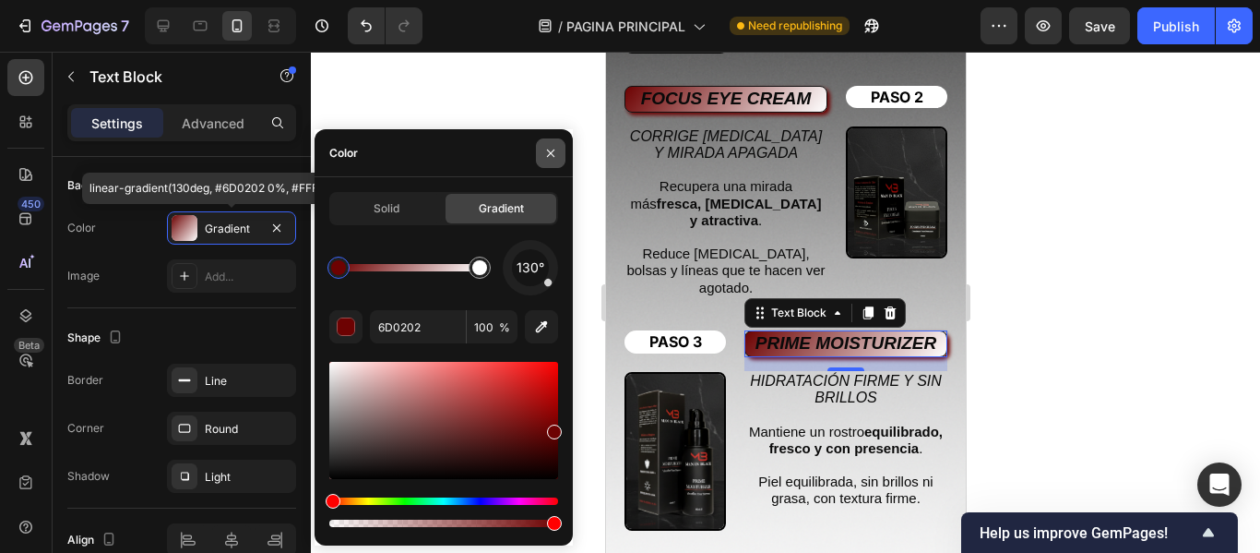
click at [562, 148] on button "button" at bounding box center [551, 153] width 30 height 30
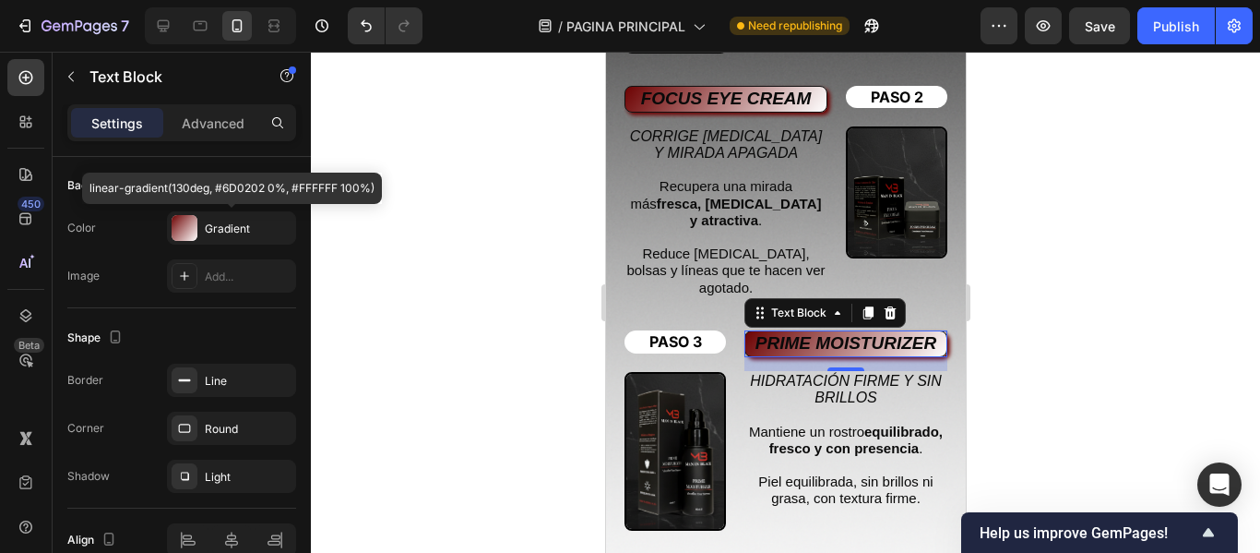
click at [498, 162] on div at bounding box center [785, 302] width 949 height 501
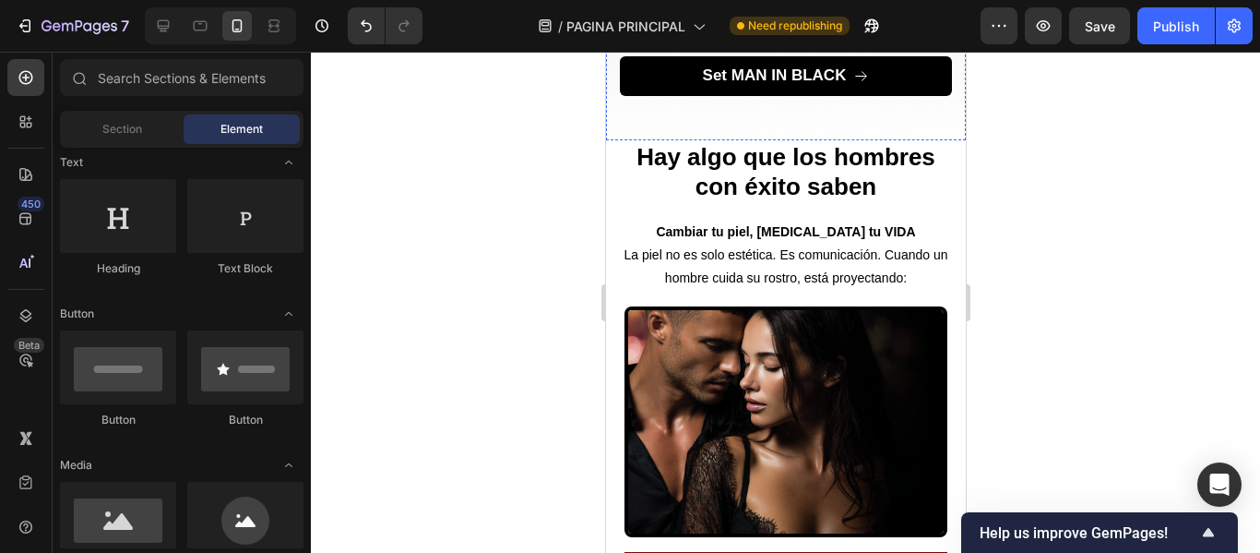
scroll to position [4336, 0]
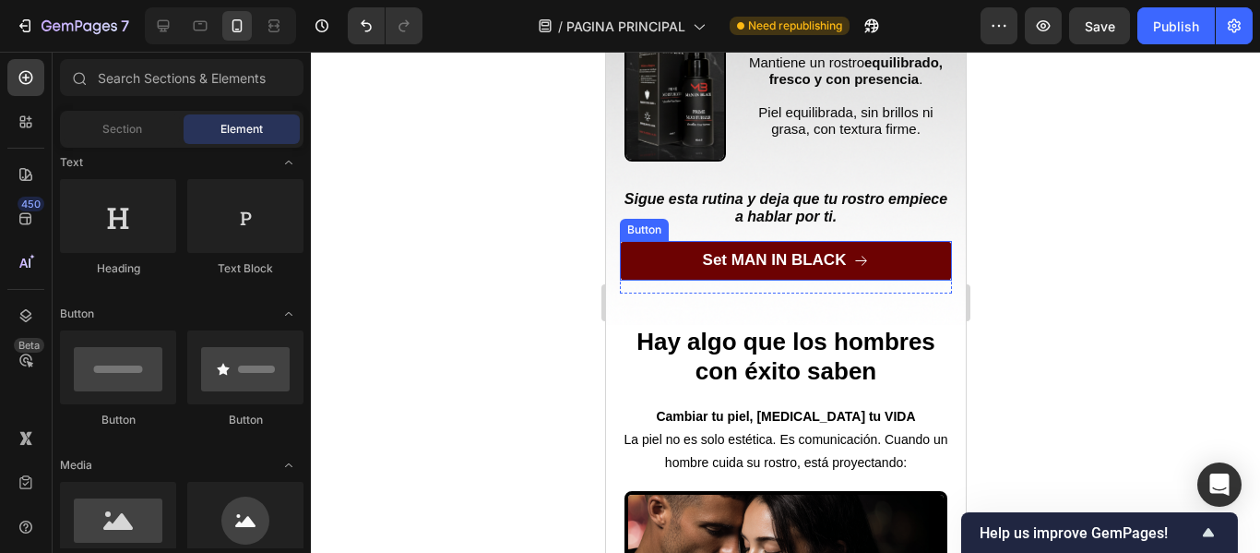
click at [903, 241] on link "Set MAN IN BLACK" at bounding box center [785, 260] width 332 height 39
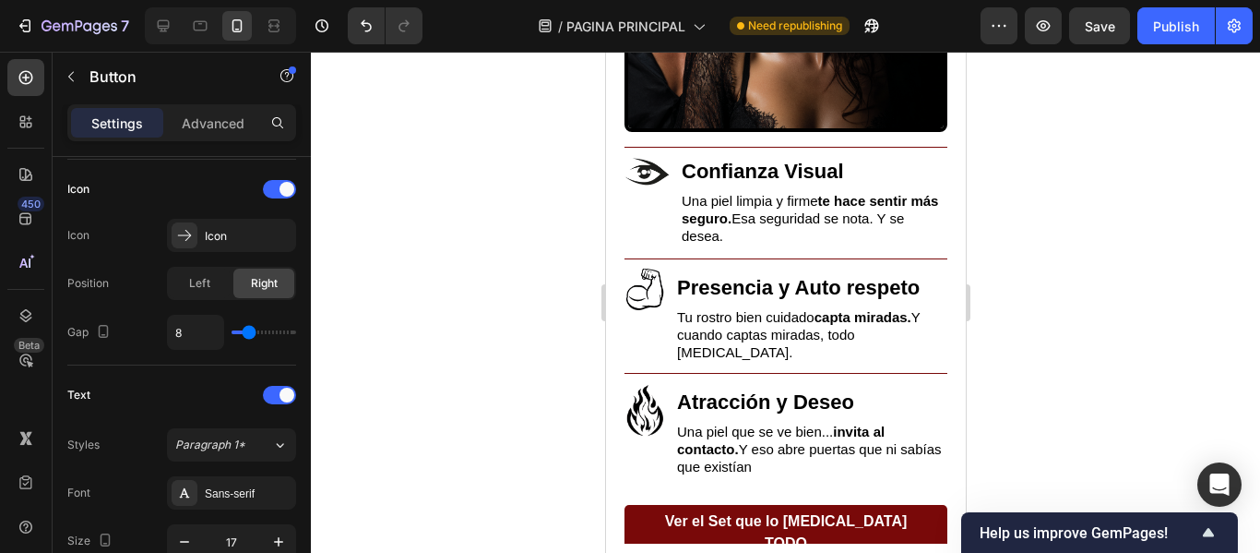
scroll to position [4613, 0]
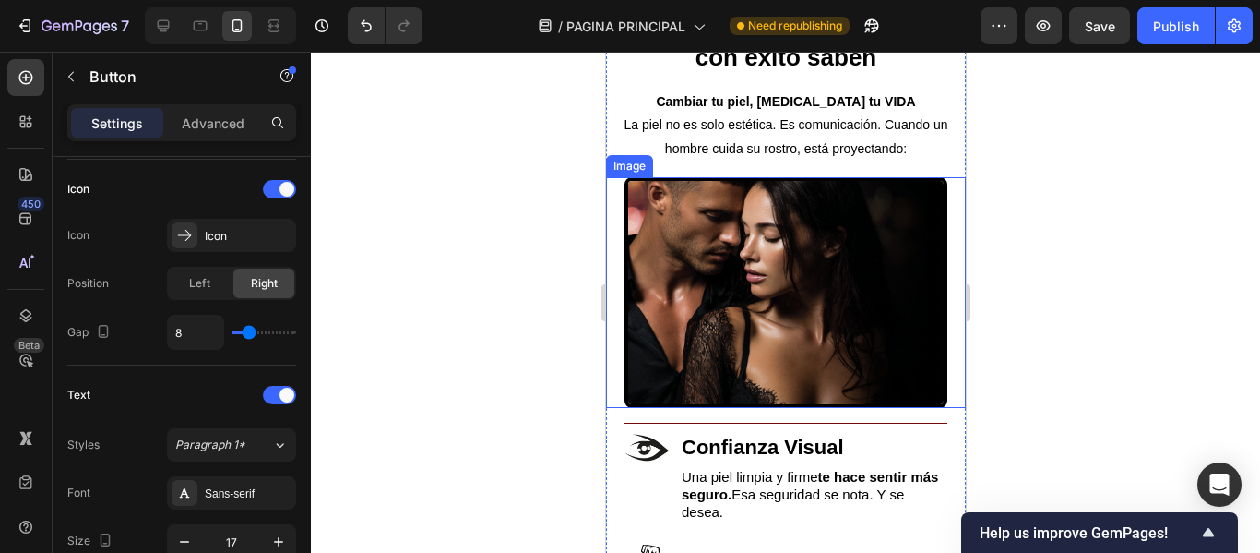
click at [691, 293] on img at bounding box center [785, 292] width 323 height 231
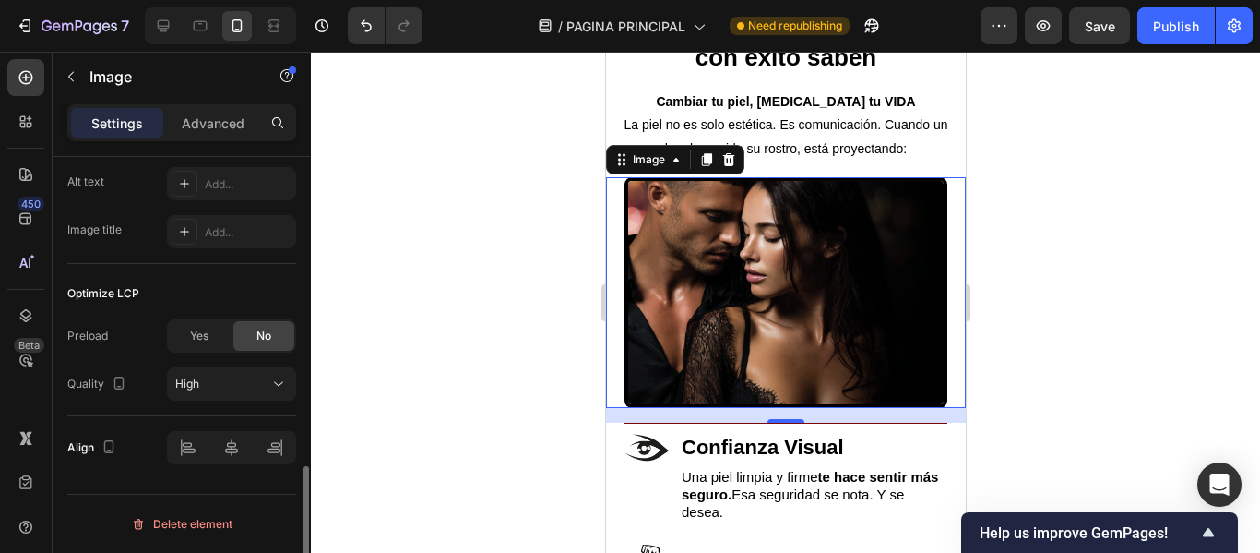
scroll to position [714, 0]
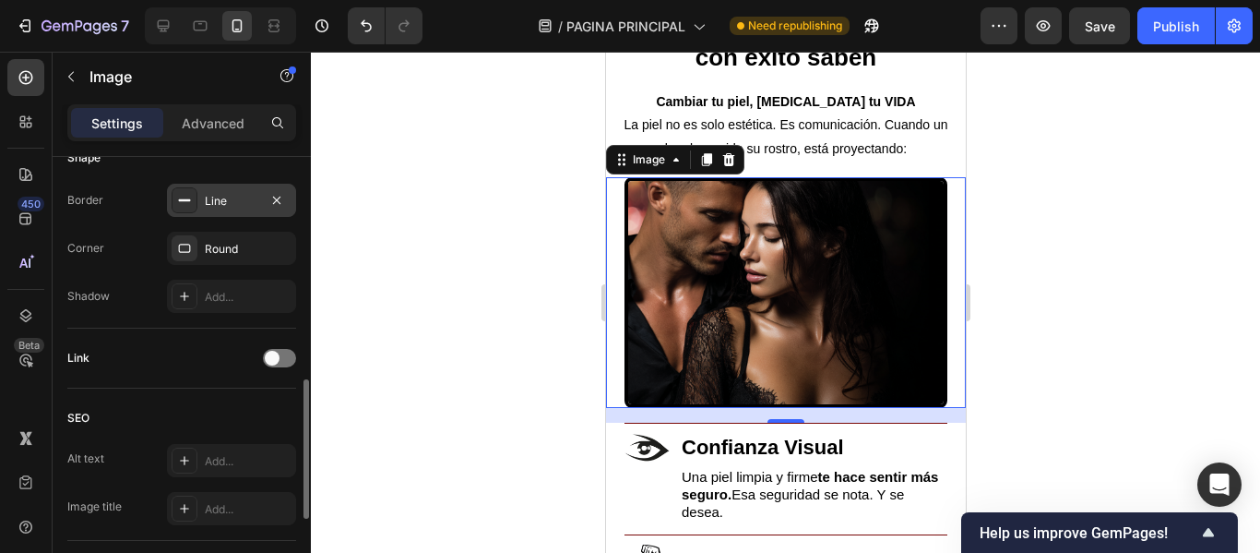
click at [235, 198] on div "Line" at bounding box center [232, 201] width 54 height 17
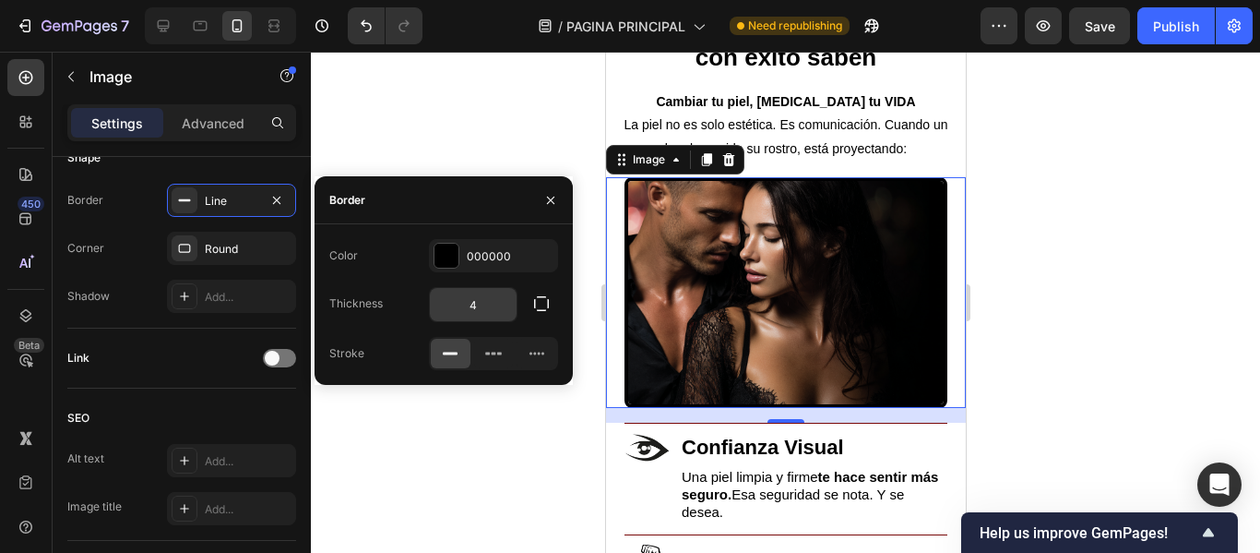
click at [488, 309] on input "4" at bounding box center [473, 304] width 87 height 33
type input "2"
click at [436, 133] on div at bounding box center [785, 302] width 949 height 501
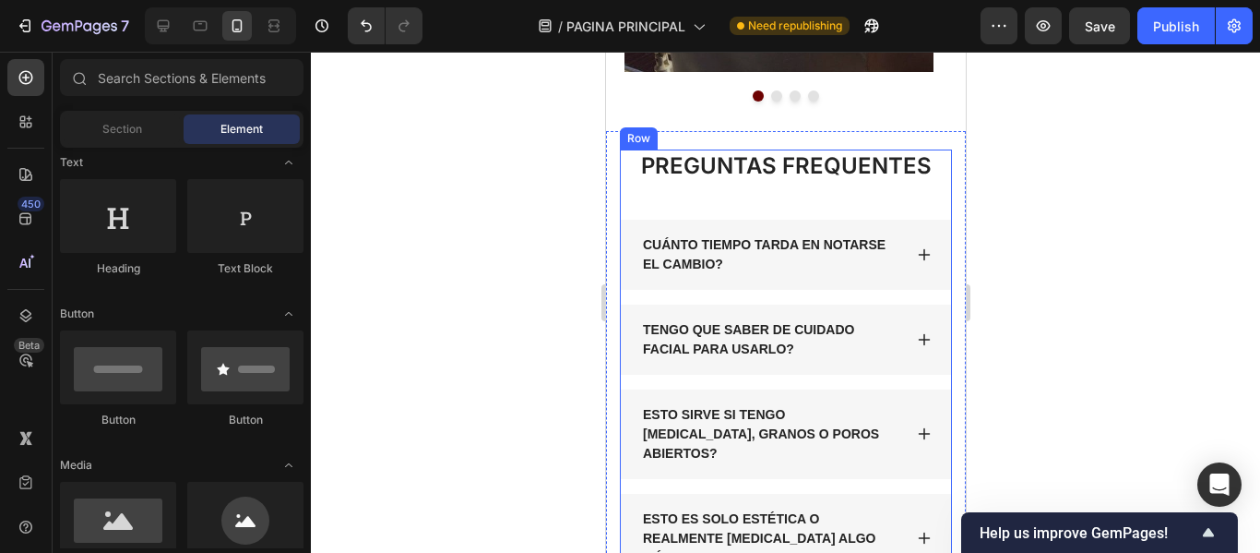
scroll to position [5904, 0]
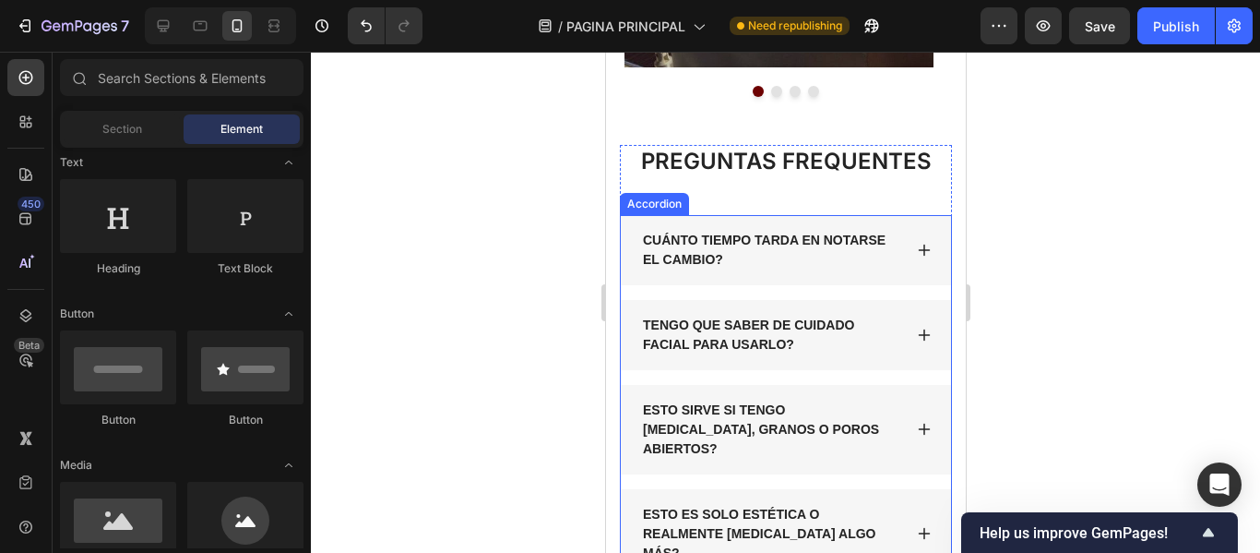
click at [916, 254] on icon at bounding box center [923, 250] width 15 height 15
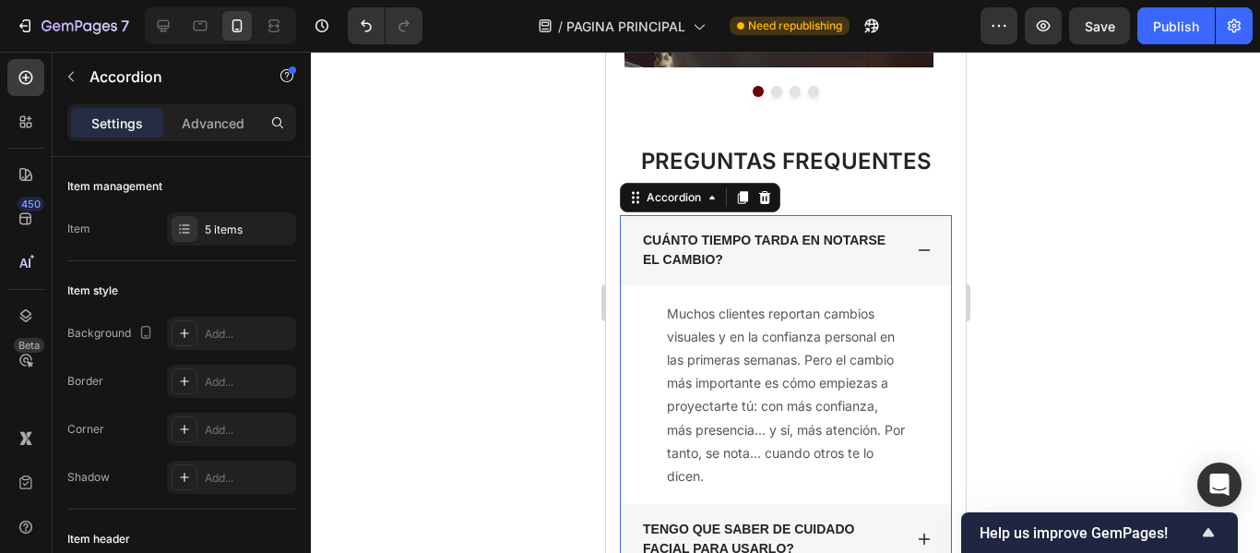
click at [916, 252] on icon at bounding box center [923, 250] width 15 height 15
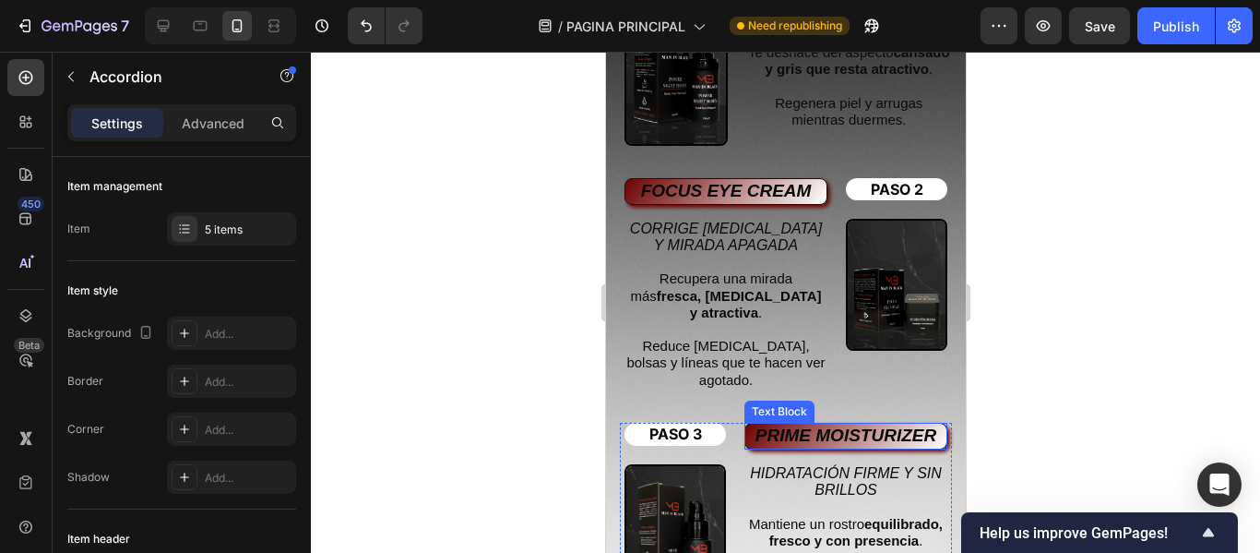
scroll to position [3690, 0]
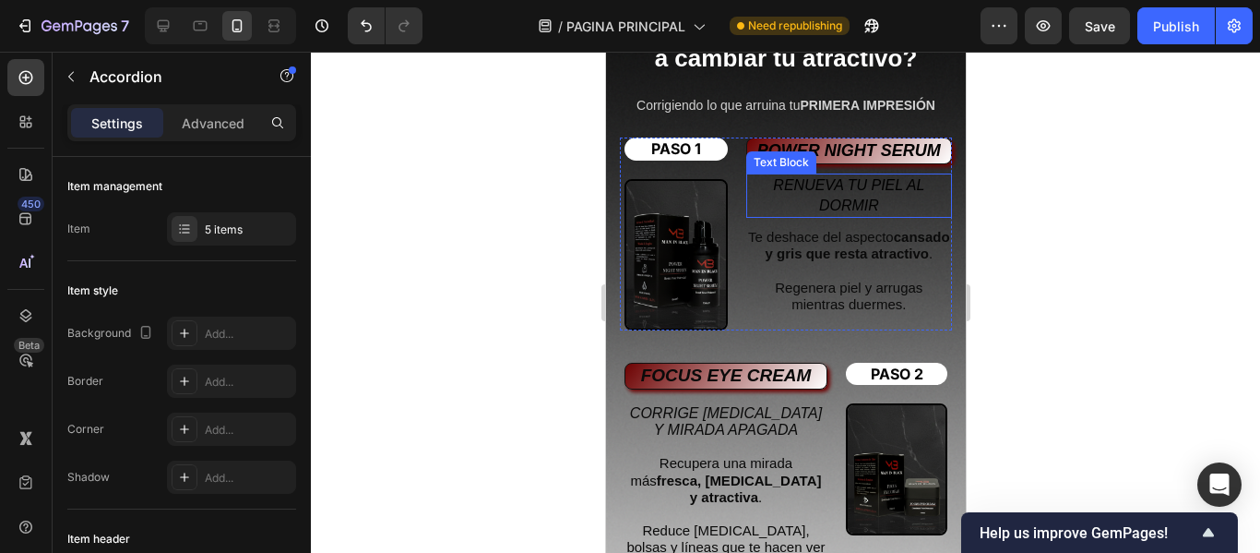
click at [821, 191] on icon "RENUEVA TU PIEL AL DORMIR" at bounding box center [847, 195] width 151 height 36
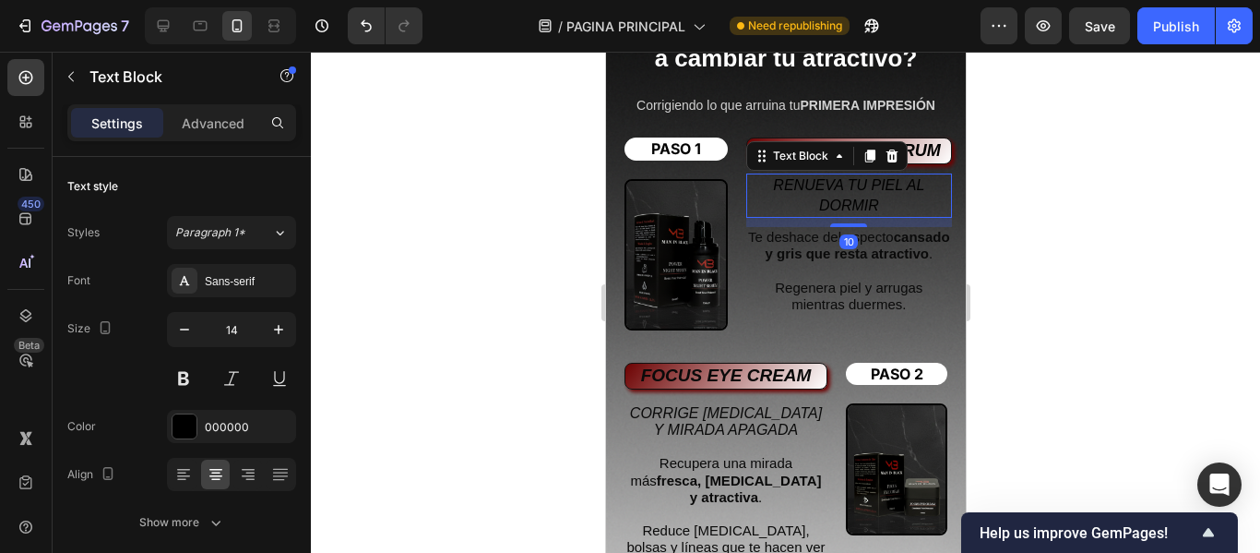
click at [821, 191] on icon "RENUEVA TU PIEL AL DORMIR" at bounding box center [847, 195] width 151 height 36
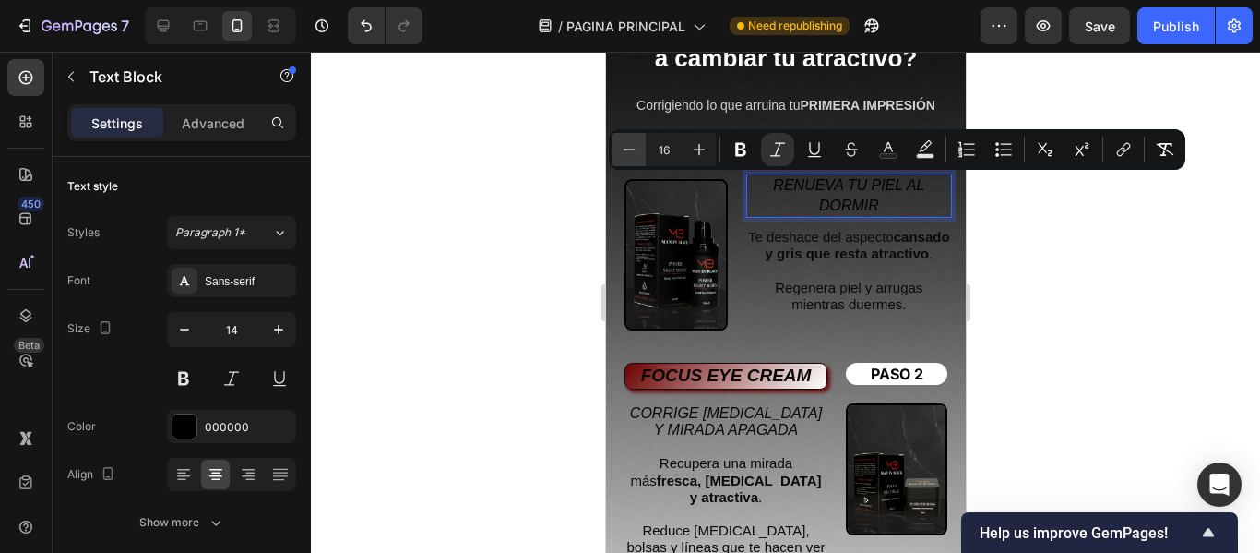
click at [633, 150] on icon "Editor contextual toolbar" at bounding box center [629, 149] width 18 height 18
click at [632, 150] on icon "Editor contextual toolbar" at bounding box center [629, 149] width 18 height 18
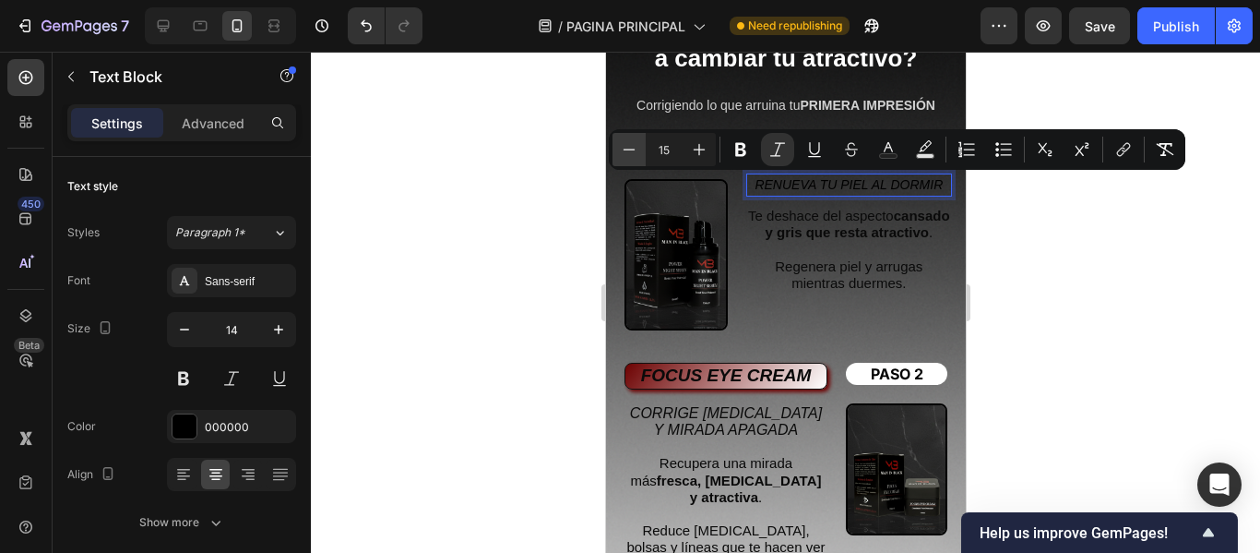
type input "14"
click at [515, 232] on div at bounding box center [785, 302] width 949 height 501
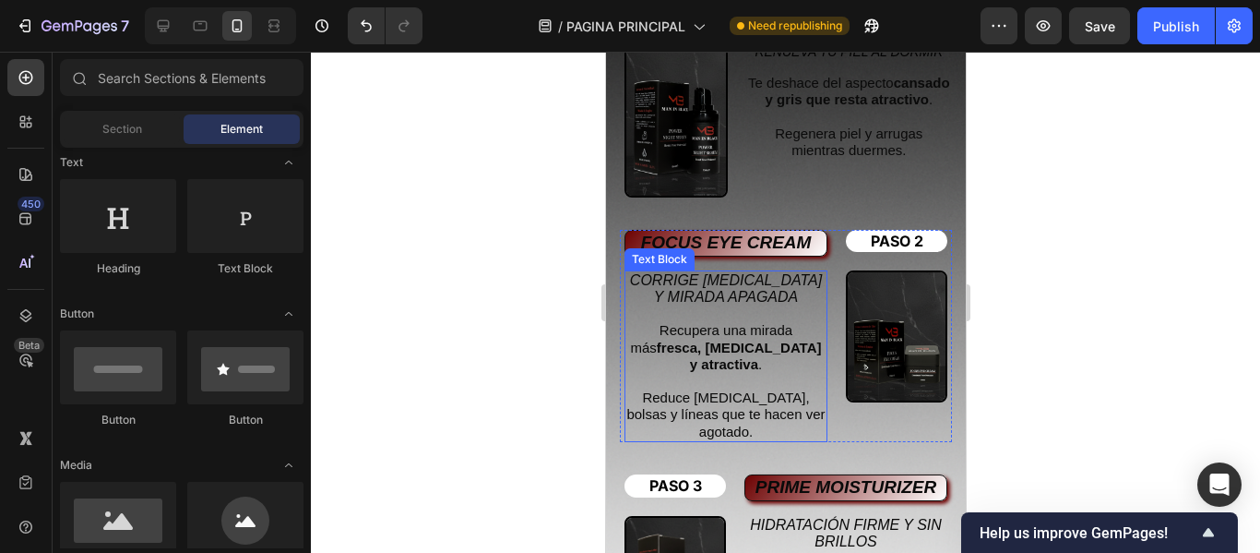
scroll to position [3875, 0]
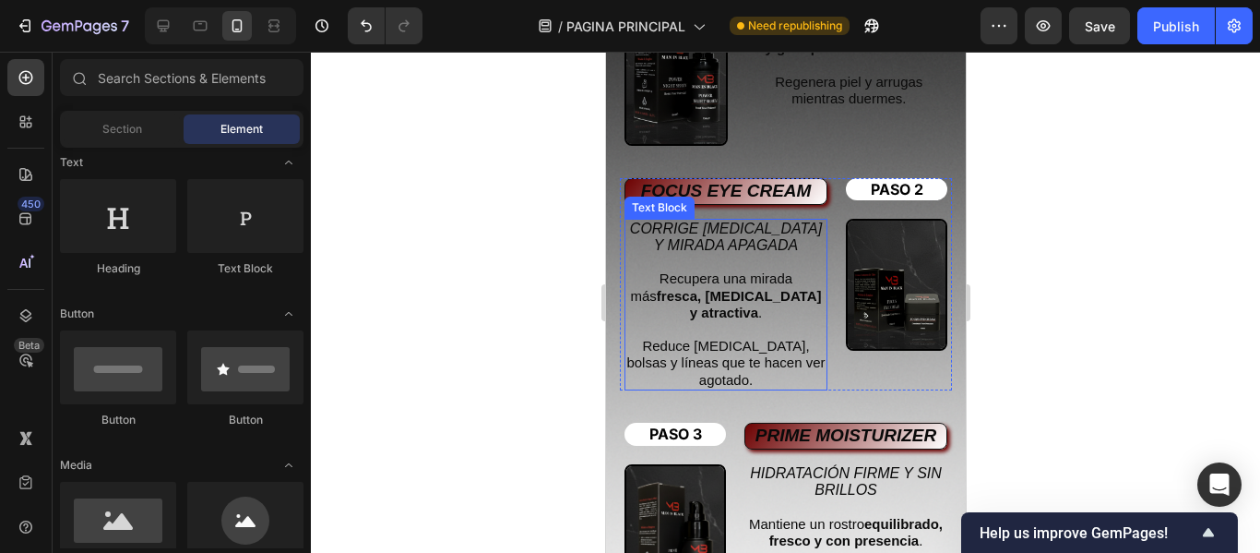
click at [712, 221] on icon "CORRIGE [MEDICAL_DATA] Y MIRADA APAGADA" at bounding box center [725, 236] width 192 height 32
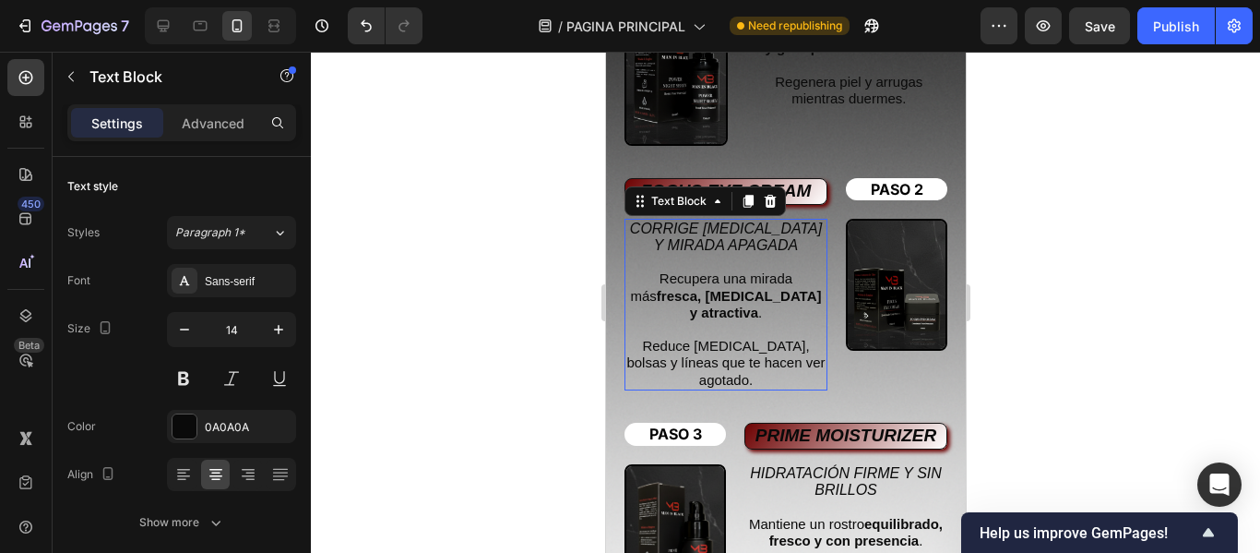
click at [712, 221] on icon "CORRIGE [MEDICAL_DATA] Y MIRADA APAGADA" at bounding box center [725, 236] width 192 height 32
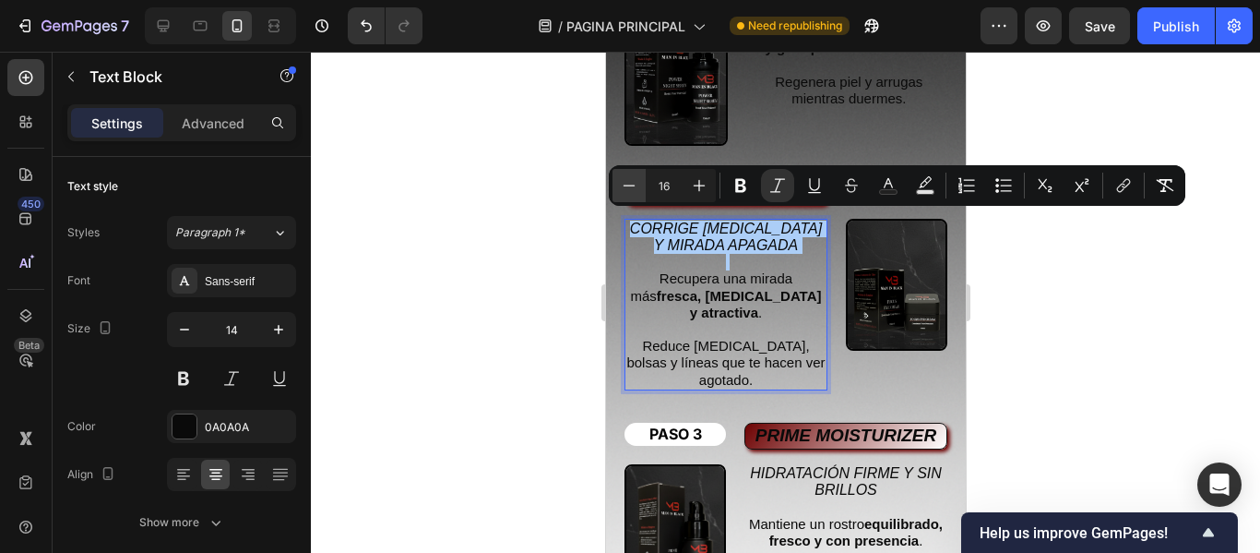
click at [628, 190] on icon "Editor contextual toolbar" at bounding box center [629, 185] width 18 height 18
type input "14"
click at [548, 210] on div at bounding box center [785, 302] width 949 height 501
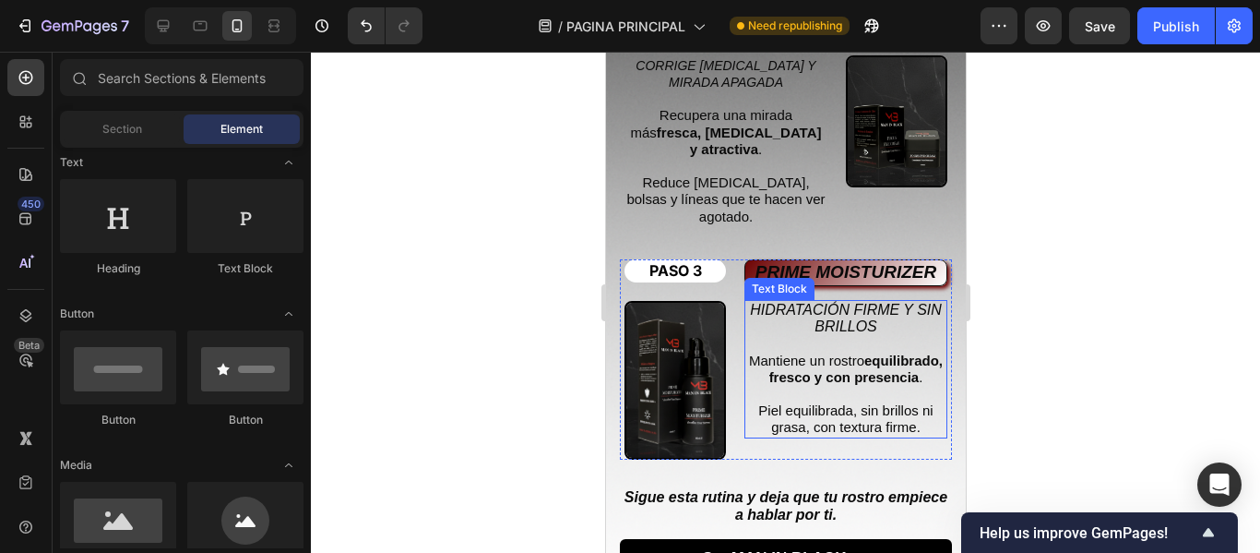
scroll to position [4059, 0]
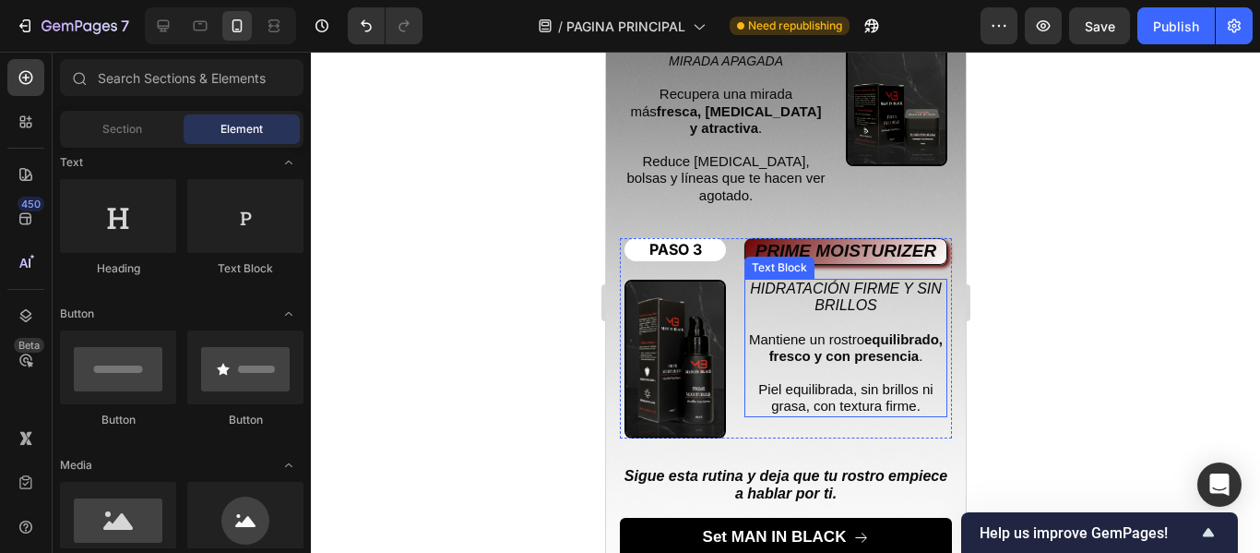
click at [820, 280] on icon "HIDRATACIÓN FIRME Y SIN BRILLOS" at bounding box center [845, 296] width 192 height 32
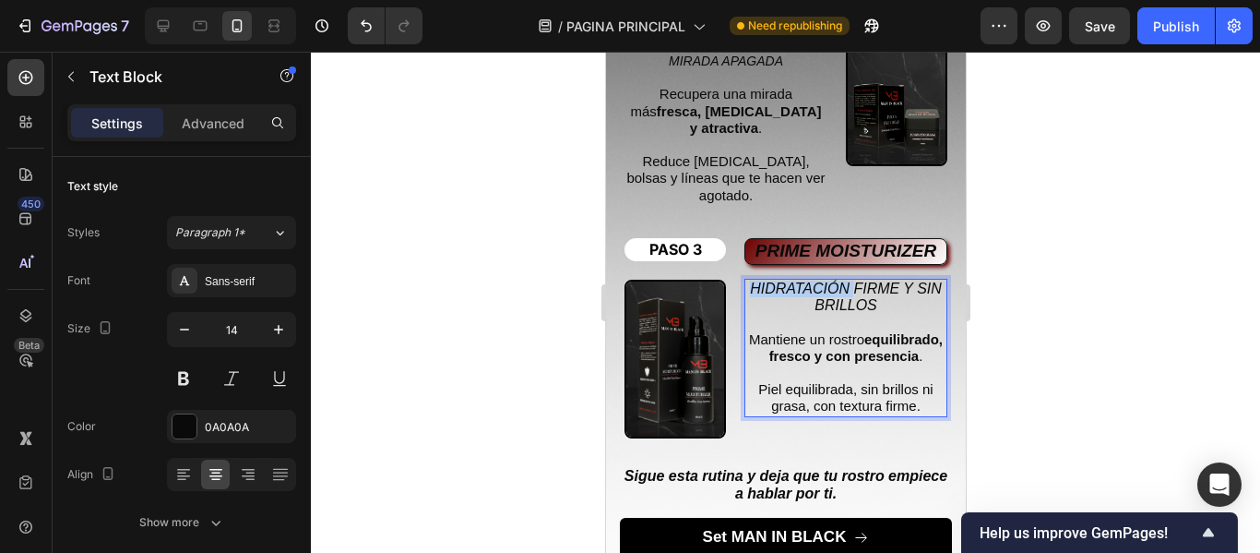
click at [820, 280] on icon "HIDRATACIÓN FIRME Y SIN BRILLOS" at bounding box center [845, 296] width 192 height 32
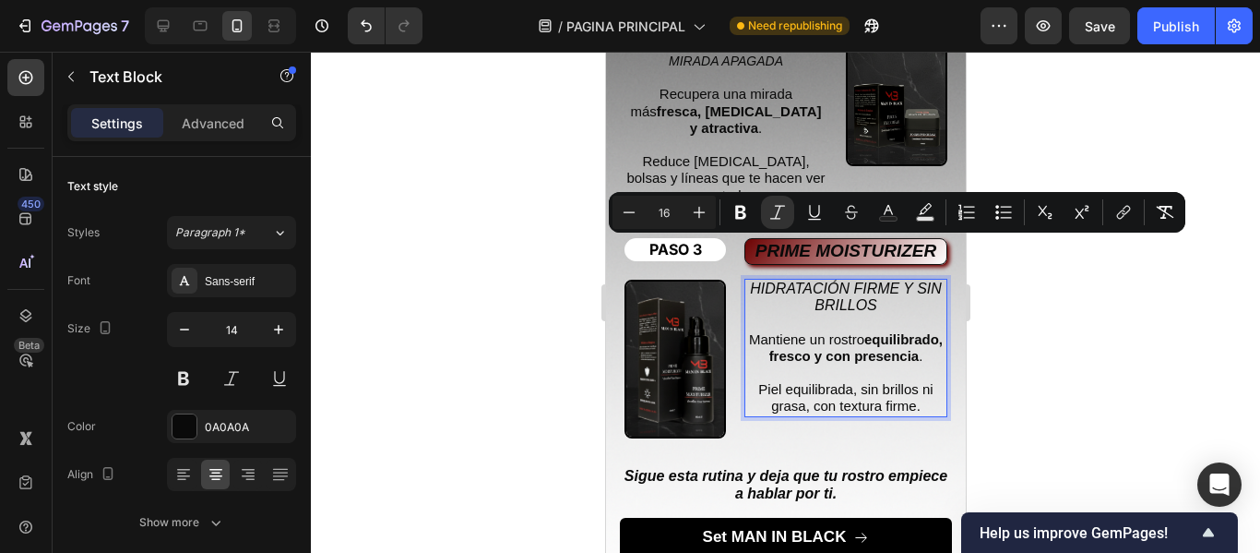
drag, startPoint x: 830, startPoint y: 265, endPoint x: 858, endPoint y: 268, distance: 27.8
click at [833, 280] on icon "HIDRATACIÓN FIRME Y SIN BRILLOS" at bounding box center [845, 296] width 192 height 32
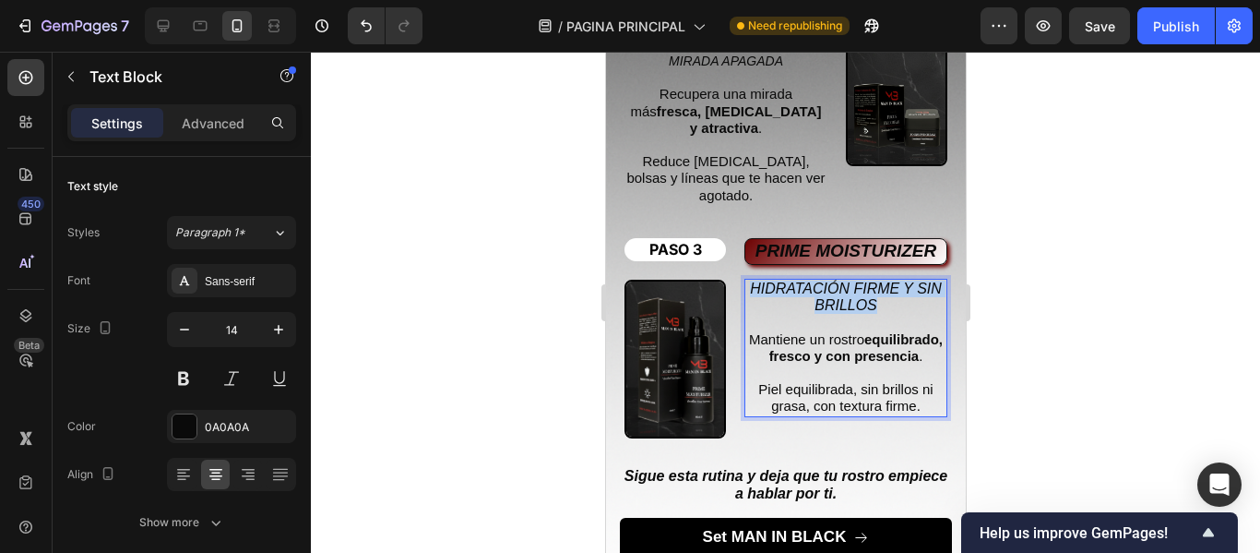
drag, startPoint x: 883, startPoint y: 264, endPoint x: 745, endPoint y: 250, distance: 138.2
click at [745, 280] on p "HIDRATACIÓN FIRME Y SIN BRILLOS" at bounding box center [844, 296] width 199 height 33
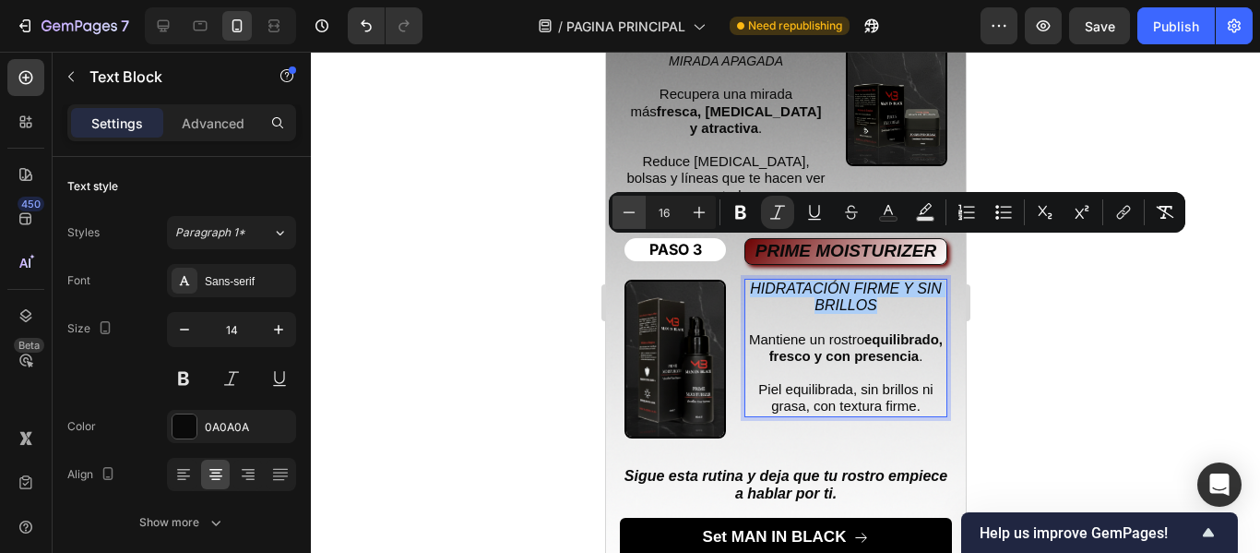
click at [626, 215] on icon "Editor contextual toolbar" at bounding box center [629, 212] width 18 height 18
type input "14"
click at [534, 215] on div at bounding box center [785, 302] width 949 height 501
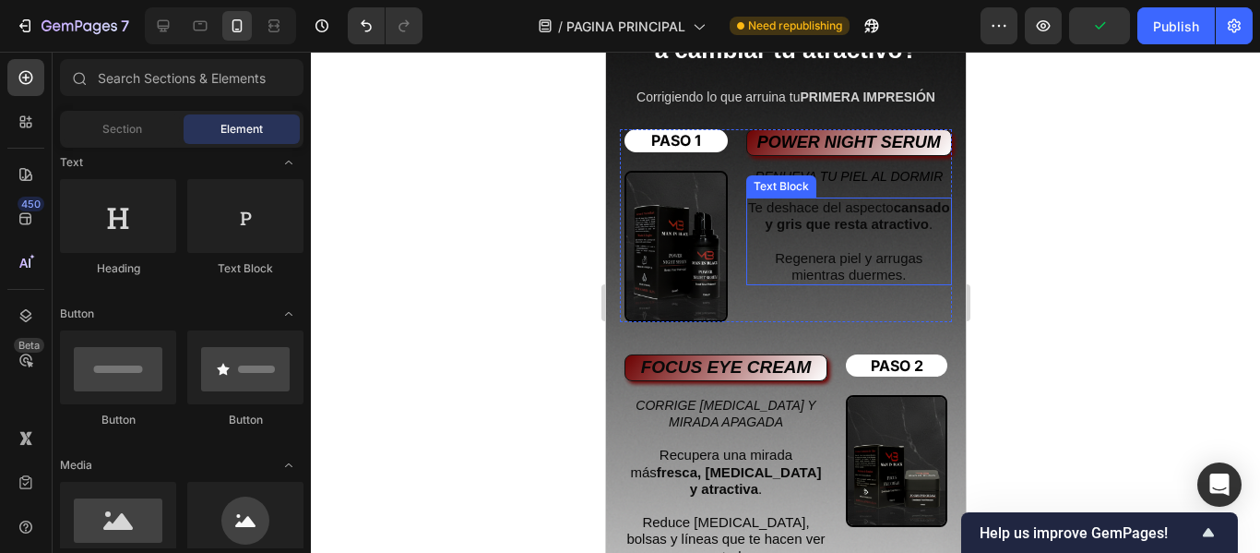
scroll to position [3690, 0]
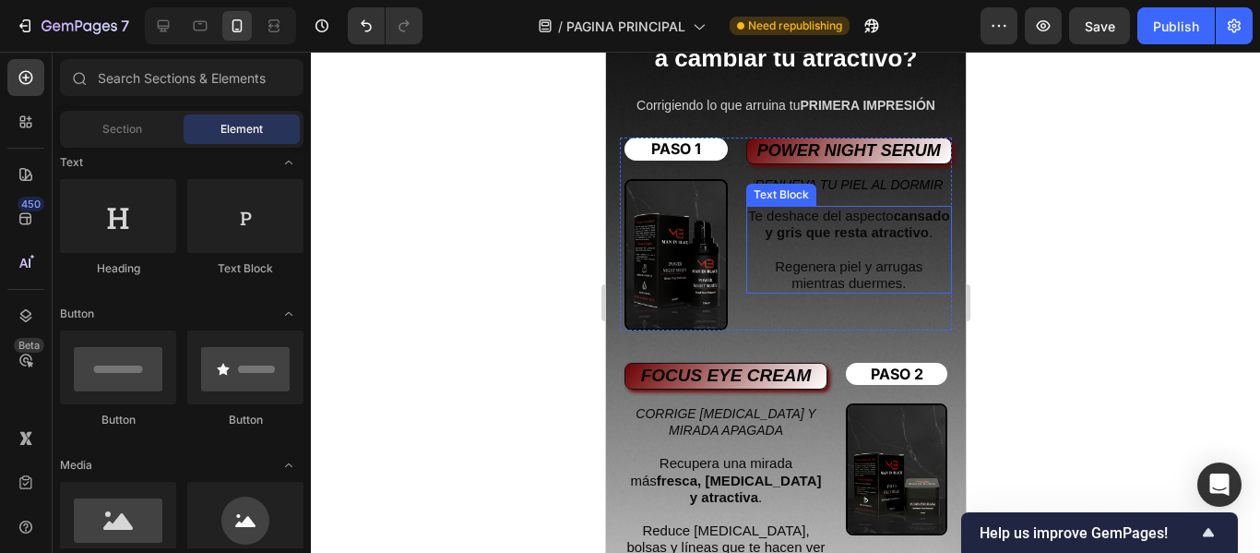
click at [799, 241] on p "Te deshace del aspecto cansado y gris que resta atractivo ." at bounding box center [848, 224] width 202 height 33
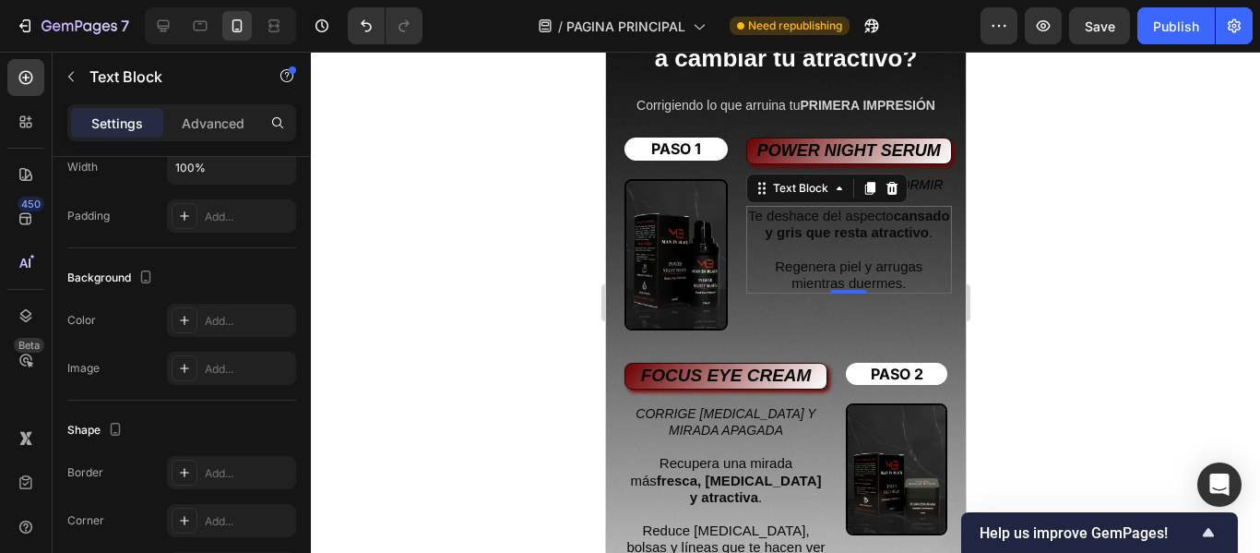
scroll to position [184, 0]
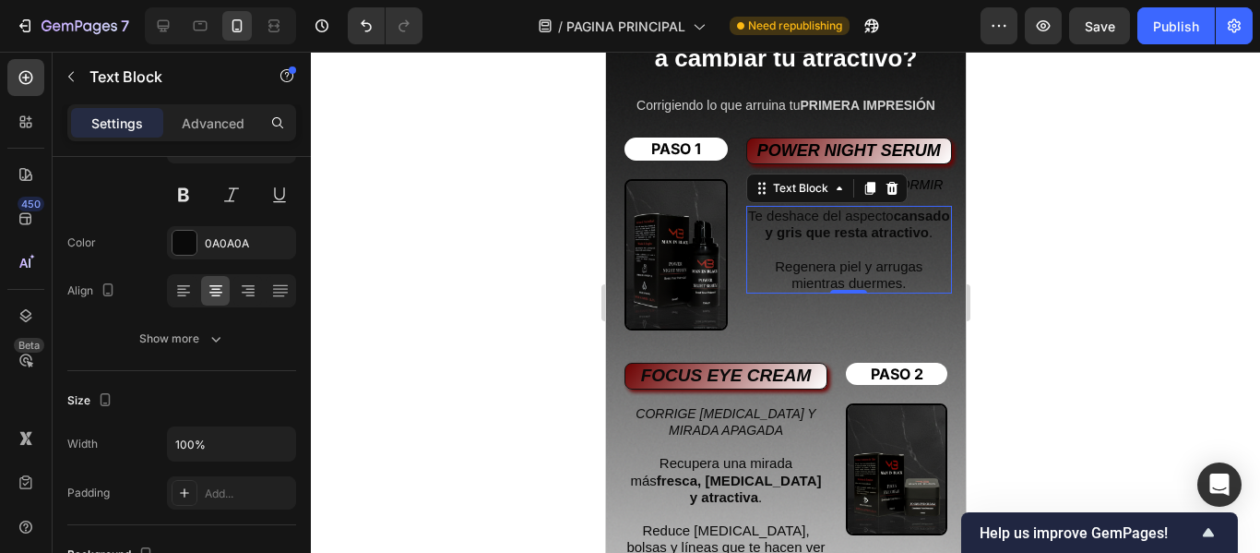
click at [437, 342] on div at bounding box center [785, 302] width 949 height 501
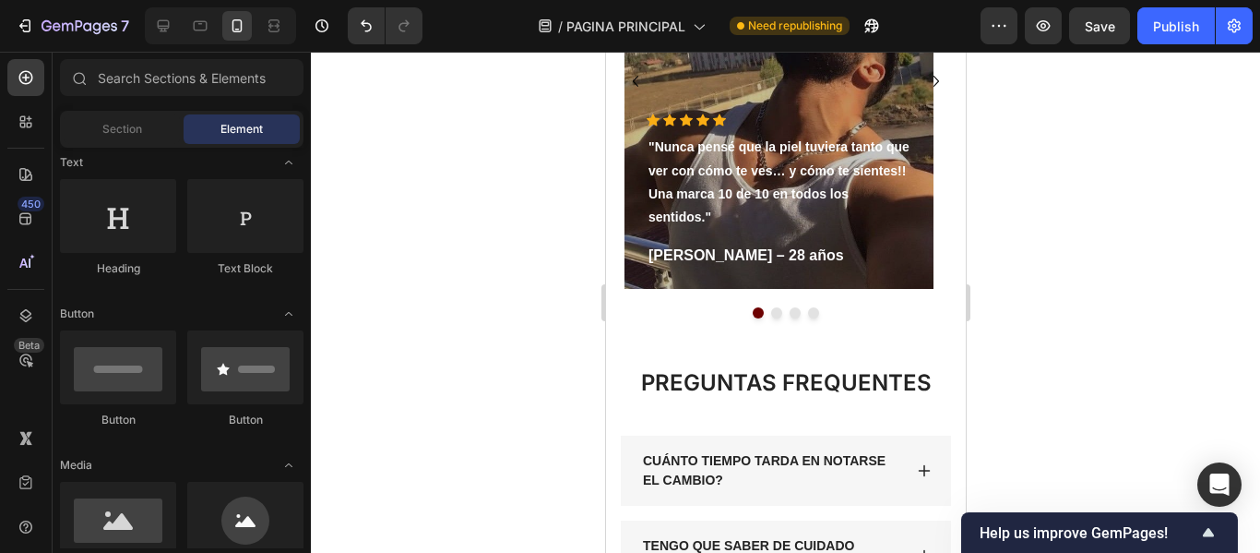
scroll to position [5535, 0]
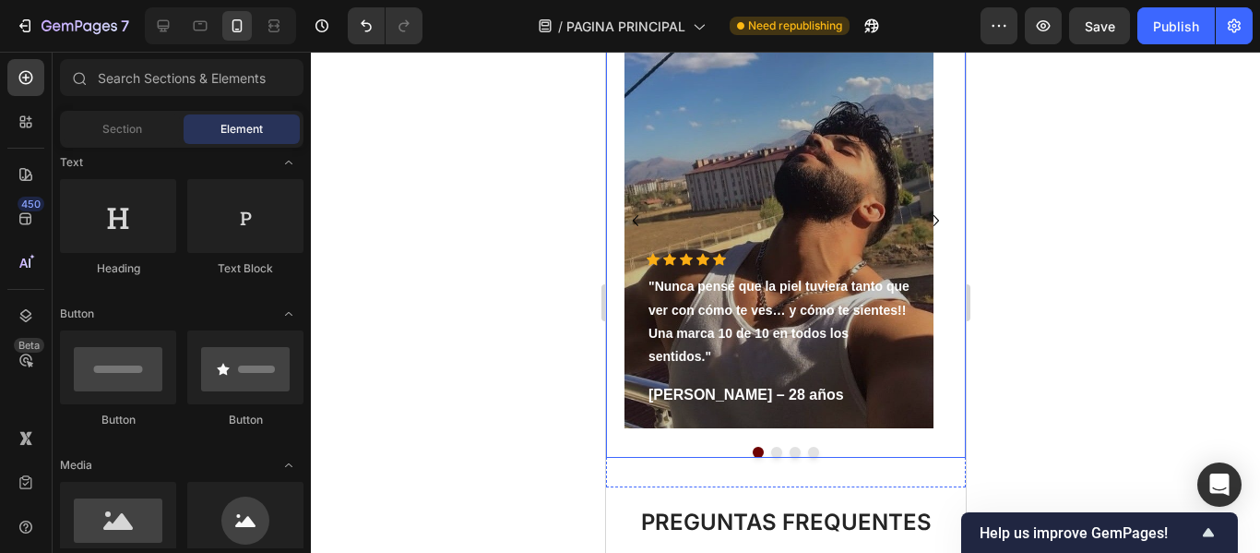
click at [770, 455] on button "Dot" at bounding box center [775, 452] width 11 height 11
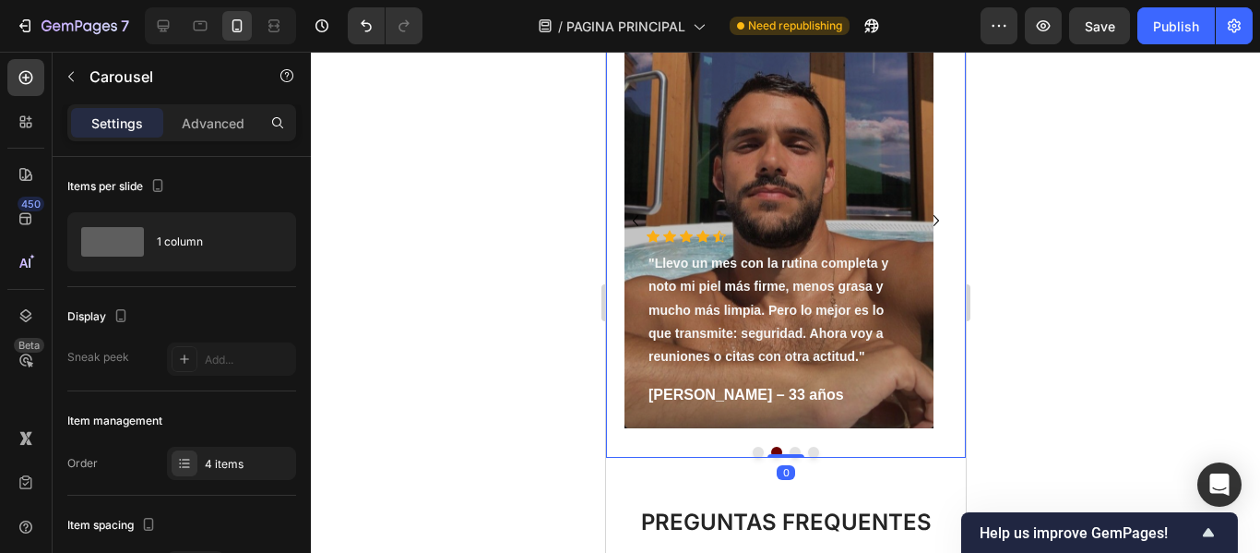
click at [789, 448] on button "Dot" at bounding box center [794, 452] width 11 height 11
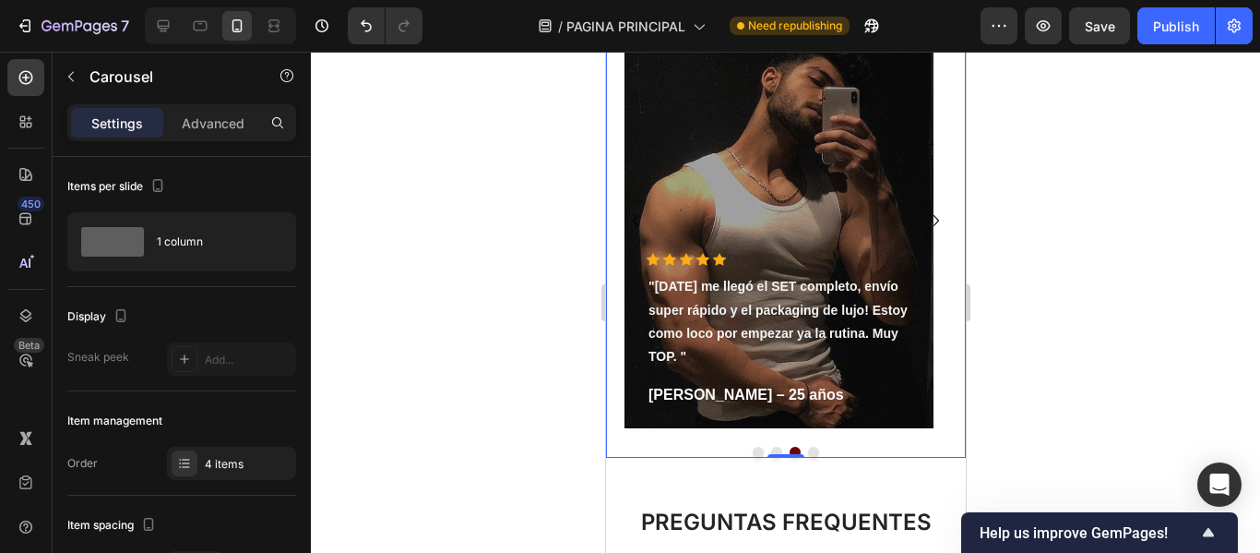
click at [807, 449] on button "Dot" at bounding box center [812, 452] width 11 height 11
click at [789, 450] on button "Dot" at bounding box center [794, 452] width 11 height 11
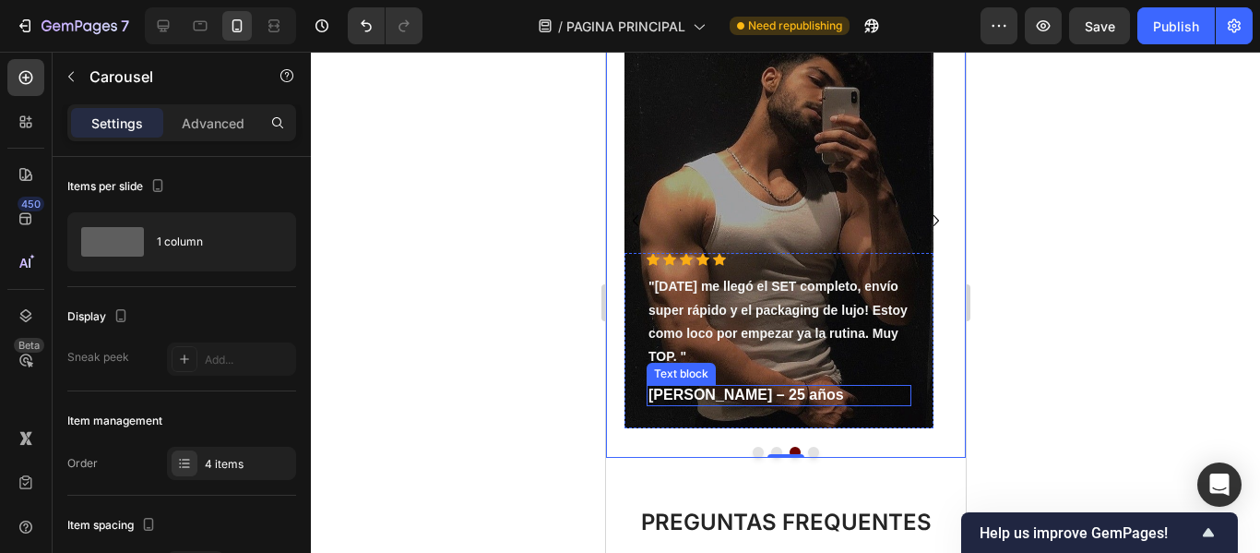
scroll to position [5443, 0]
